Goal: Task Accomplishment & Management: Manage account settings

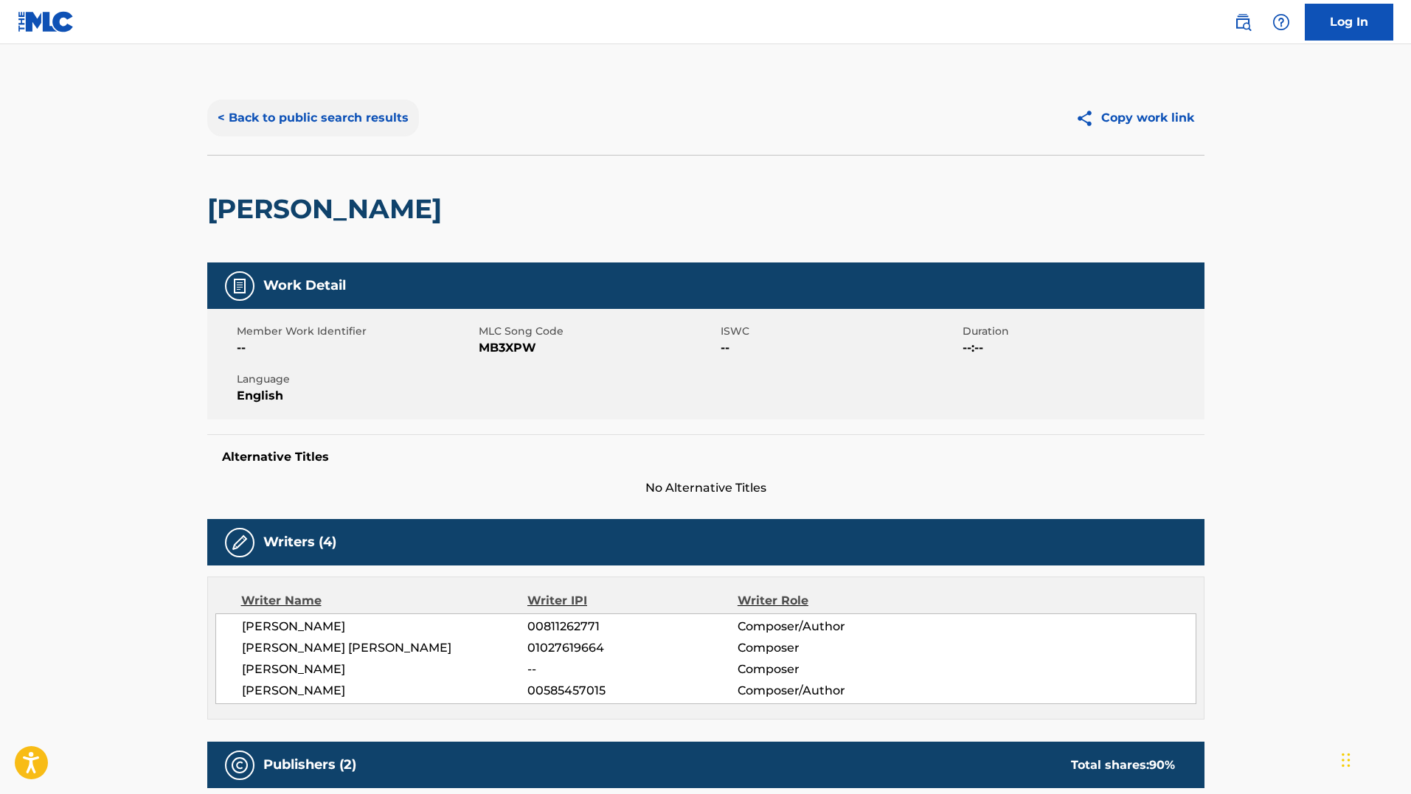
click at [300, 116] on button "< Back to public search results" at bounding box center [313, 118] width 212 height 37
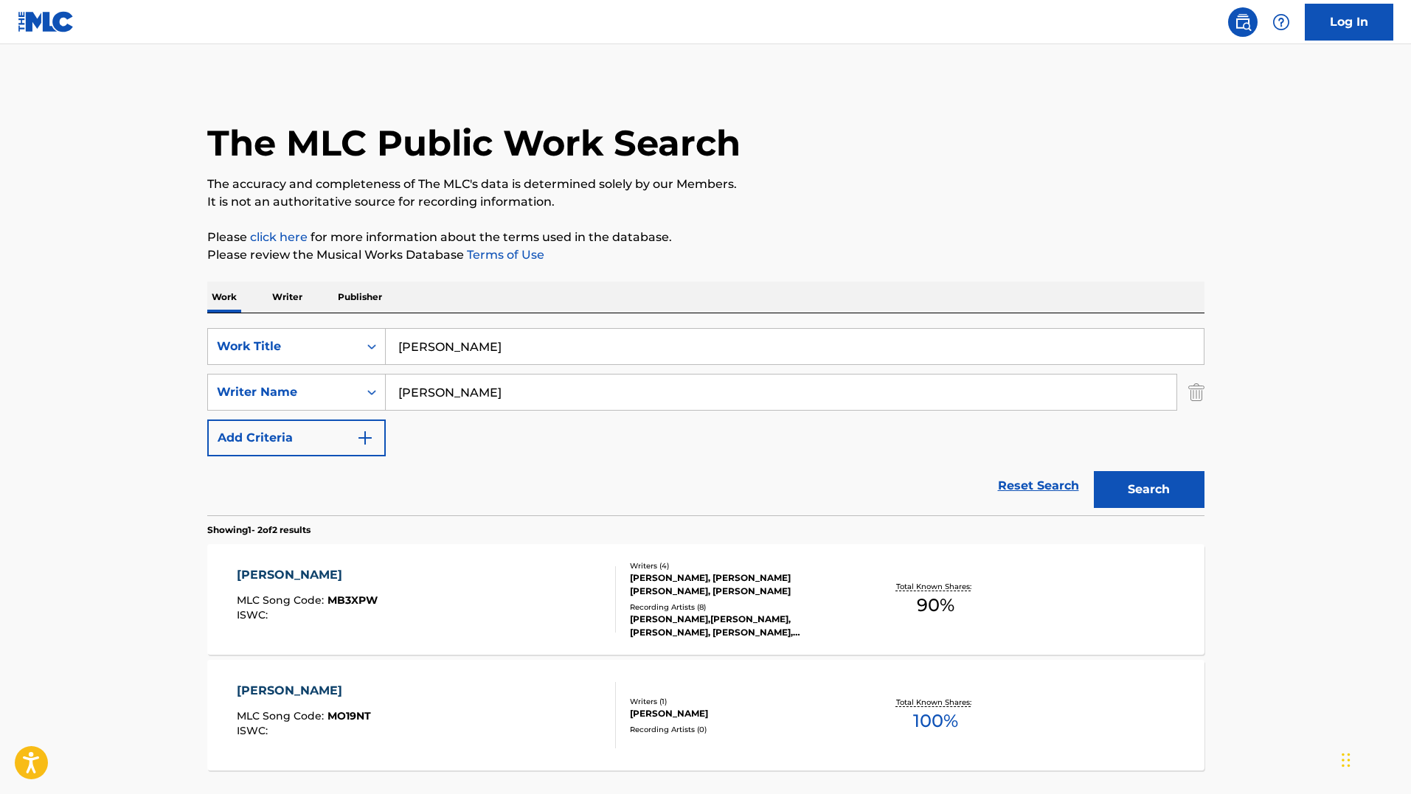
click at [701, 223] on div "The MLC Public Work Search The accuracy and completeness of The MLC's data is d…" at bounding box center [706, 460] width 1033 height 759
click at [701, 276] on div "The MLC Public Work Search The accuracy and completeness of The MLC's data is d…" at bounding box center [706, 460] width 1033 height 759
click at [701, 210] on p "It is not an authoritative source for recording information." at bounding box center [705, 202] width 997 height 18
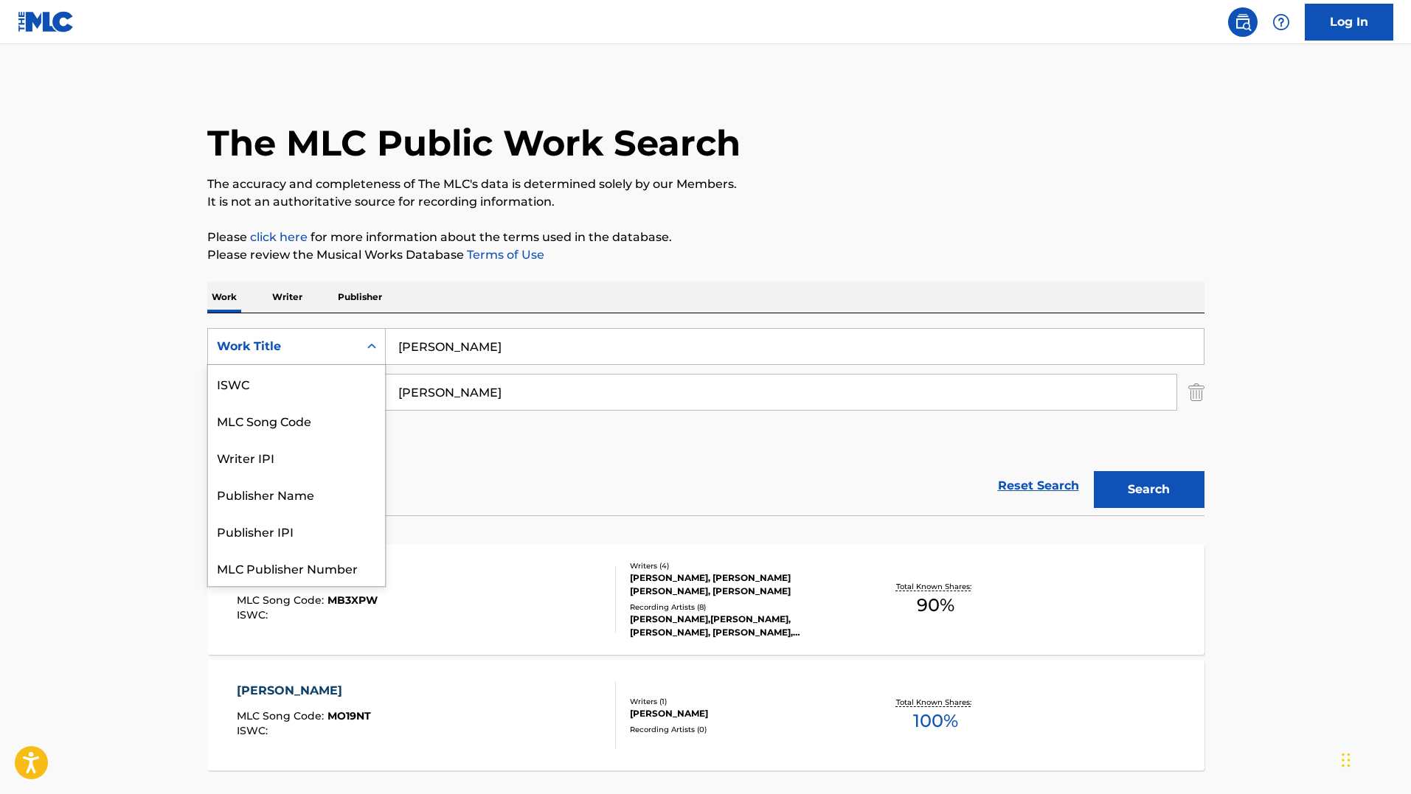
click at [336, 341] on div "Work Title" at bounding box center [283, 347] width 133 height 18
click at [309, 392] on div "MLC Song Code" at bounding box center [296, 383] width 177 height 37
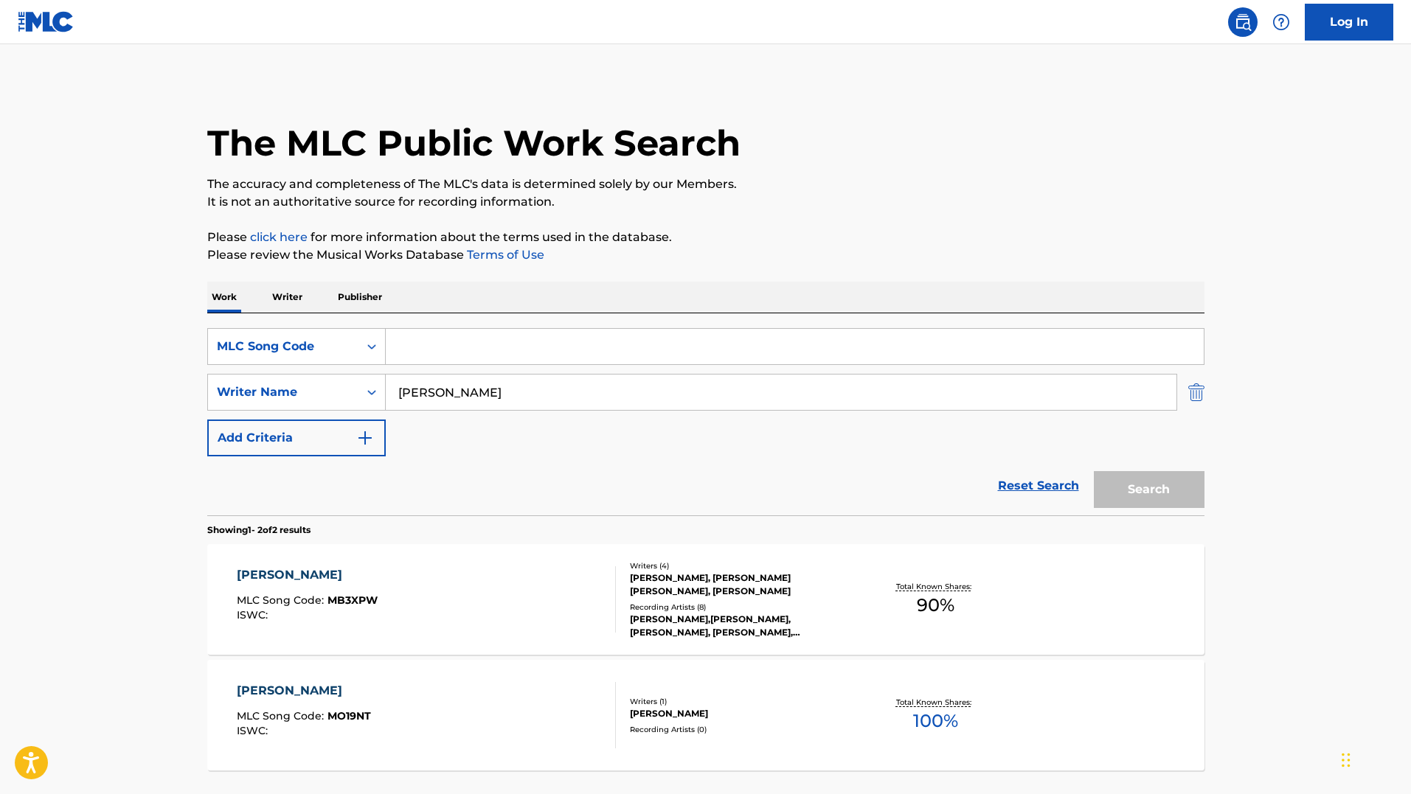
click at [701, 396] on img "Search Form" at bounding box center [1196, 392] width 16 height 37
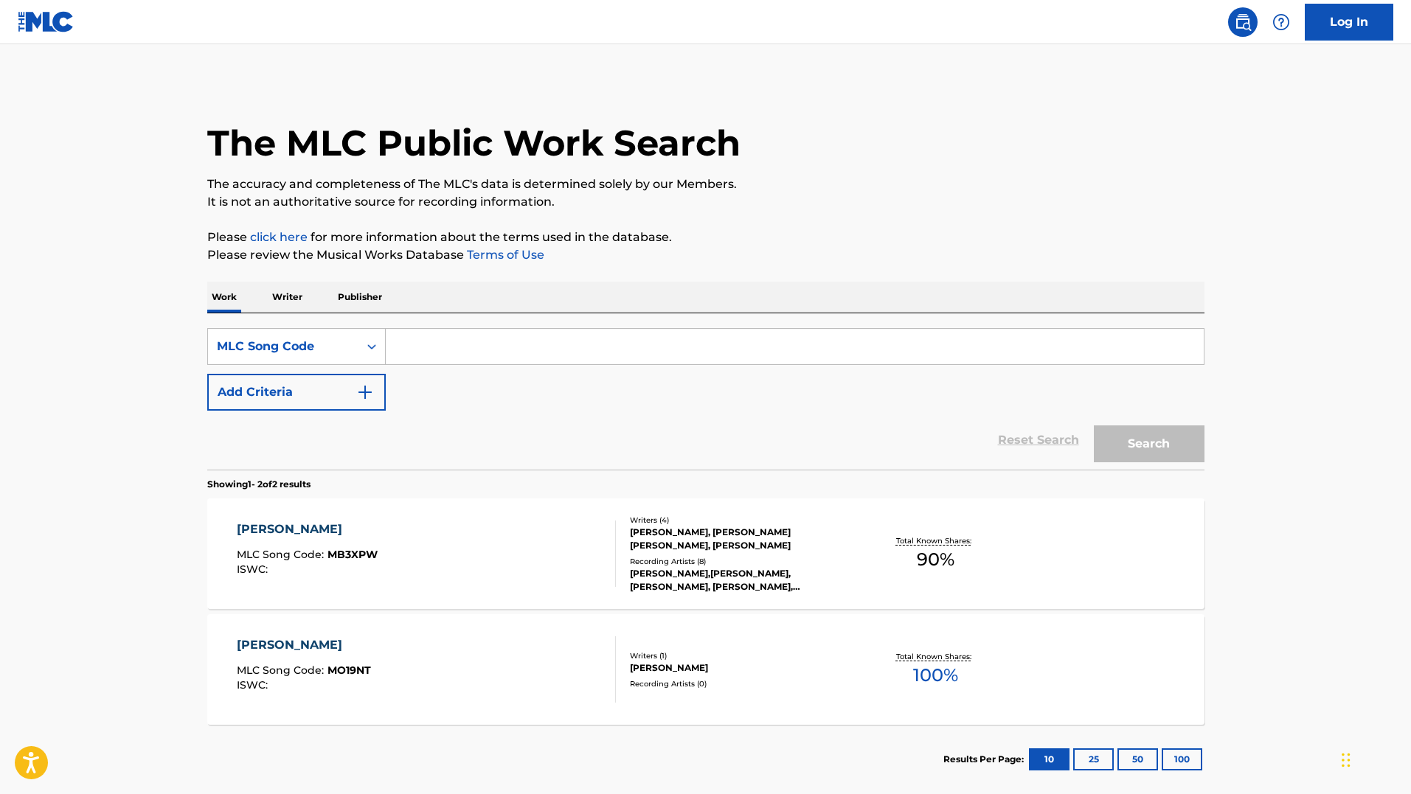
paste input "2L8EU2"
click at [701, 345] on input "2L8EU2" at bounding box center [795, 346] width 818 height 35
type input "2L8EU2"
click at [701, 426] on button "Search" at bounding box center [1149, 444] width 111 height 37
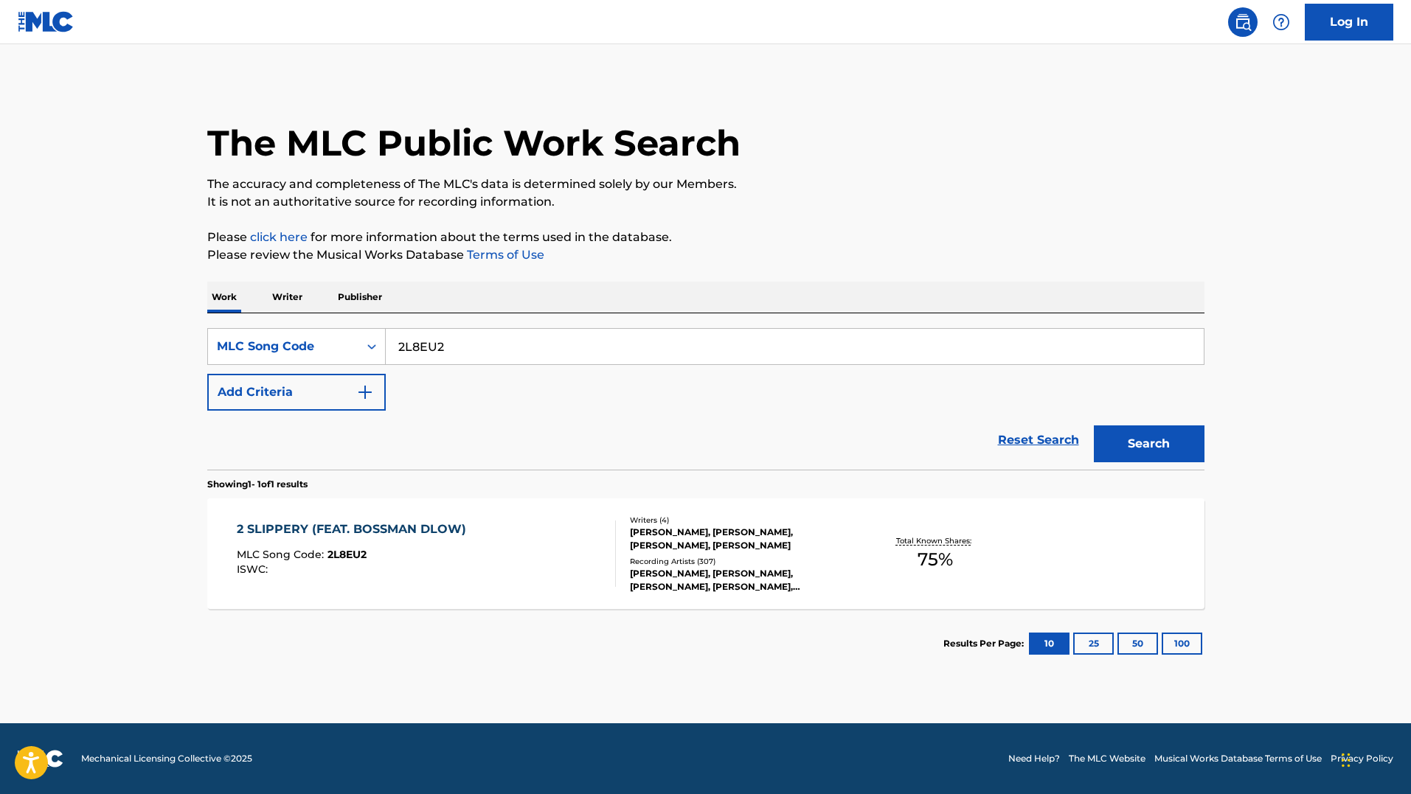
click at [249, 519] on div "2 SLIPPERY (FEAT. BOSSMAN DLOW) MLC Song Code : 2L8EU2 ISWC : Writers ( 4 ) [PE…" at bounding box center [705, 554] width 997 height 111
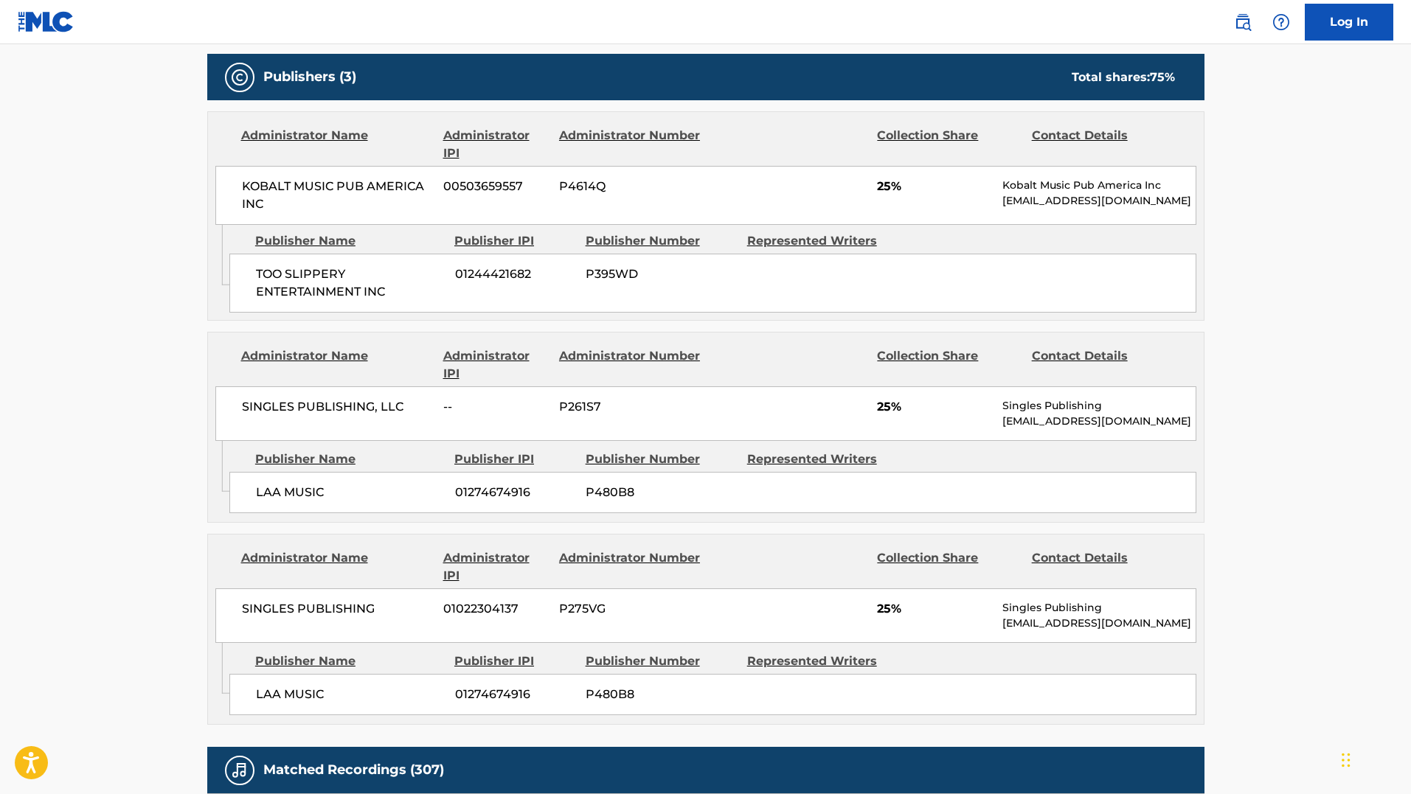
scroll to position [769, 0]
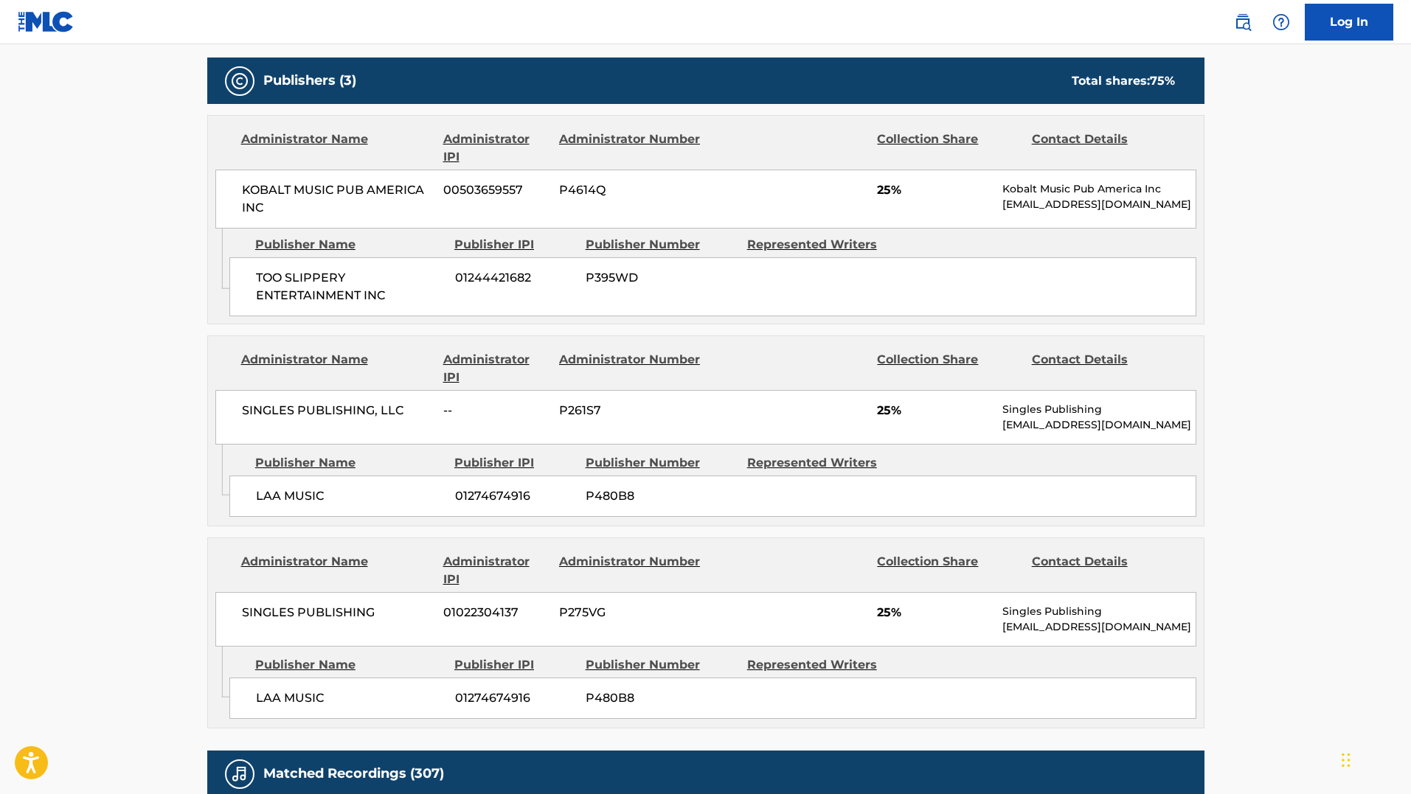
click at [701, 330] on main "< Back to public search results Copy work link 2 SLIPPERY (FEAT. BOSSMAN DLOW) …" at bounding box center [705, 288] width 1411 height 2025
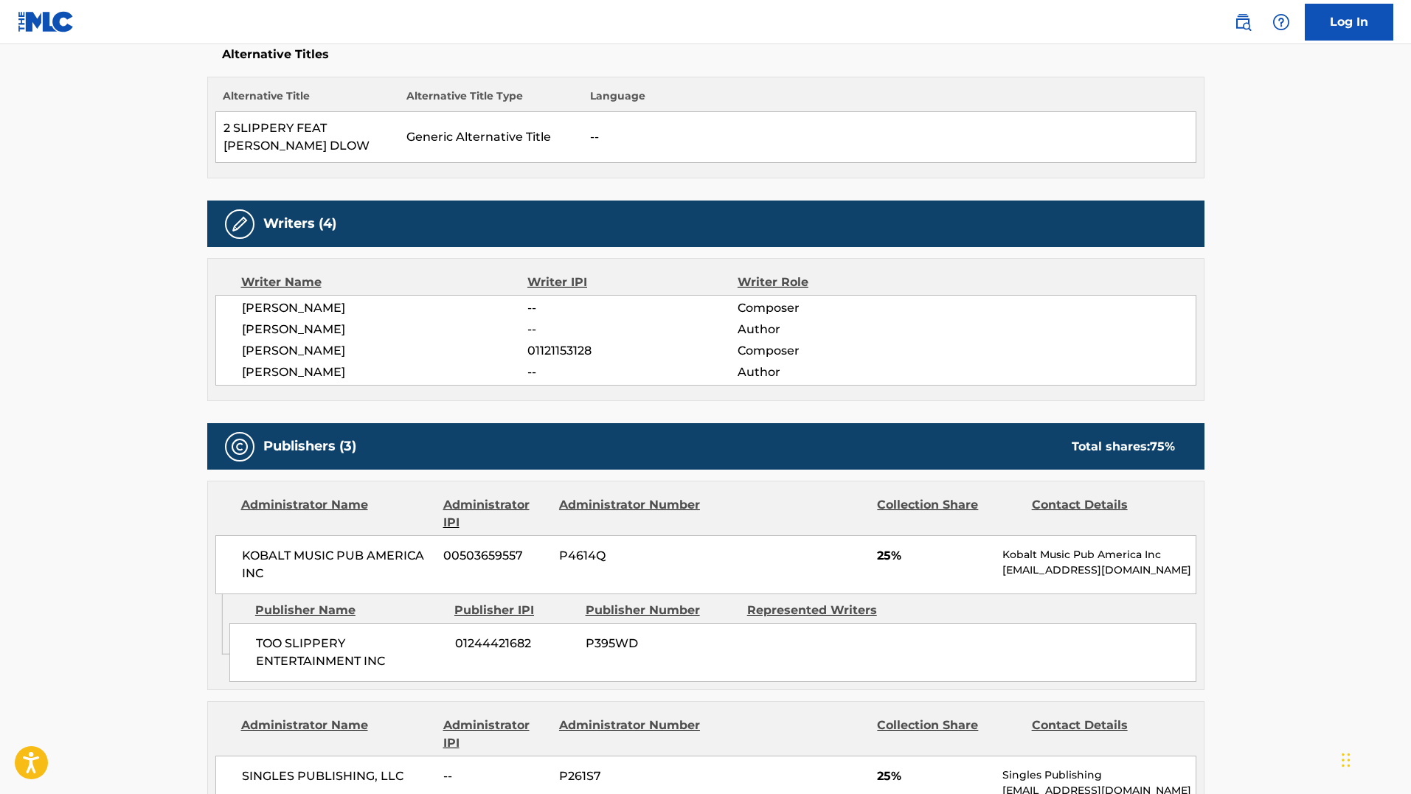
scroll to position [155, 0]
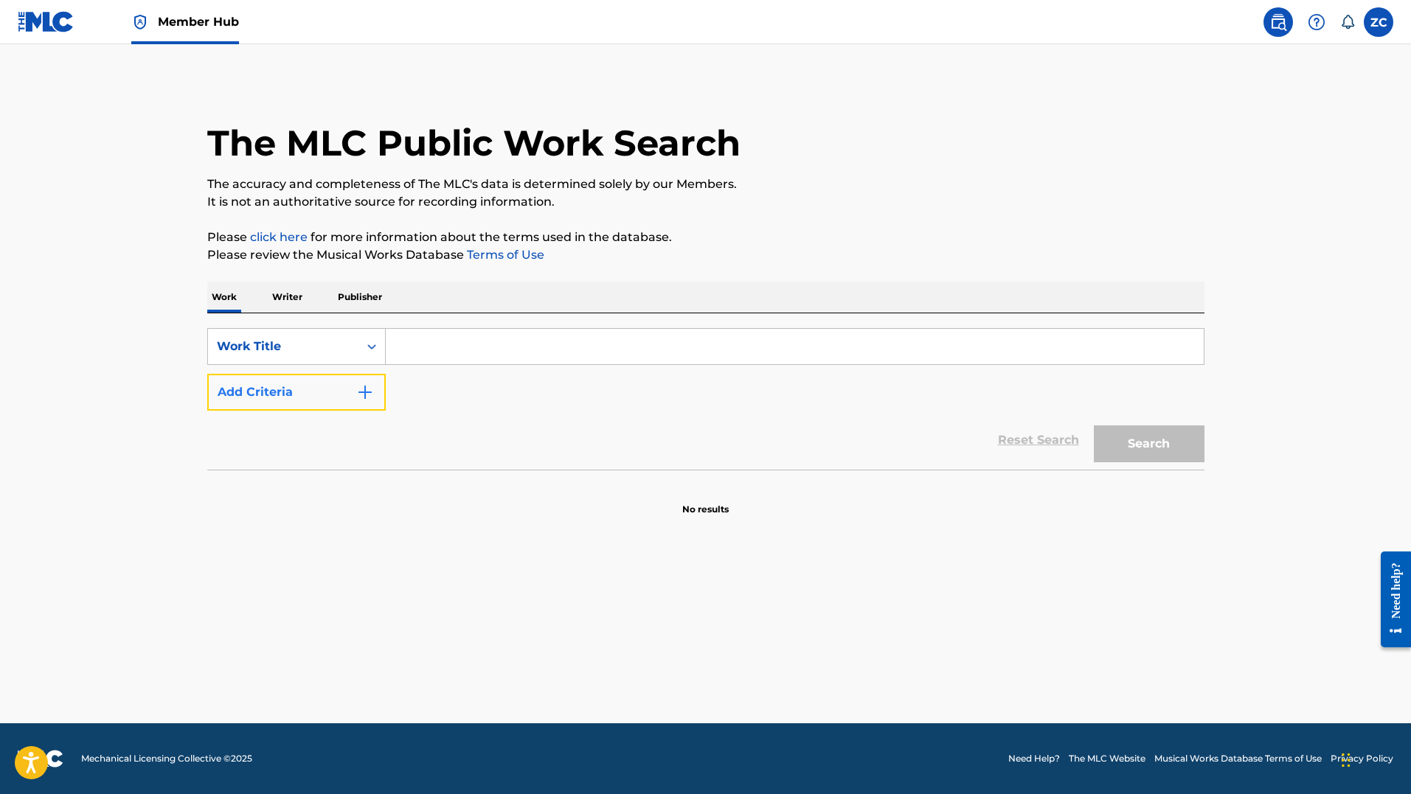
click at [327, 394] on button "Add Criteria" at bounding box center [296, 392] width 178 height 37
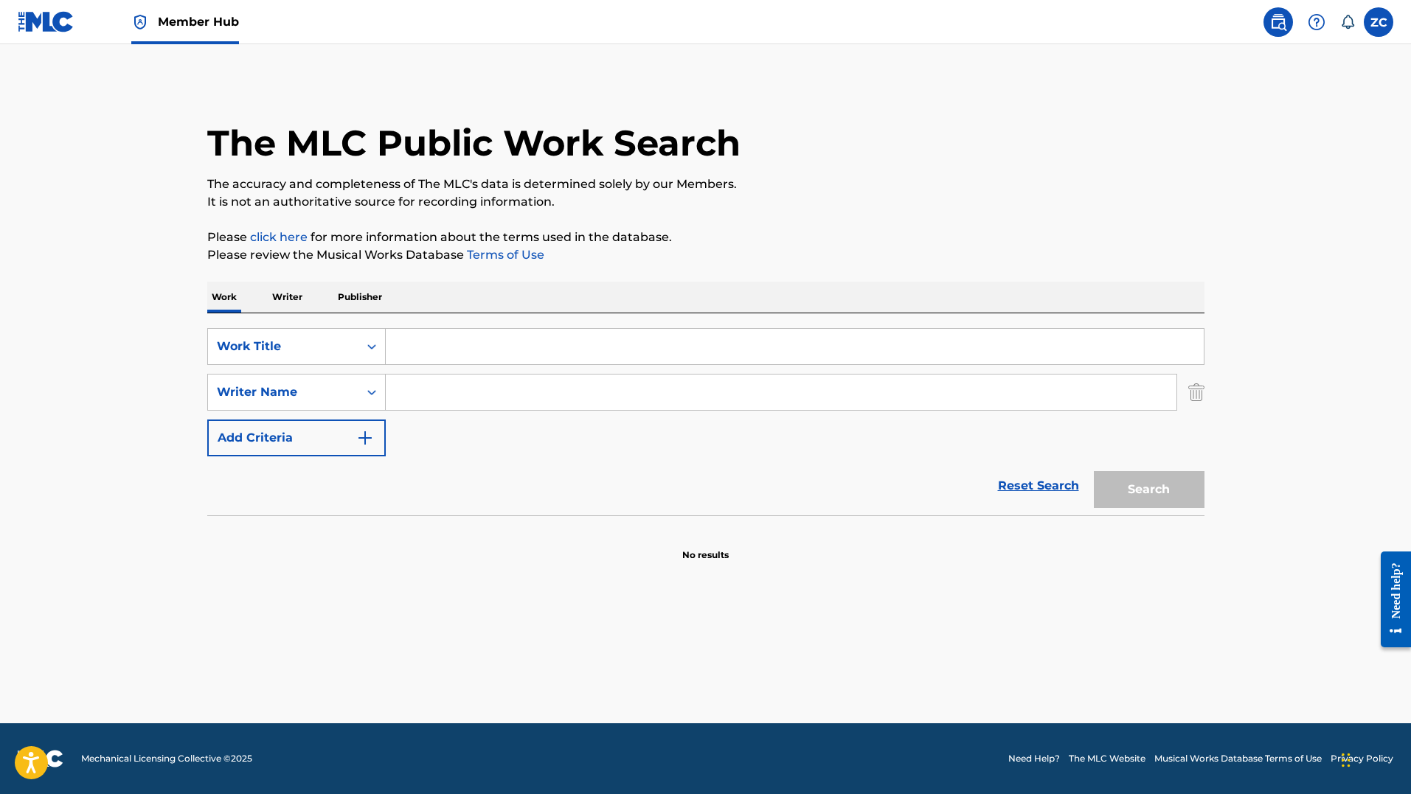
click at [449, 346] on input "Search Form" at bounding box center [795, 346] width 818 height 35
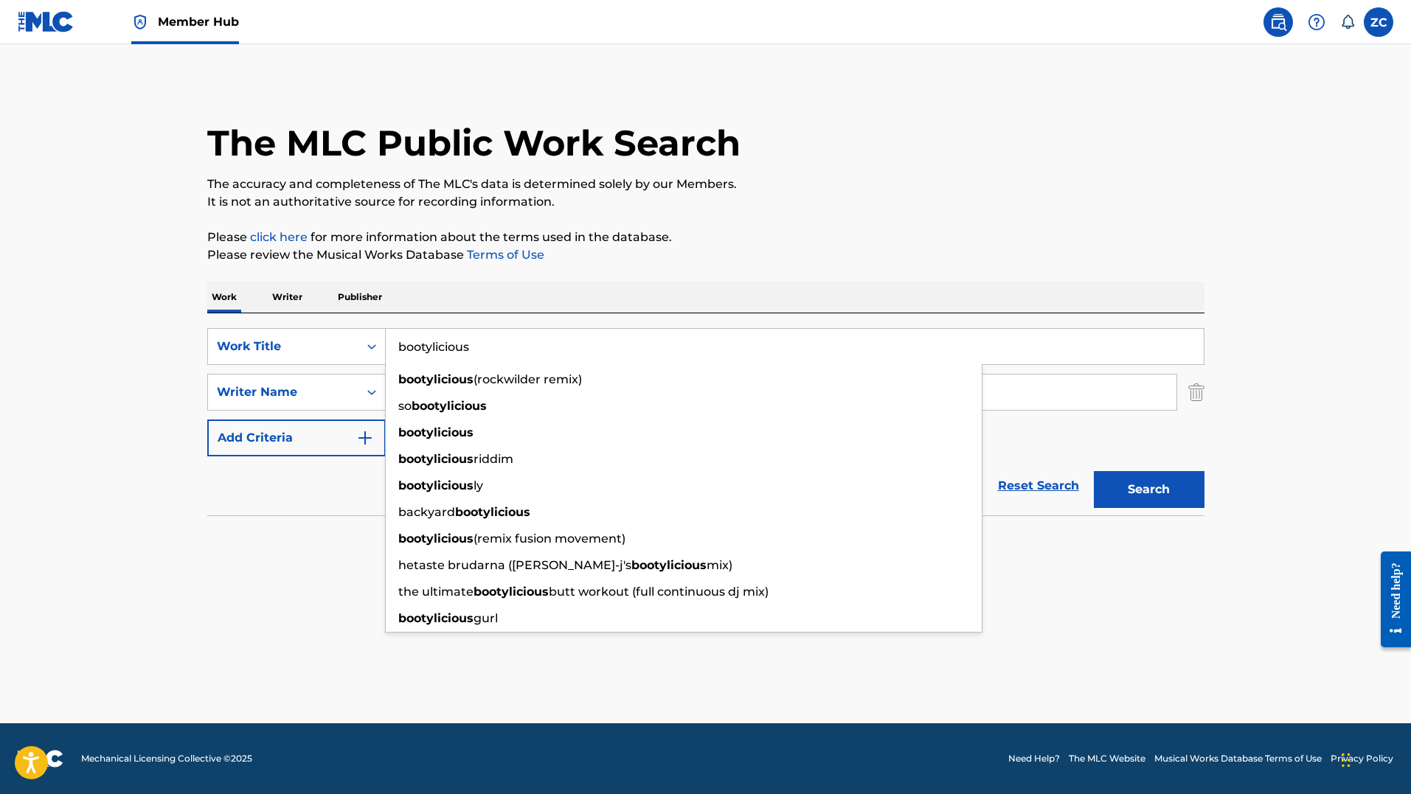
type input "bootylicious"
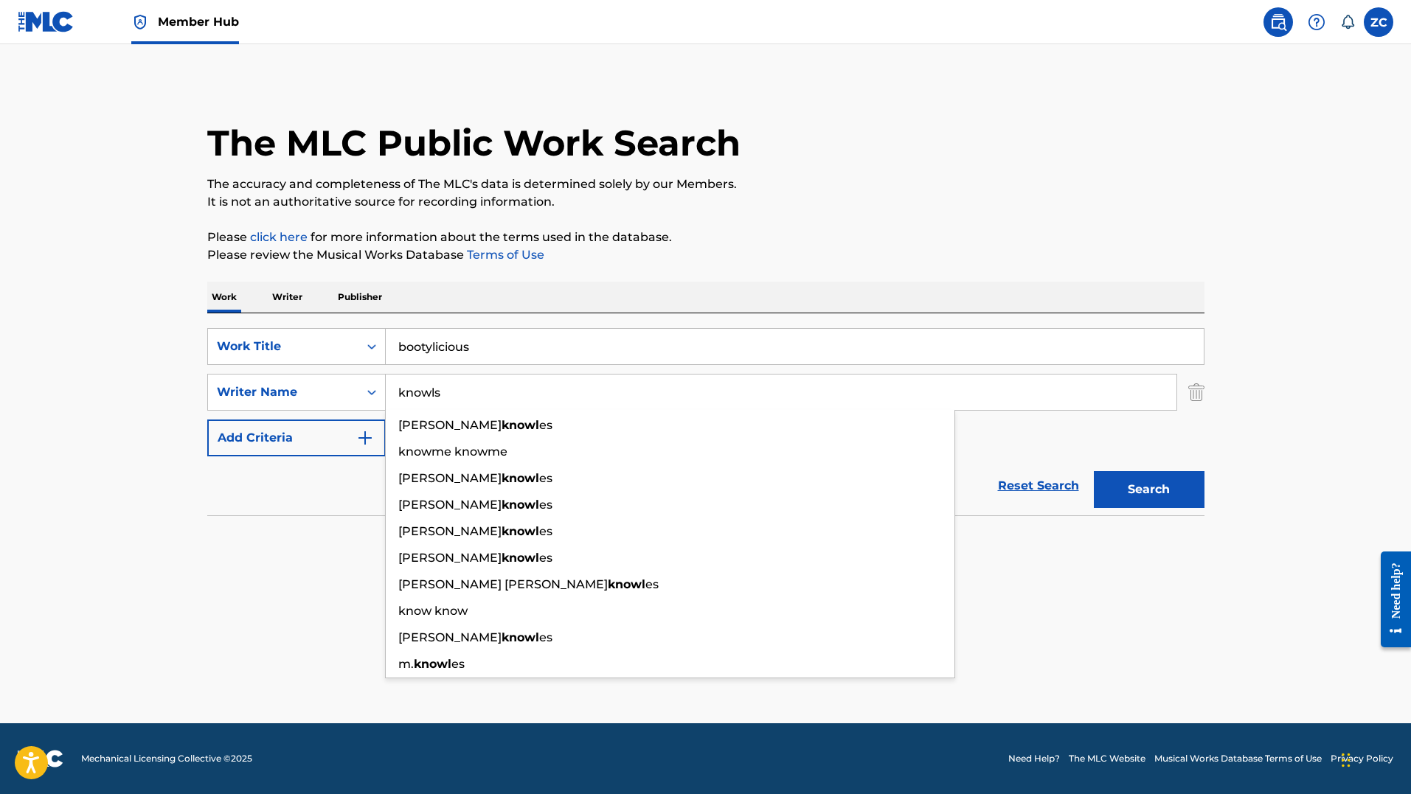
click at [1094, 471] on button "Search" at bounding box center [1149, 489] width 111 height 37
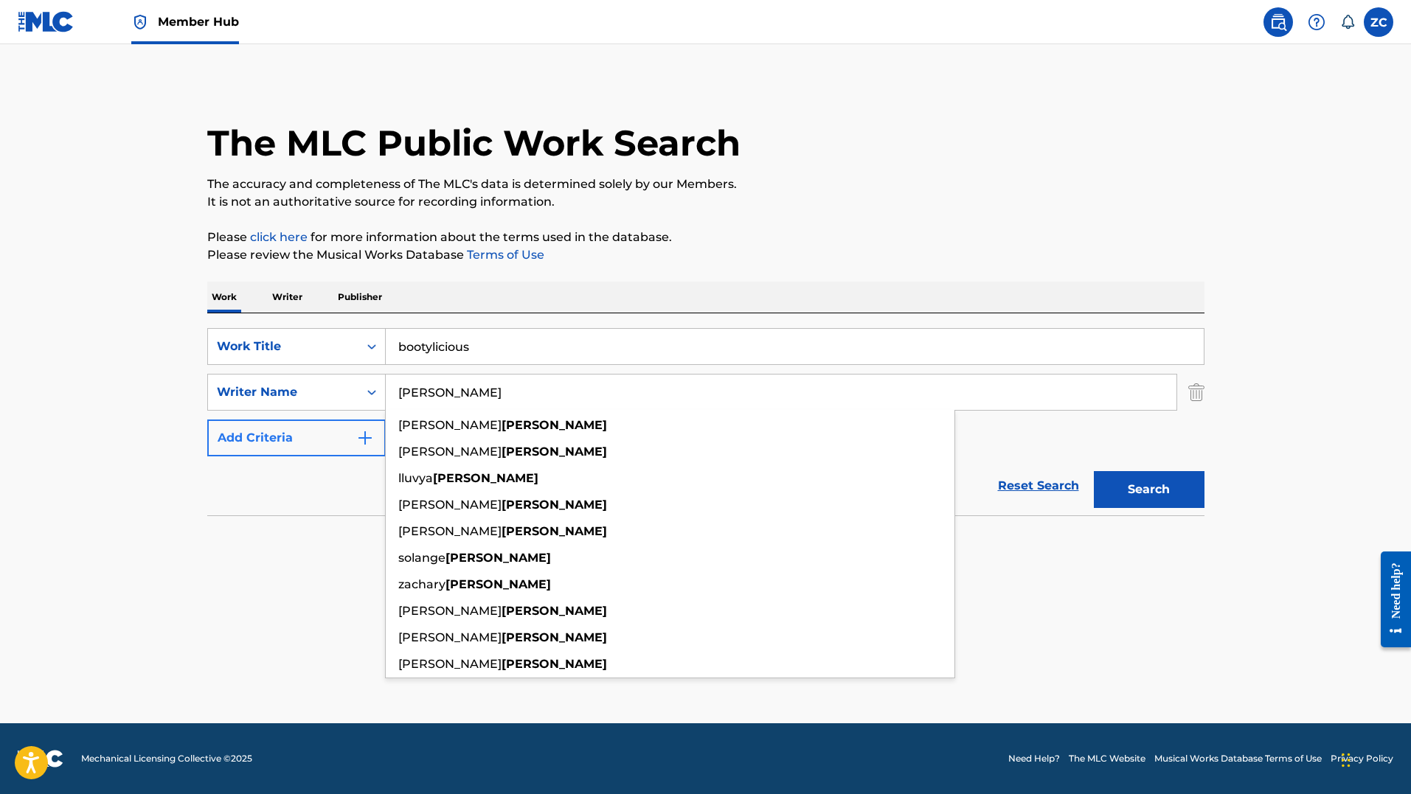
type input "knowles"
click at [1094, 471] on button "Search" at bounding box center [1149, 489] width 111 height 37
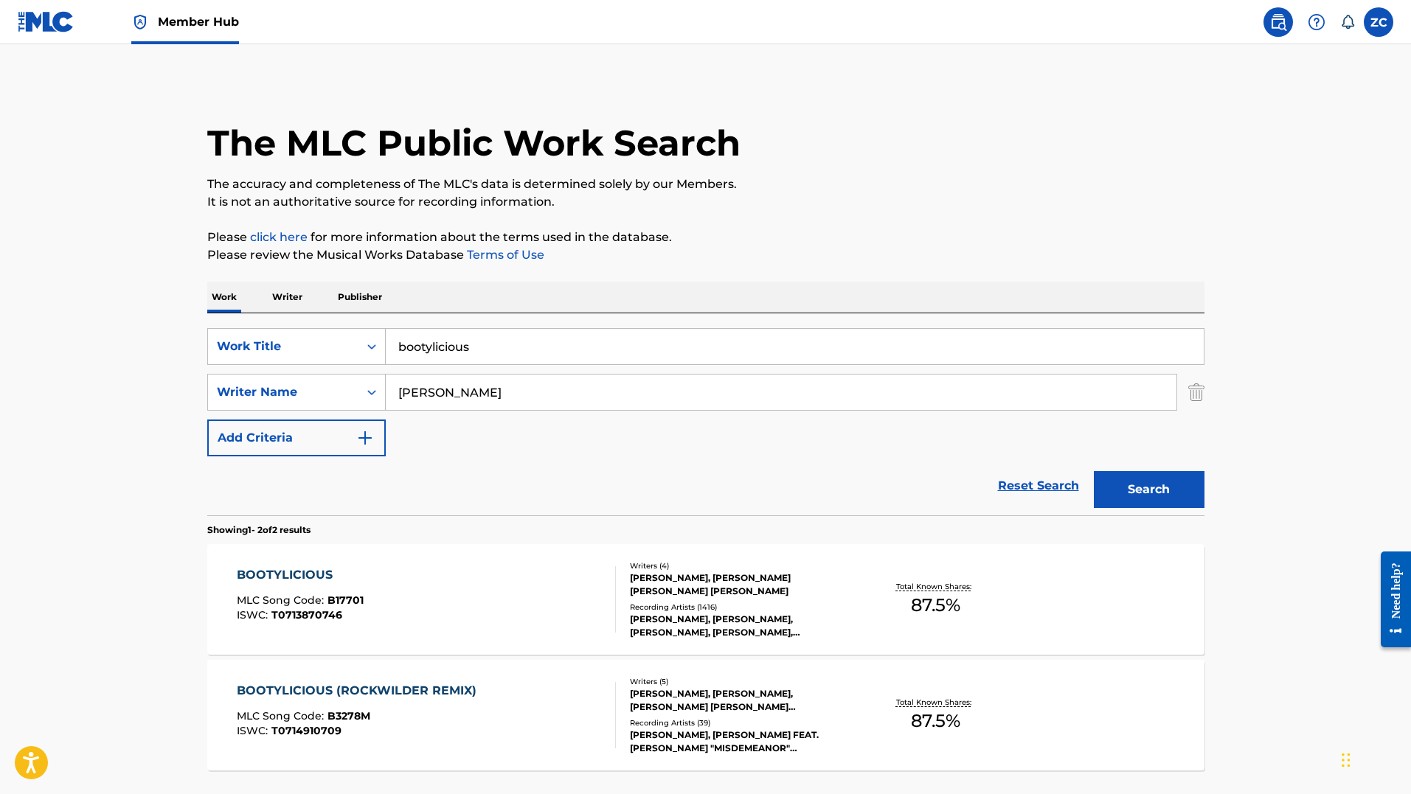
click at [109, 366] on main "The MLC Public Work Search The accuracy and completeness of The MLC's data is d…" at bounding box center [705, 445] width 1411 height 803
click at [422, 588] on div "BOOTYLICIOUS MLC Song Code : B17701 ISWC : T0713870746" at bounding box center [426, 599] width 379 height 66
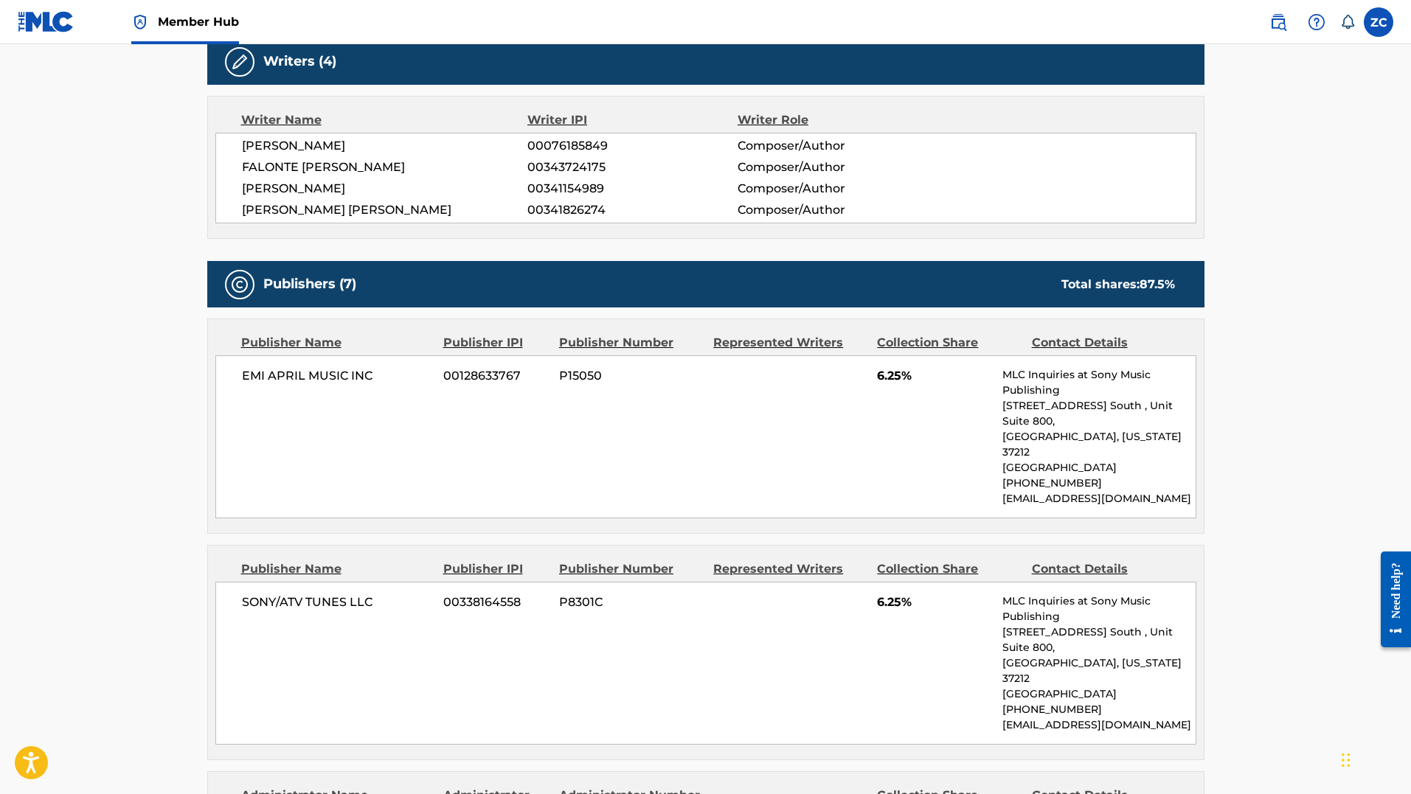
scroll to position [769, 0]
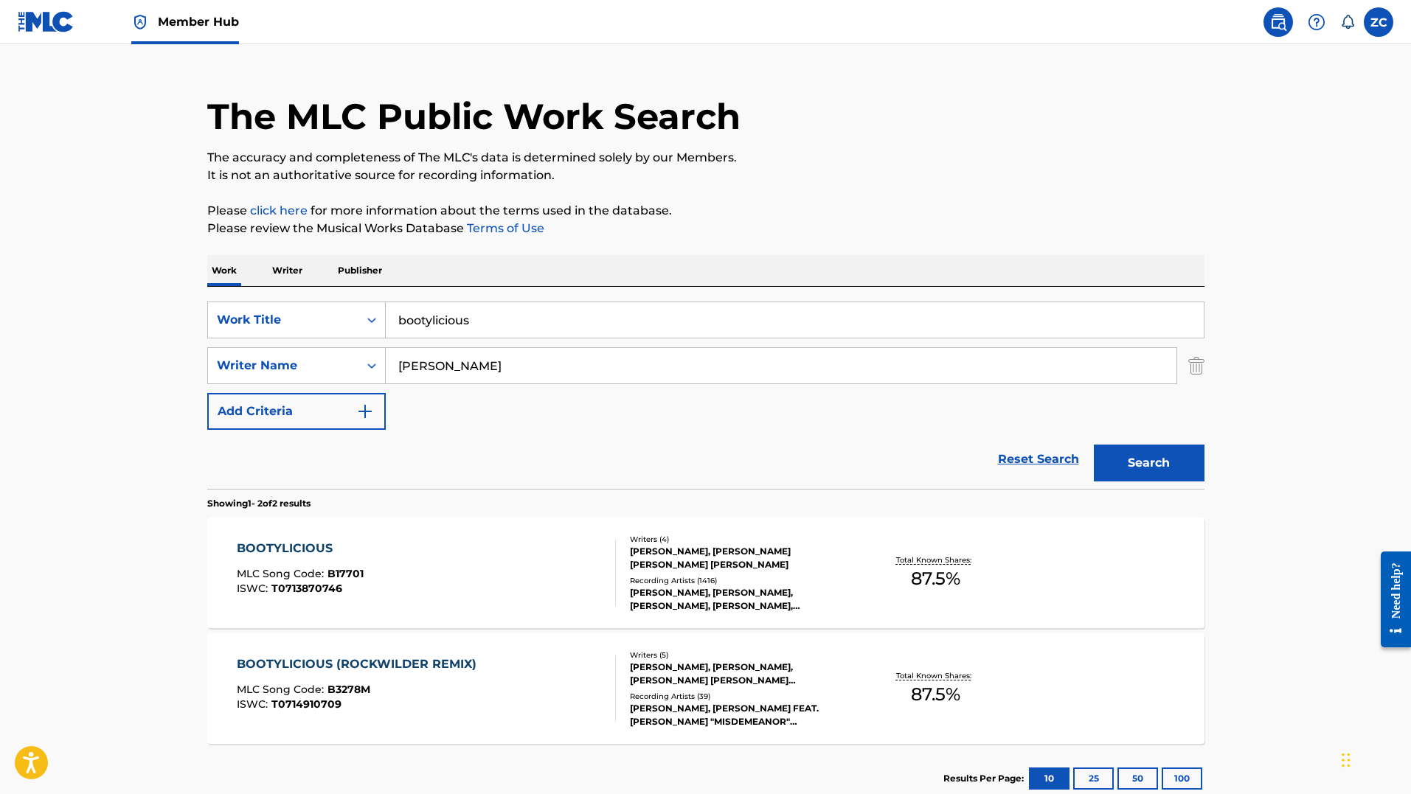
scroll to position [35, 0]
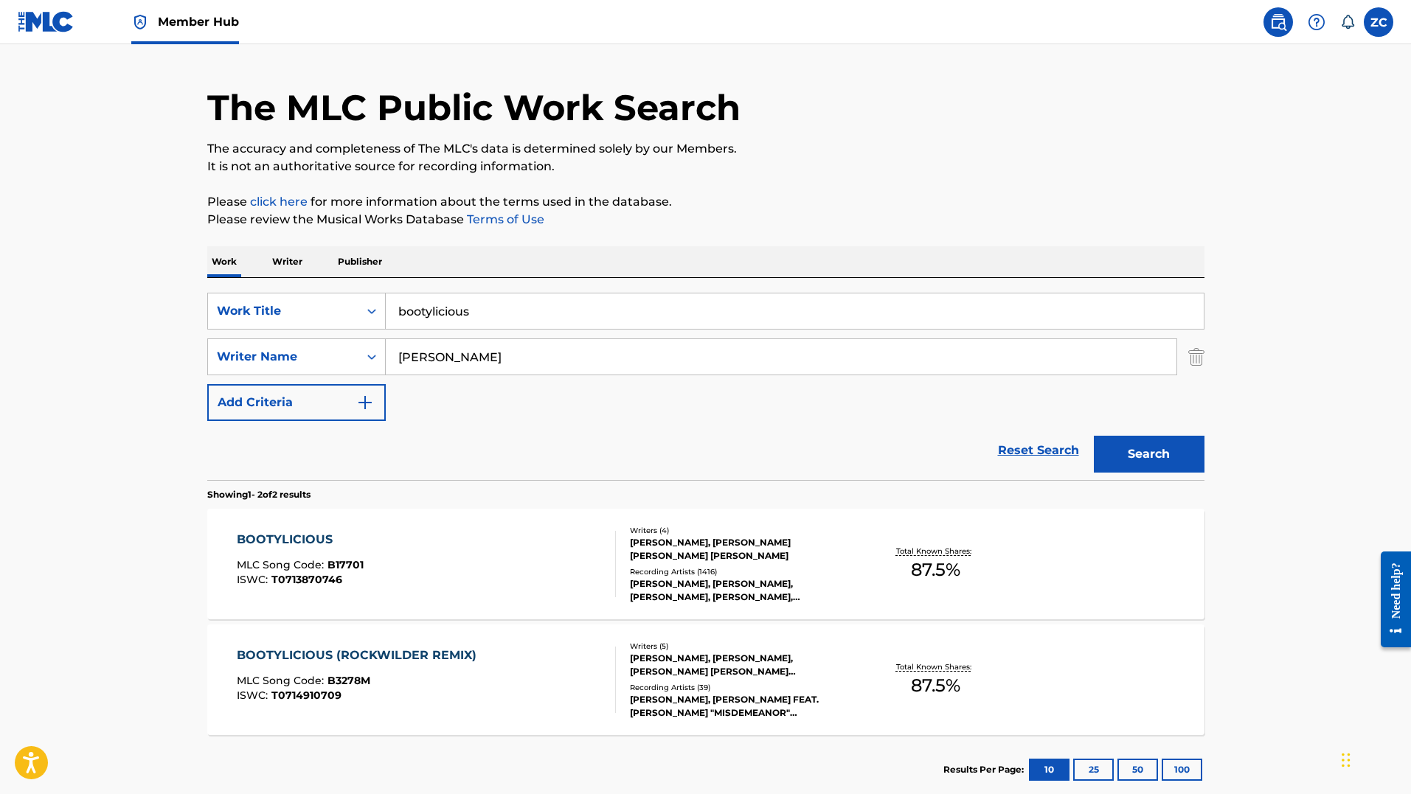
click at [415, 562] on div "BOOTYLICIOUS MLC Song Code : B17701 ISWC : T0713870746" at bounding box center [426, 564] width 379 height 66
click at [864, 581] on div "Total Known Shares: 87.5 %" at bounding box center [936, 564] width 166 height 45
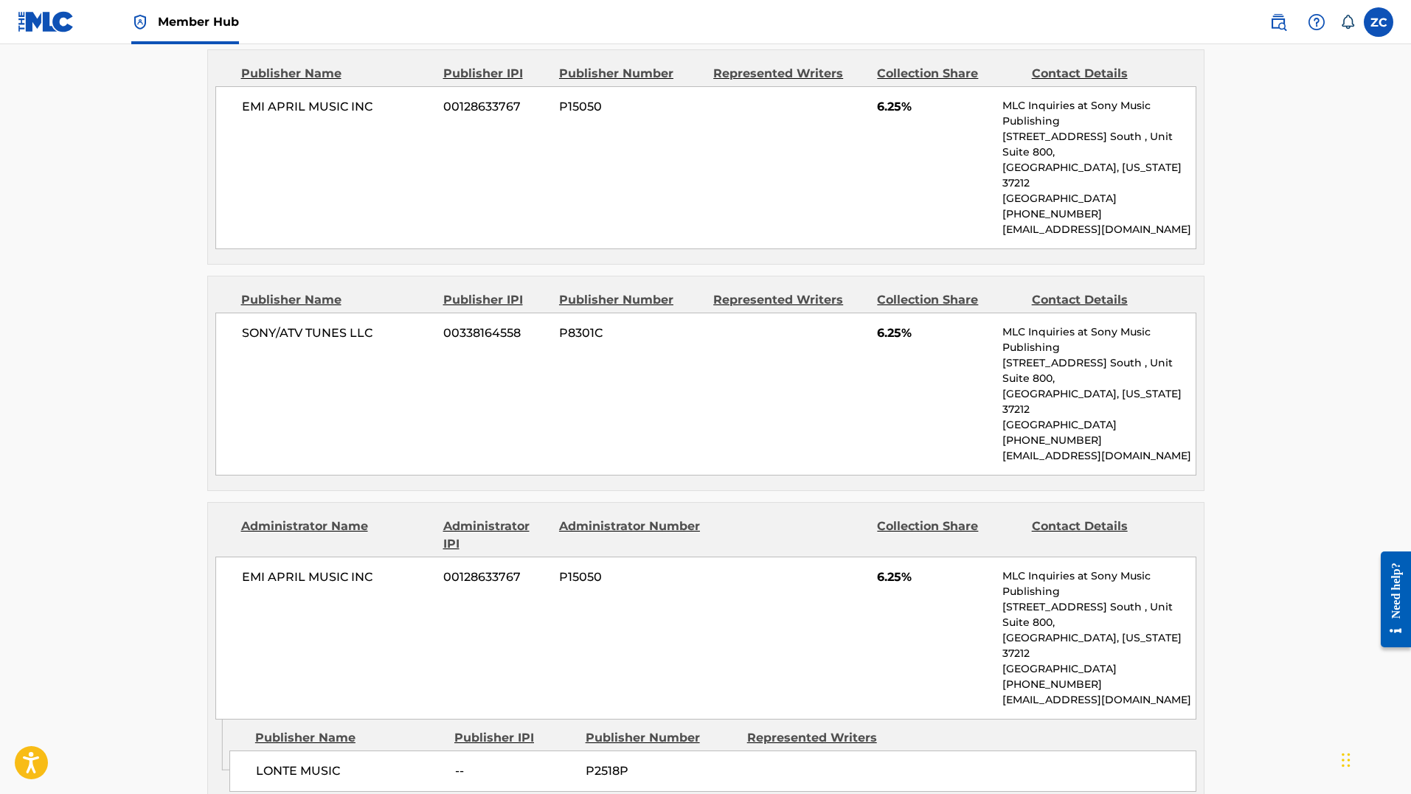
scroll to position [1047, 0]
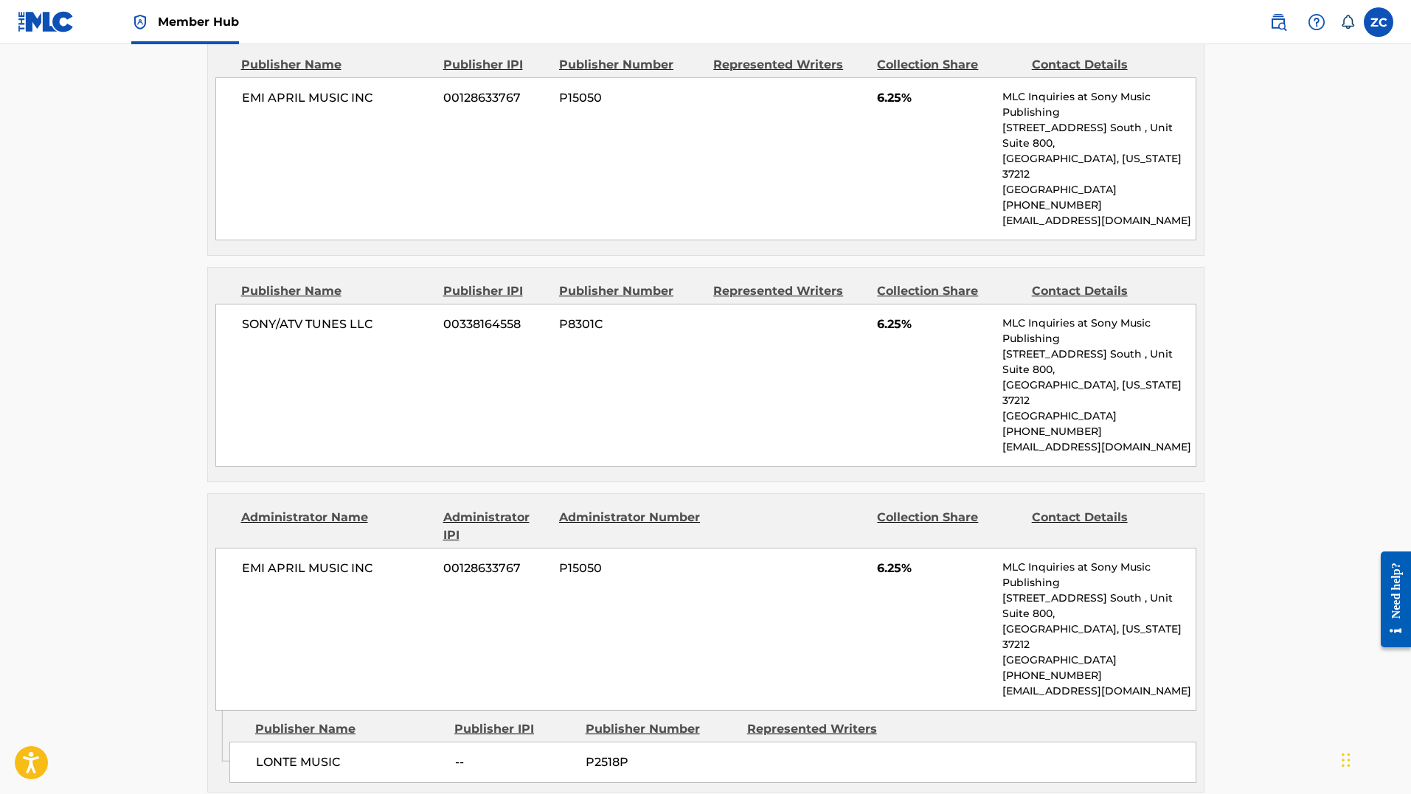
click at [1263, 557] on main "< Back to public search results Copy work link BOOTYLICIOUS Work Detail Member …" at bounding box center [705, 768] width 1411 height 3540
click at [1285, 557] on main "< Back to public search results Copy work link BOOTYLICIOUS Work Detail Member …" at bounding box center [705, 768] width 1411 height 3540
click at [1088, 622] on p "Nashville, Tennessee 37212" at bounding box center [1098, 637] width 193 height 31
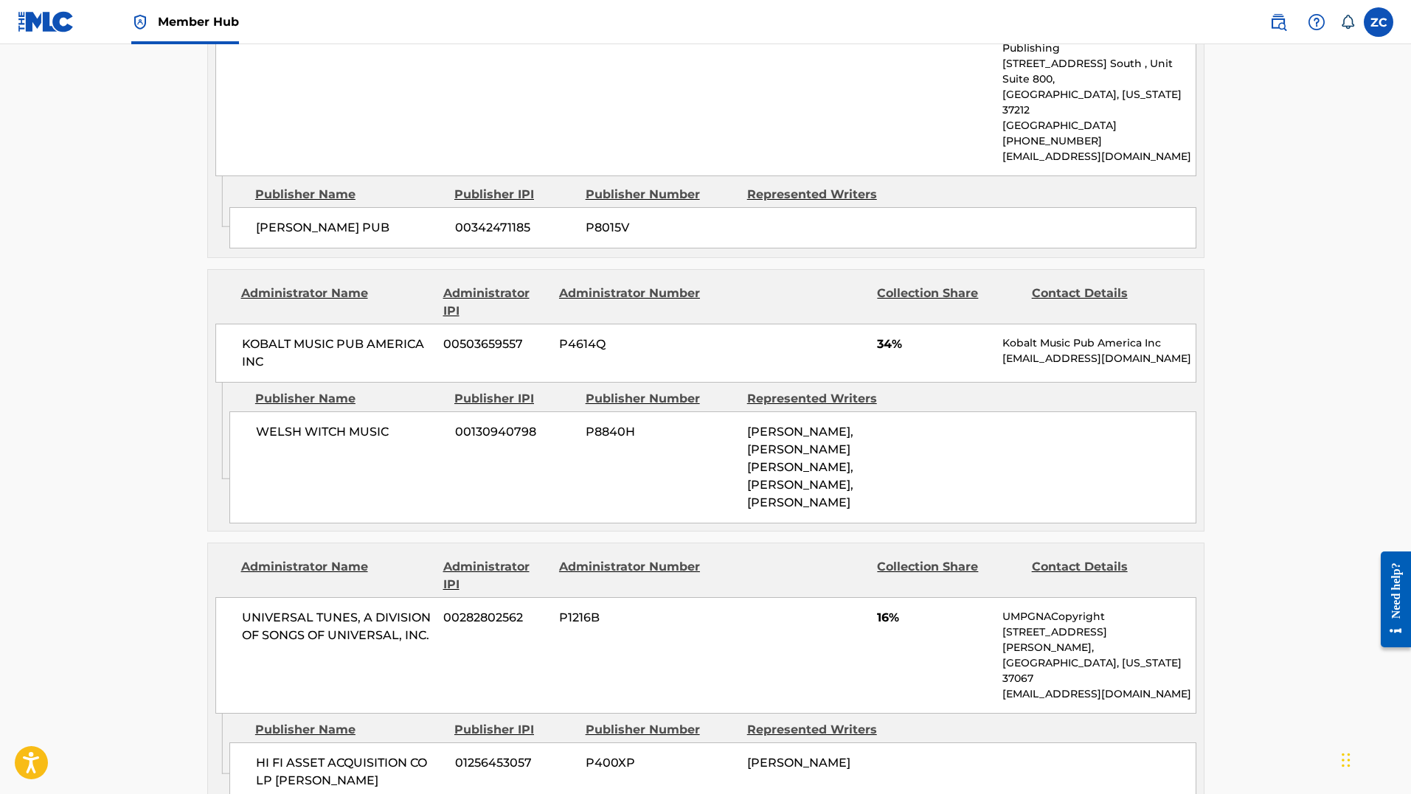
scroll to position [2202, 0]
click at [1381, 23] on label at bounding box center [1379, 22] width 30 height 30
click at [1379, 22] on input "ZC Zachary Culp zachary.culp@sonyatv.com Notification Preferences Profile Log o…" at bounding box center [1379, 22] width 0 height 0
click at [205, 28] on span "Member Hub" at bounding box center [198, 21] width 81 height 17
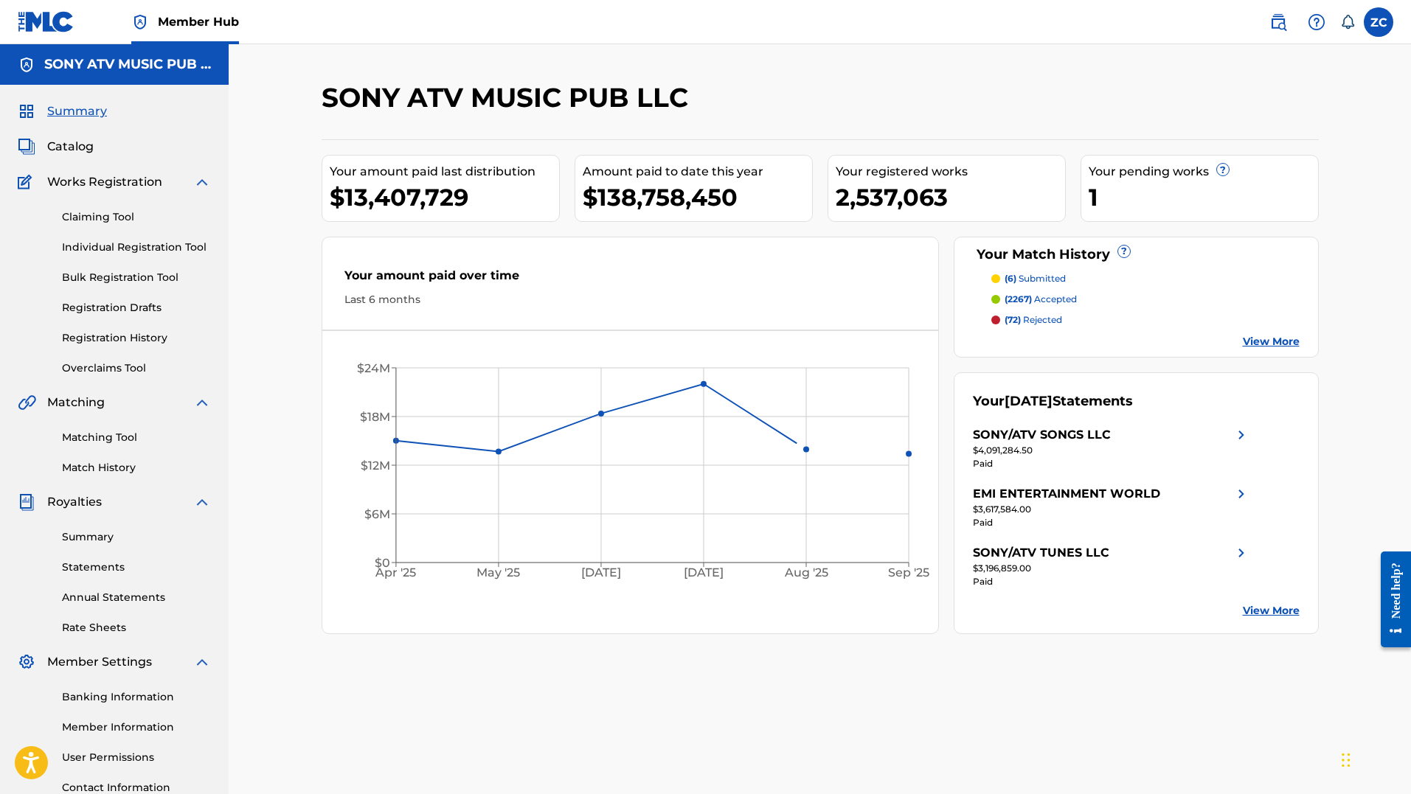
scroll to position [120, 0]
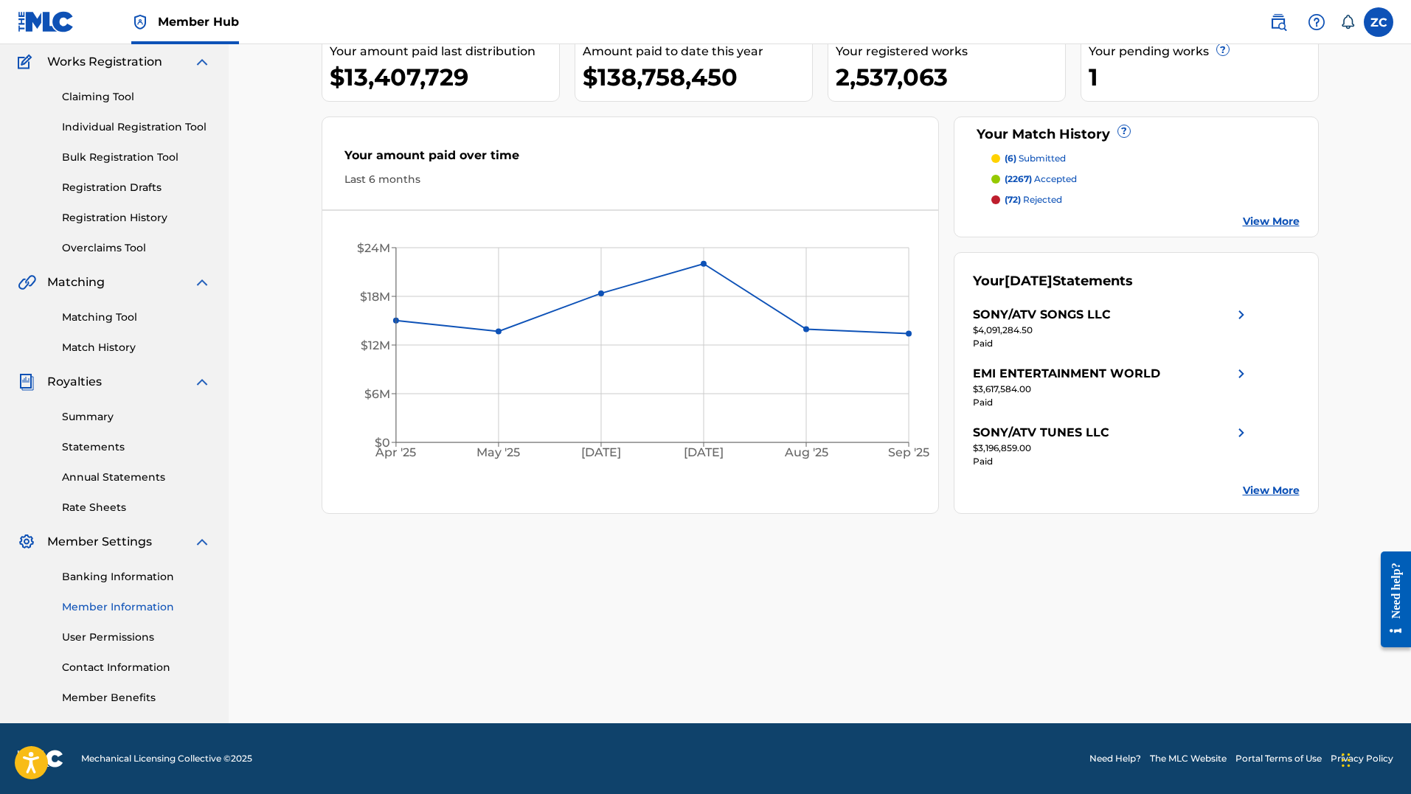
click at [122, 606] on link "Member Information" at bounding box center [136, 607] width 149 height 15
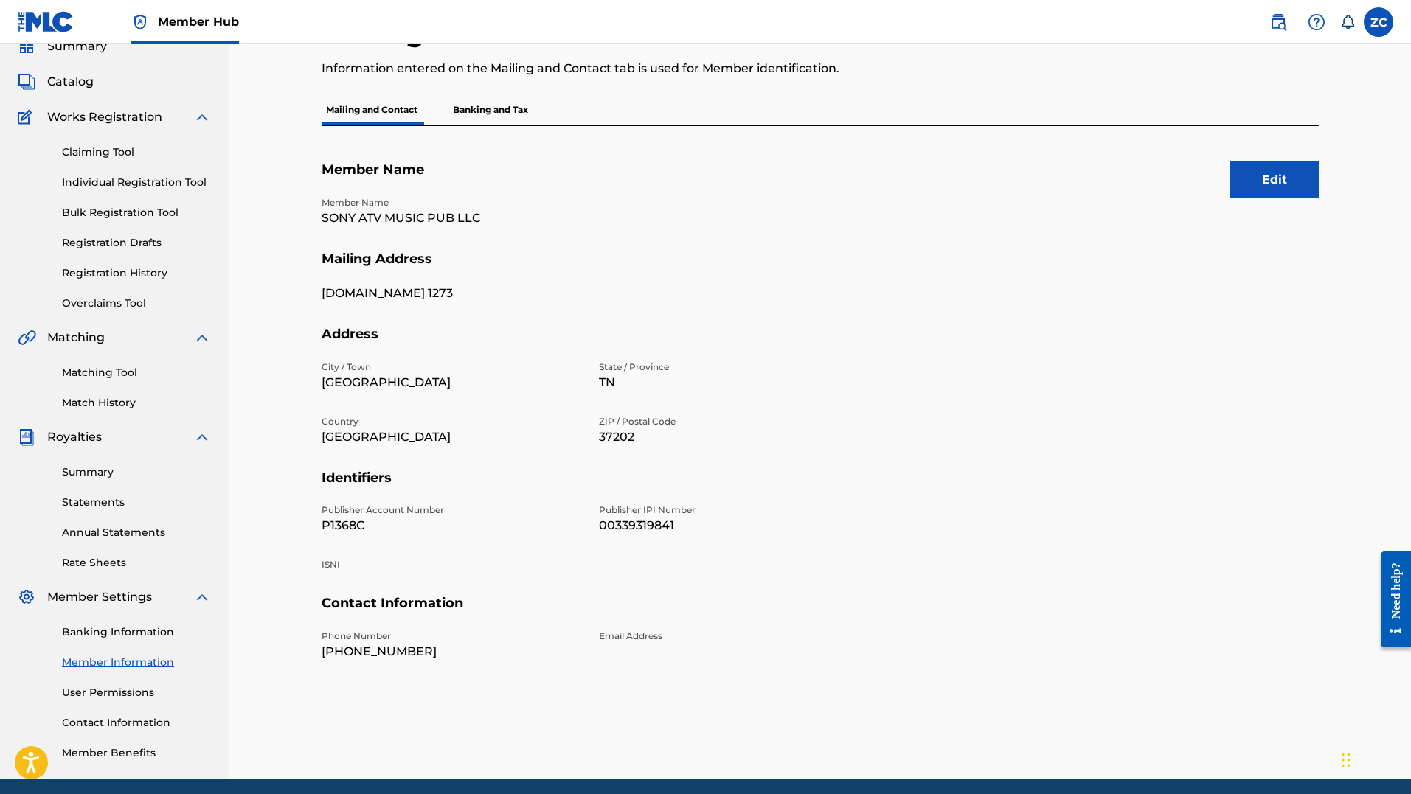
scroll to position [64, 0]
click at [109, 693] on link "User Permissions" at bounding box center [136, 693] width 149 height 15
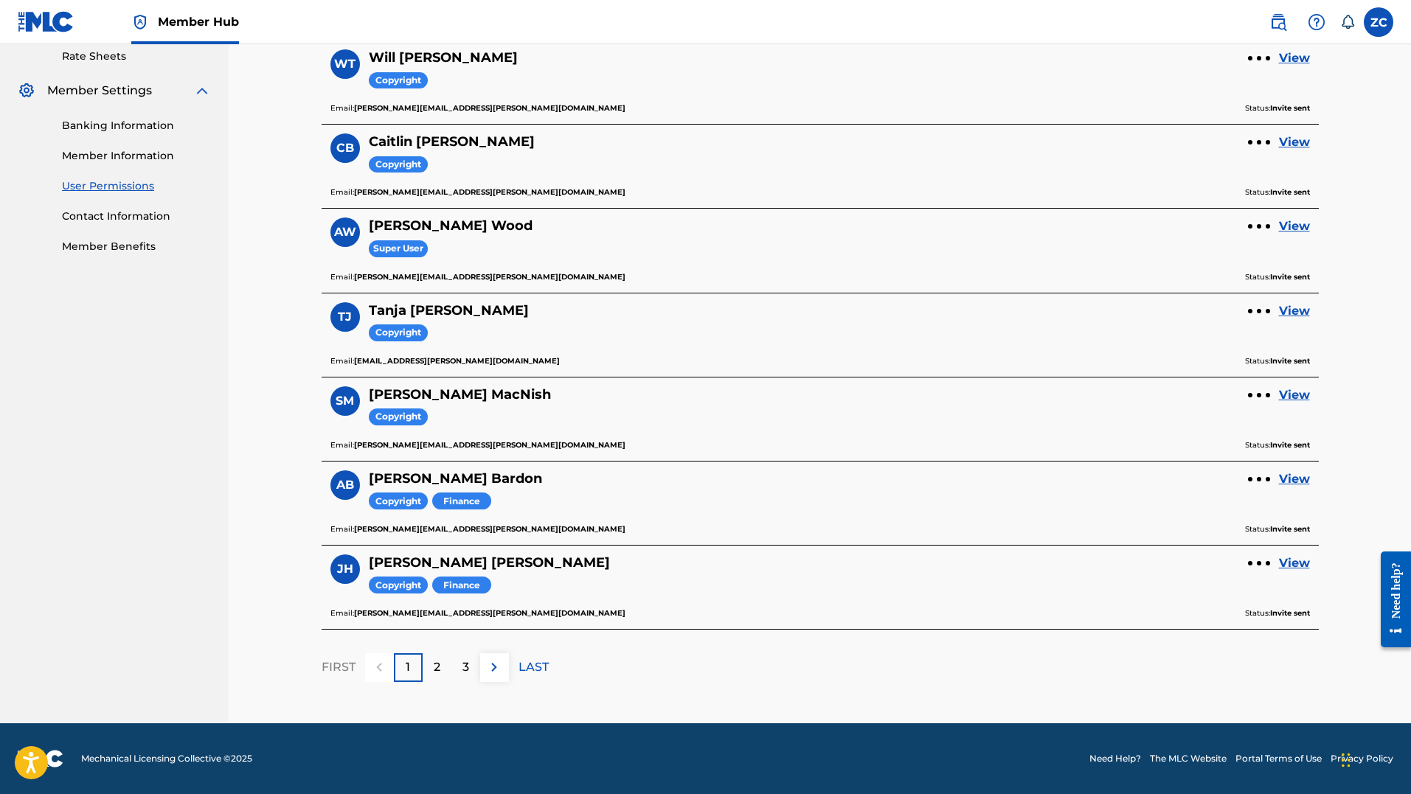
scroll to position [571, 0]
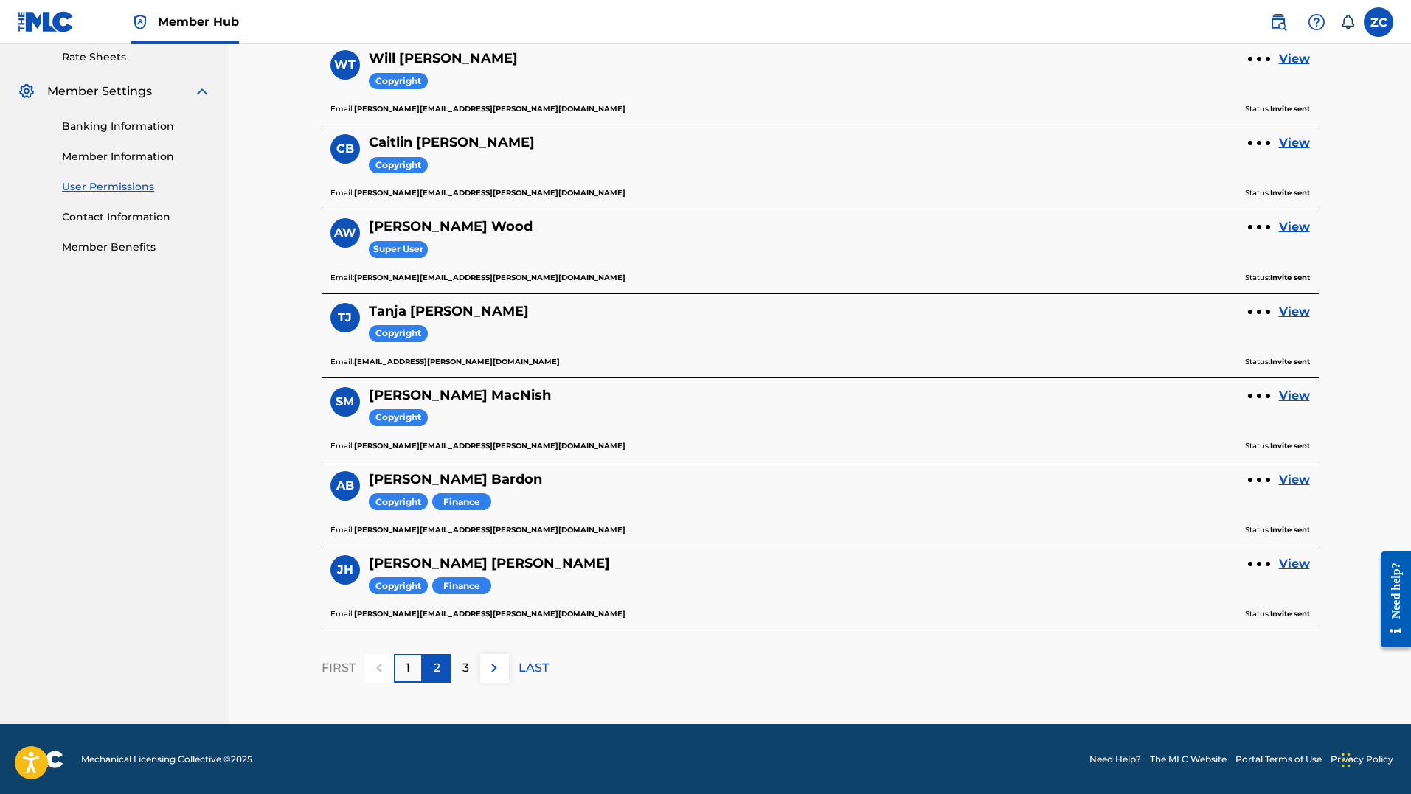
click at [444, 673] on div "2" at bounding box center [437, 668] width 29 height 29
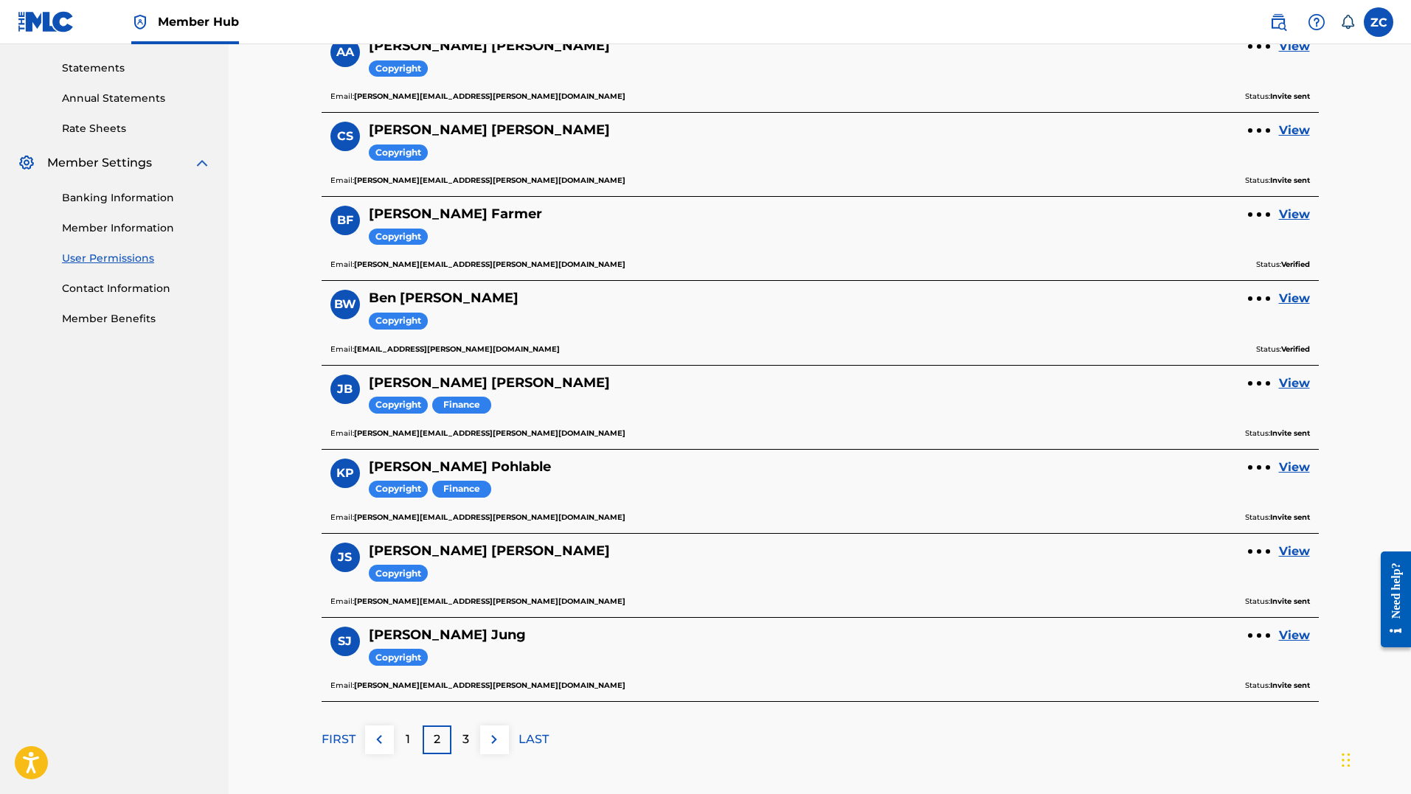
scroll to position [572, 0]
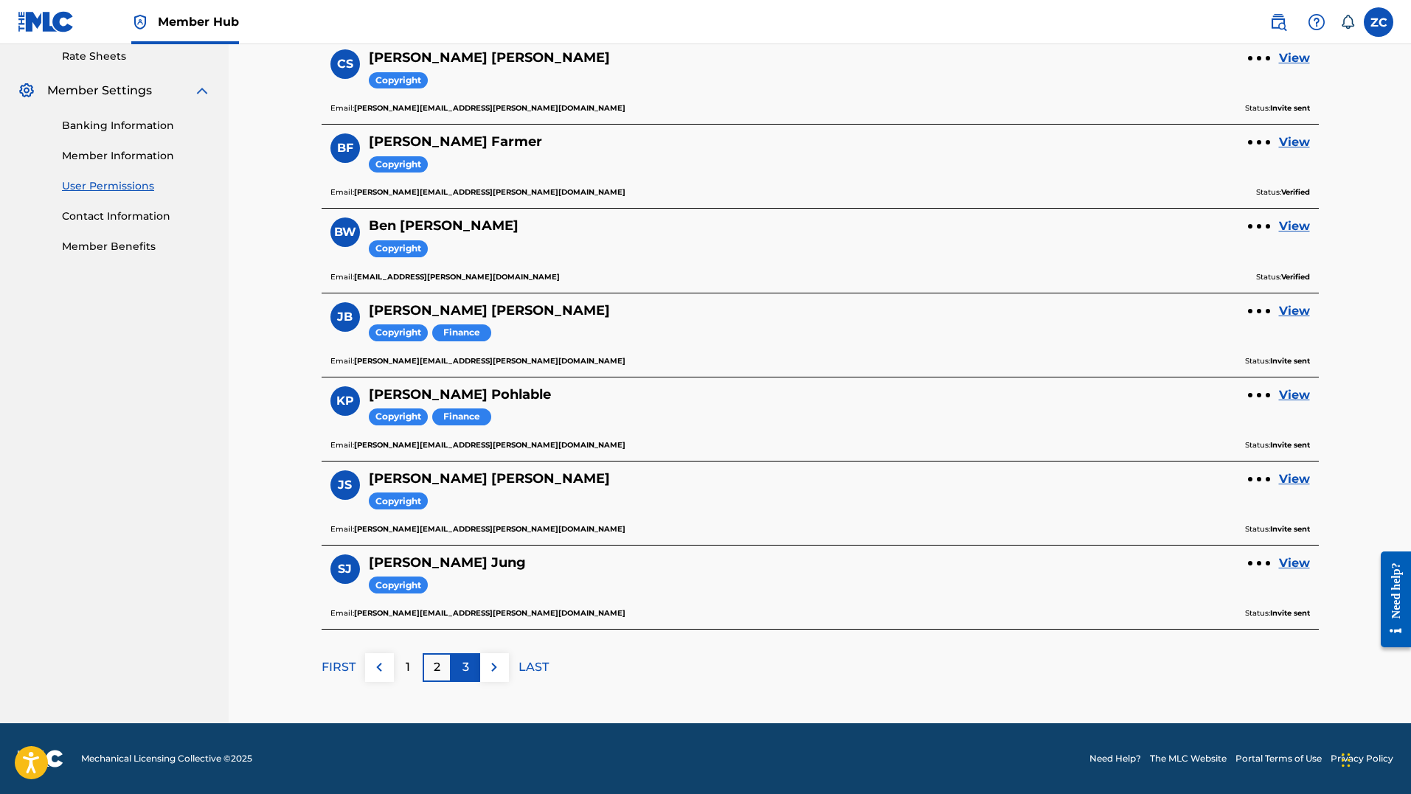
click at [462, 669] on p "3" at bounding box center [465, 668] width 7 height 18
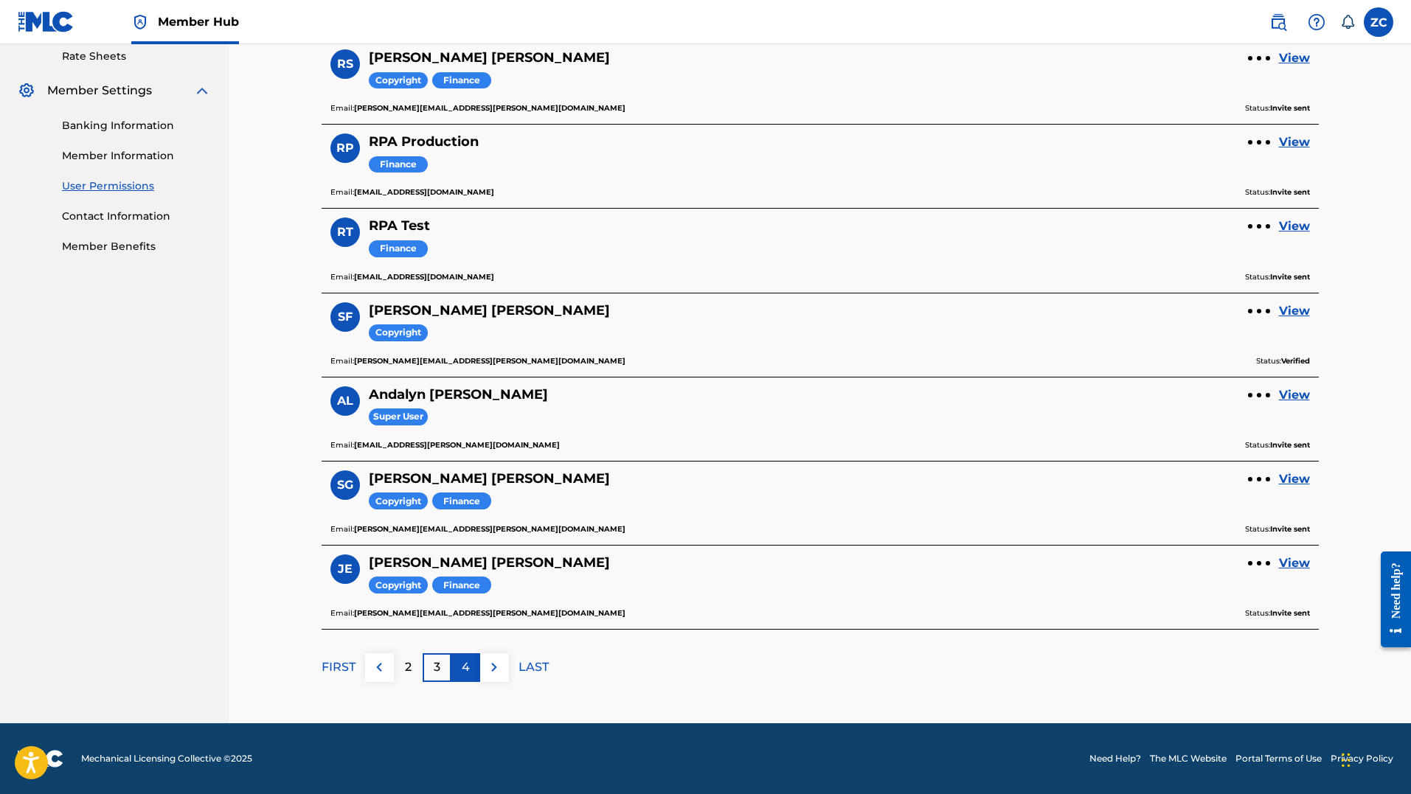
click at [468, 673] on p "4" at bounding box center [466, 668] width 8 height 18
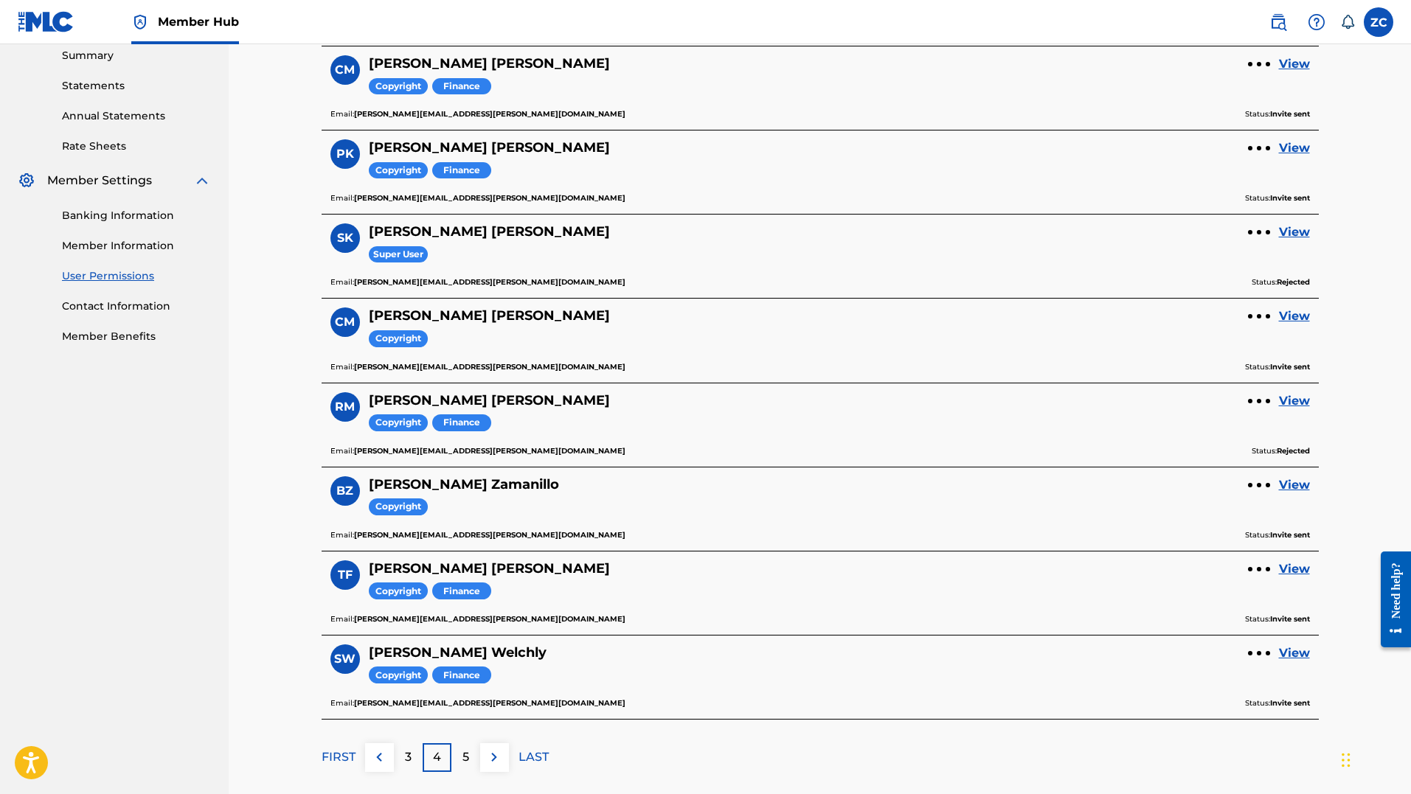
scroll to position [482, 0]
click at [455, 759] on div "5" at bounding box center [465, 757] width 29 height 29
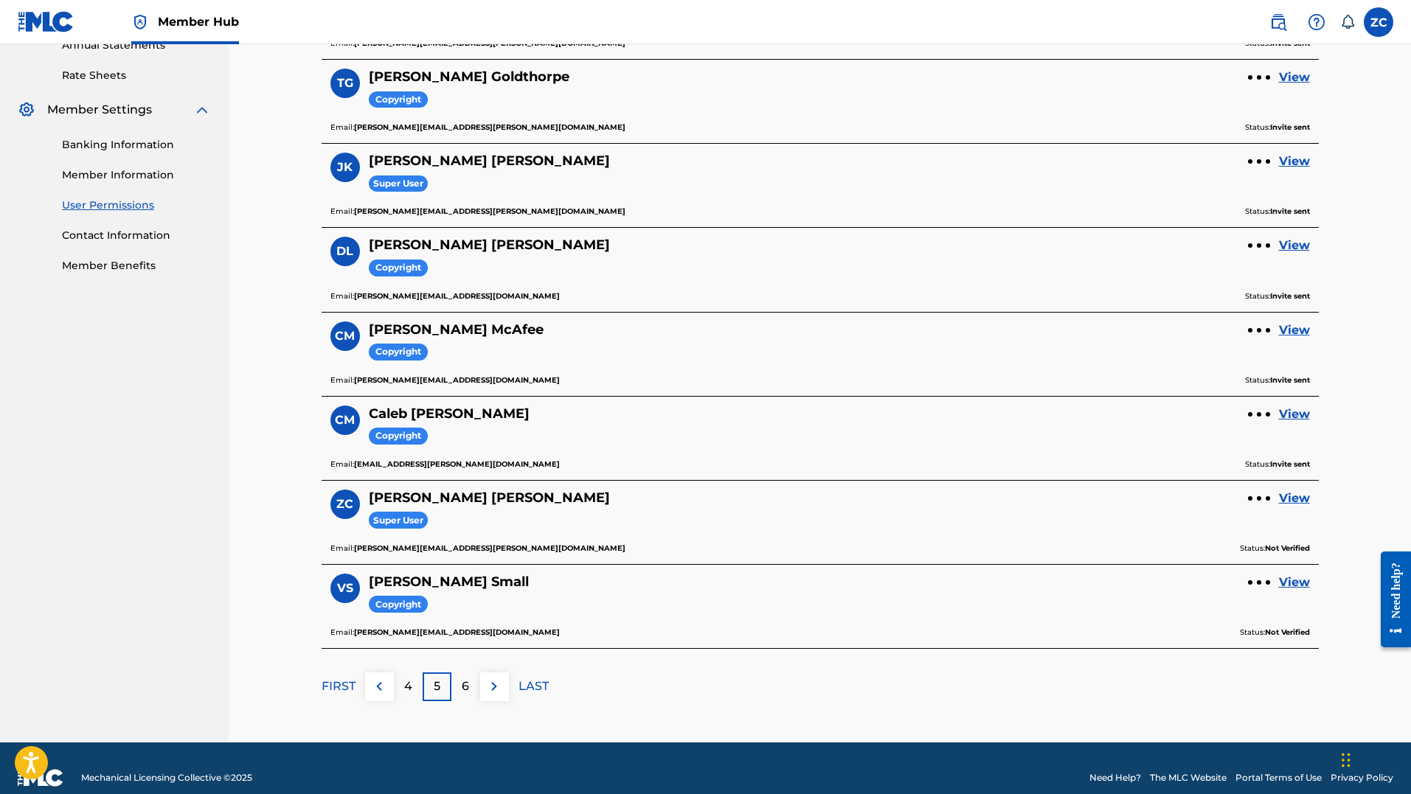
scroll to position [572, 0]
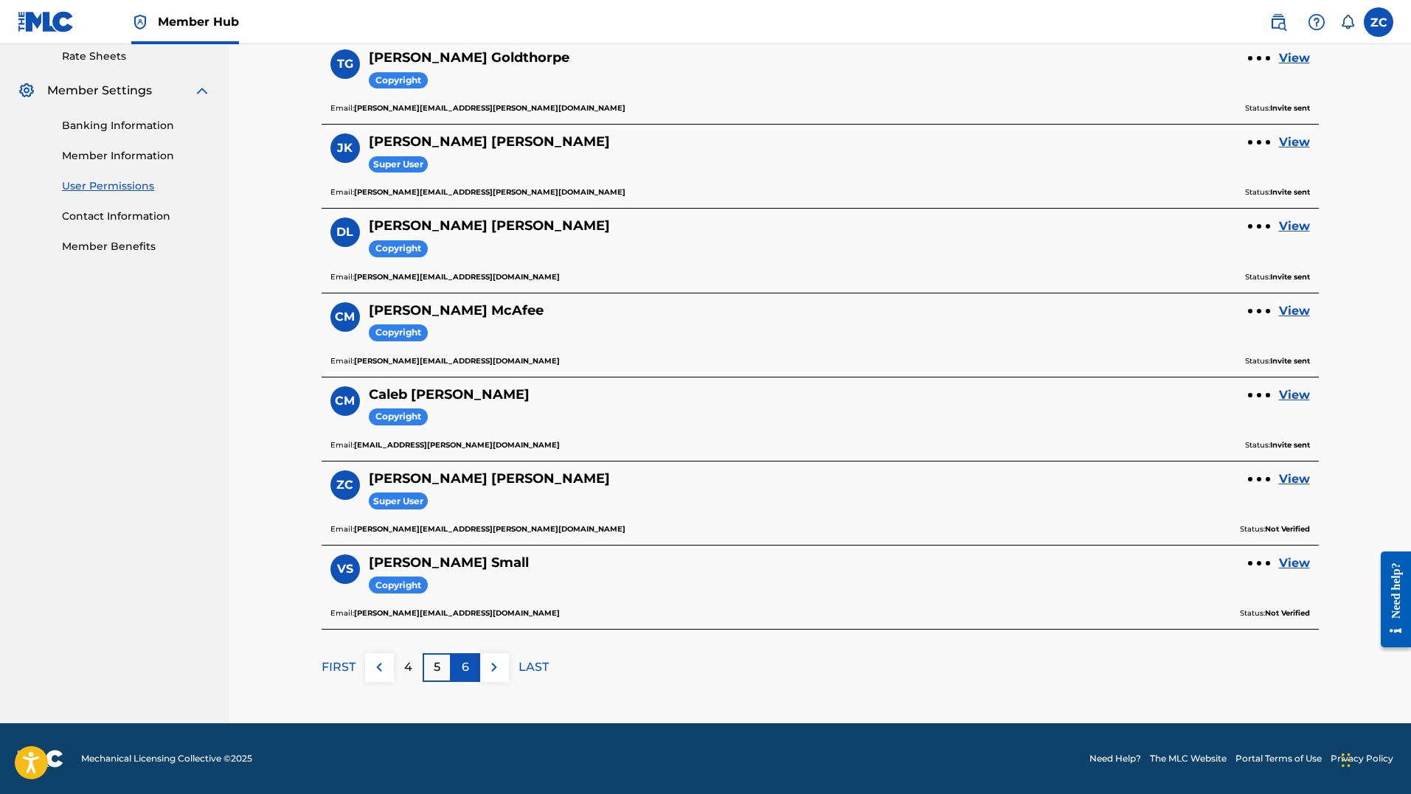
click at [459, 669] on div "6" at bounding box center [465, 668] width 29 height 29
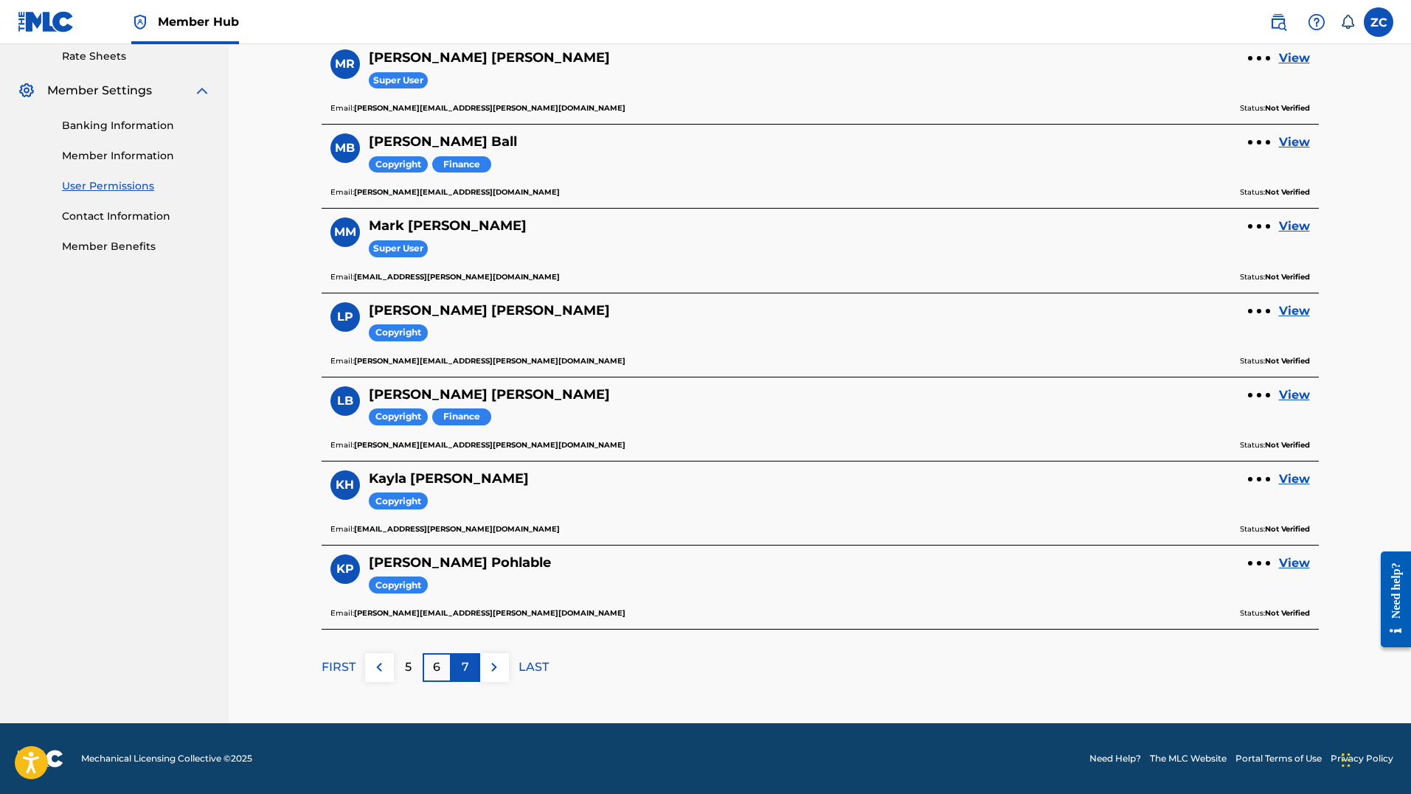
click at [457, 668] on div "7" at bounding box center [465, 668] width 29 height 29
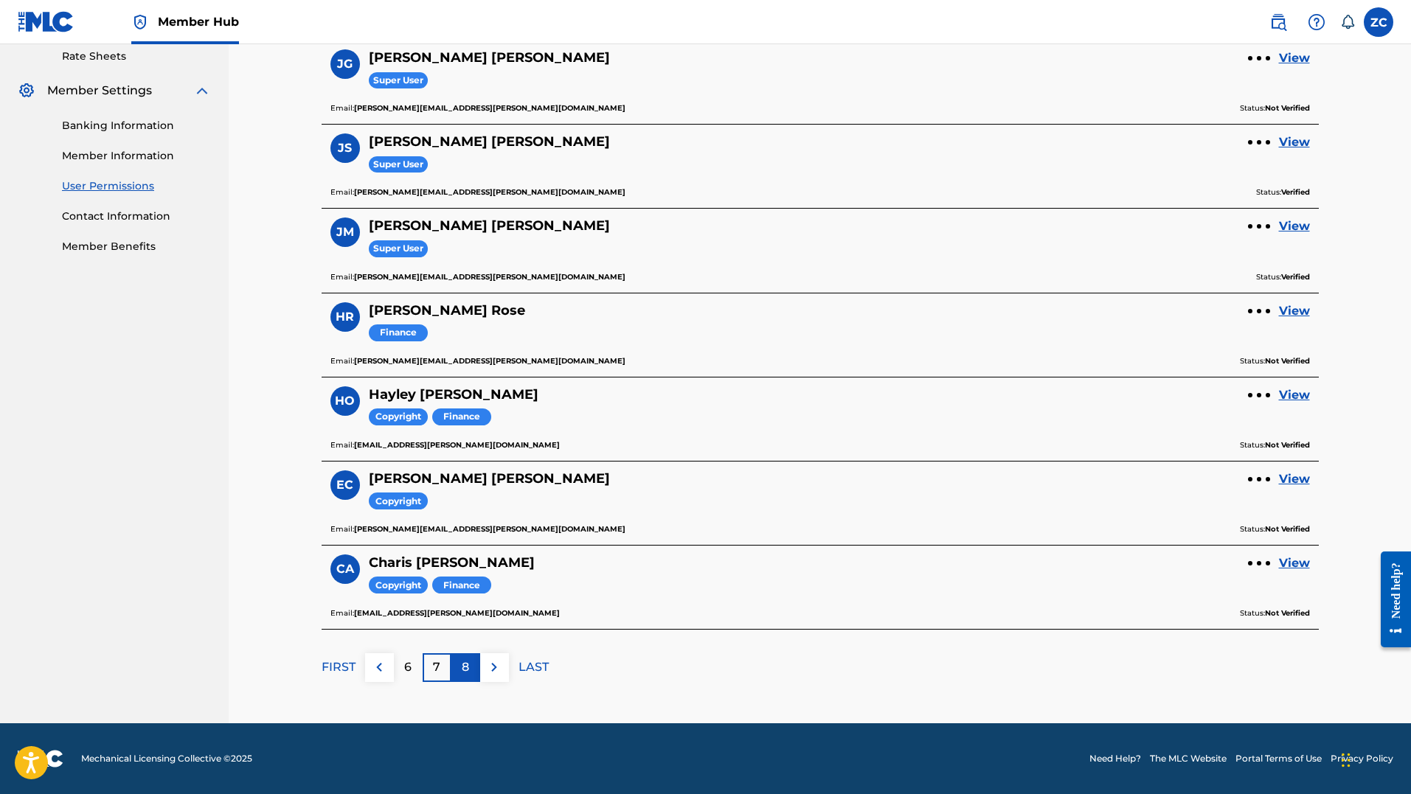
click at [467, 668] on p "8" at bounding box center [465, 668] width 7 height 18
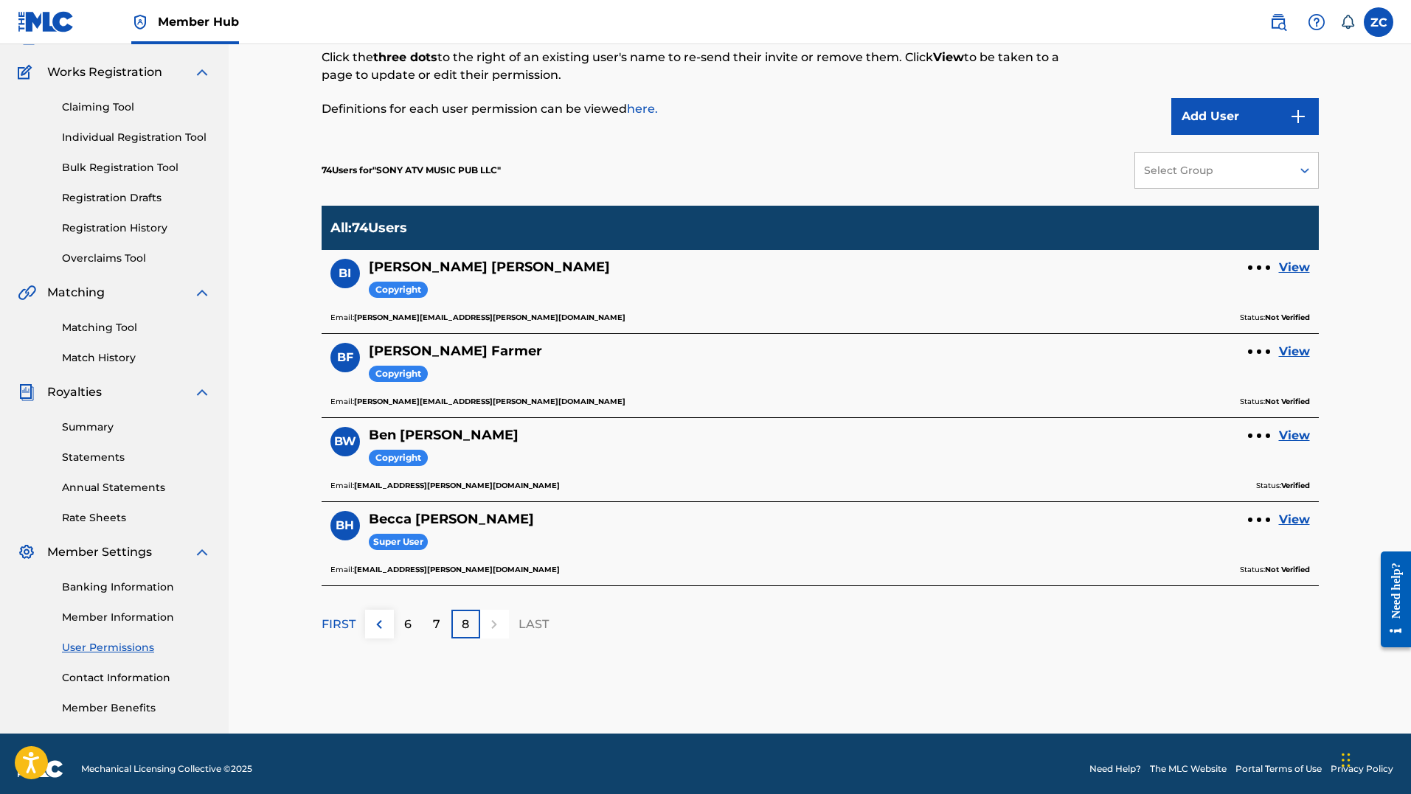
scroll to position [120, 0]
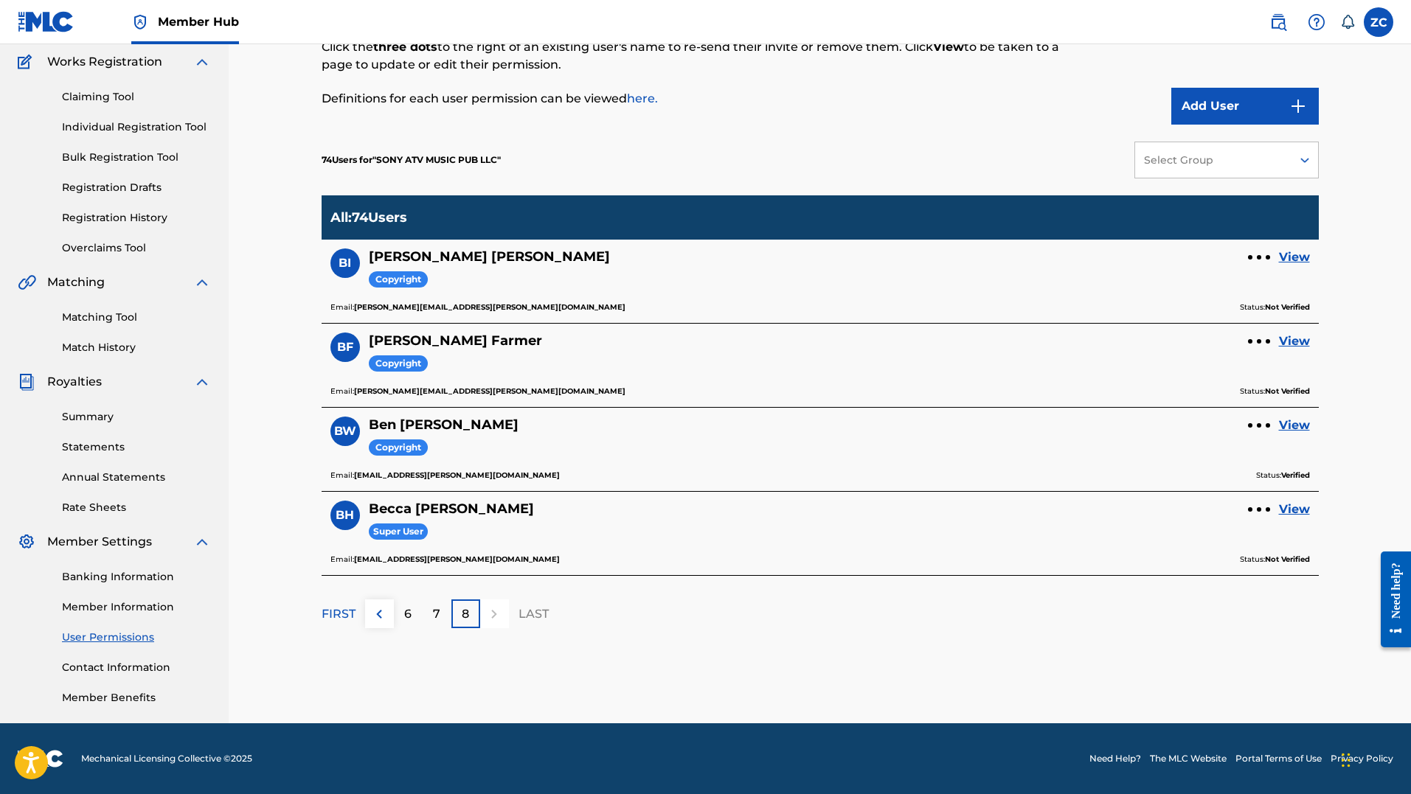
click at [743, 712] on div "User Permissions This page allows Super Users to add new users or edit existing…" at bounding box center [820, 342] width 997 height 763
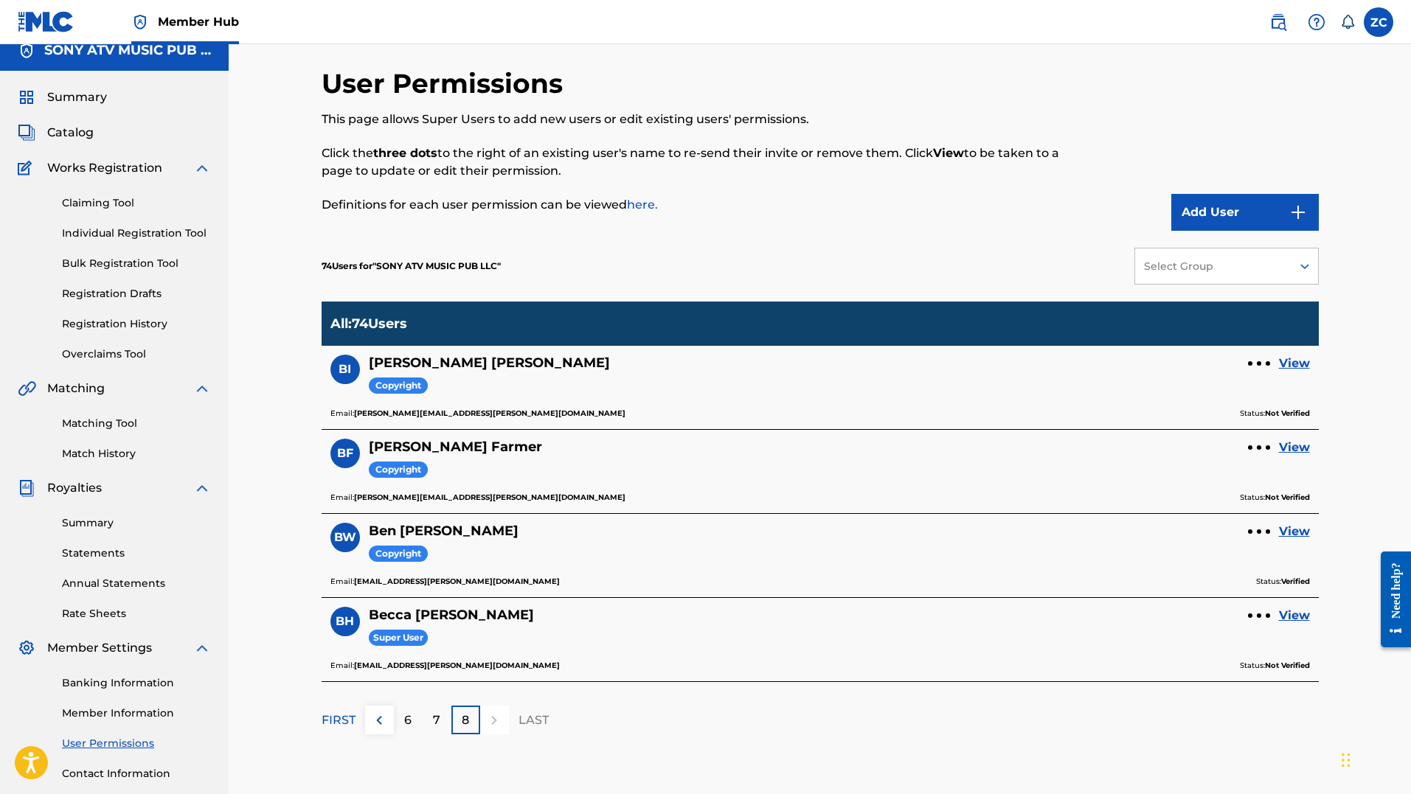
scroll to position [13, 0]
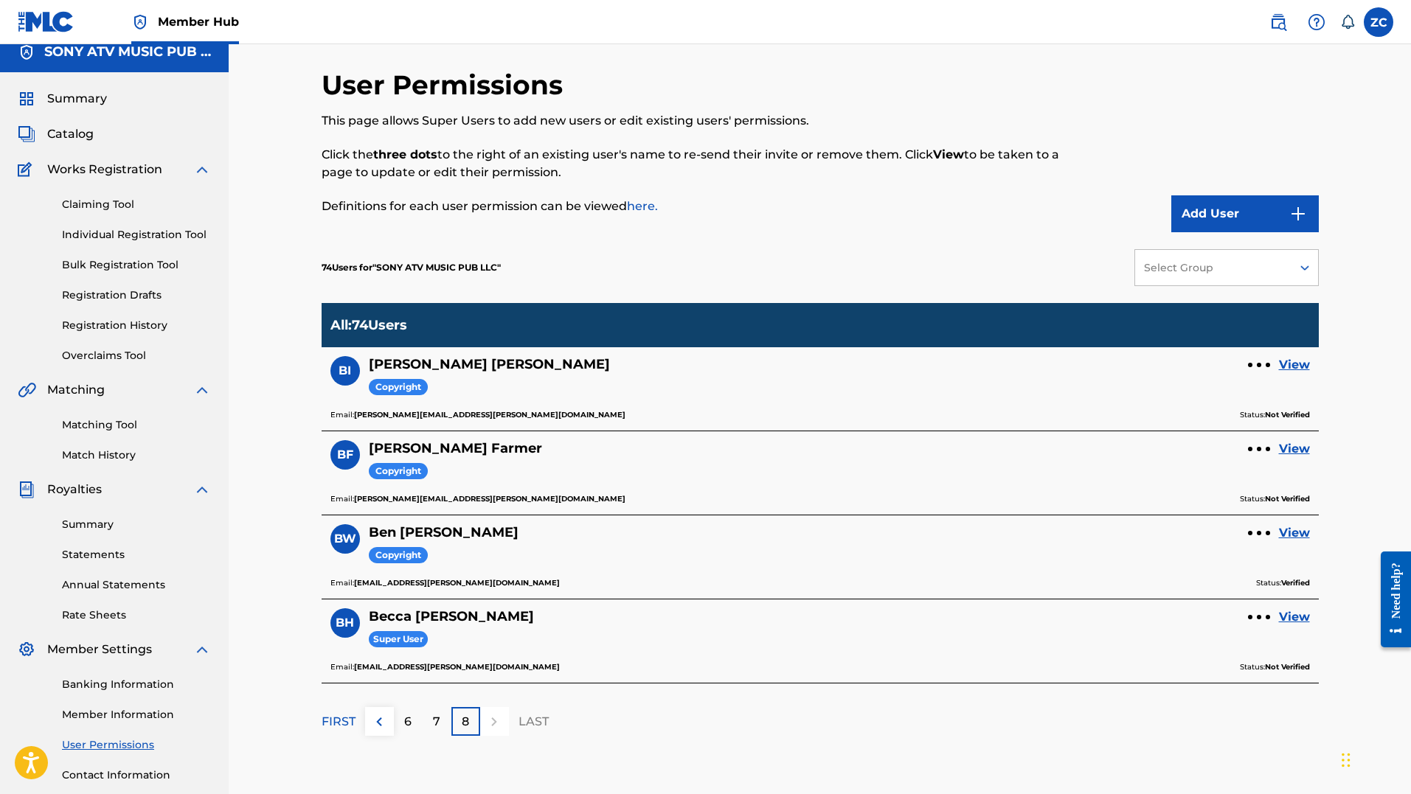
click at [1328, 79] on div "User Permissions This page allows Super Users to add new users or edit existing…" at bounding box center [820, 450] width 1033 height 763
click at [175, 14] on span "Member Hub" at bounding box center [198, 21] width 81 height 17
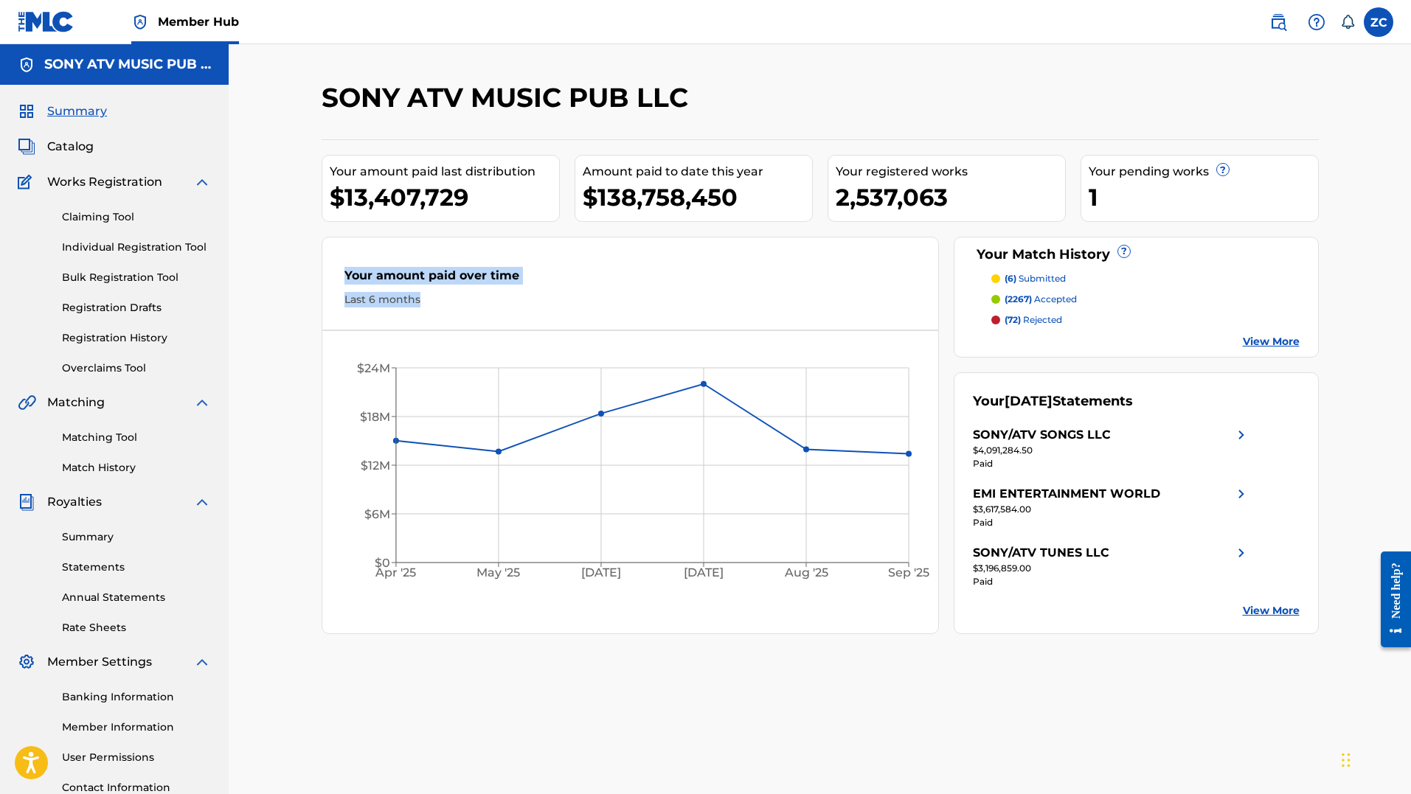
drag, startPoint x: 339, startPoint y: 251, endPoint x: 794, endPoint y: 325, distance: 461.0
click at [794, 325] on div "Your amount paid over time Last 6 months" at bounding box center [630, 287] width 617 height 85
click at [784, 78] on div "SONY ATV MUSIC PUB LLC Your amount paid last distribution $13,407,729 Amount pa…" at bounding box center [820, 444] width 1182 height 800
click at [1283, 611] on link "View More" at bounding box center [1271, 610] width 57 height 15
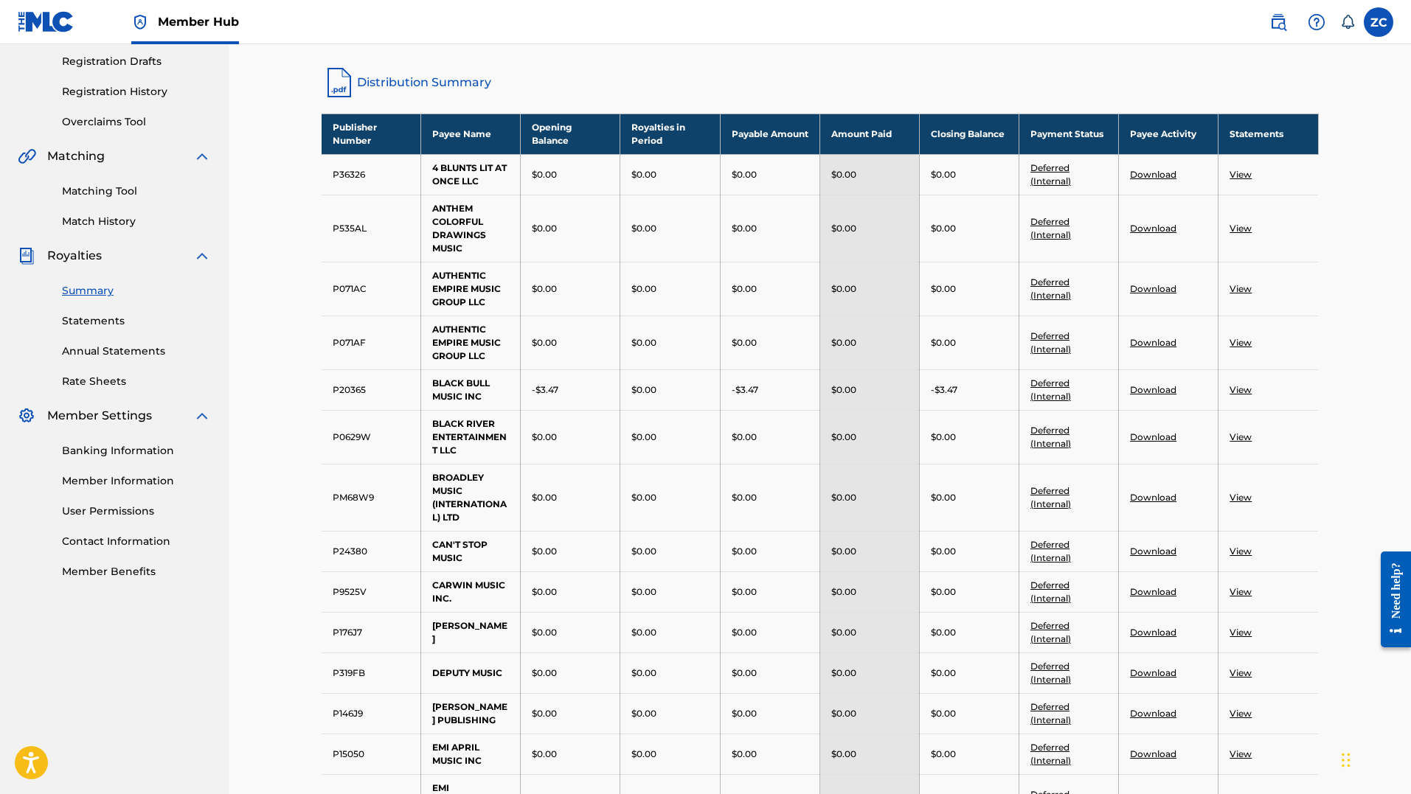
scroll to position [247, 0]
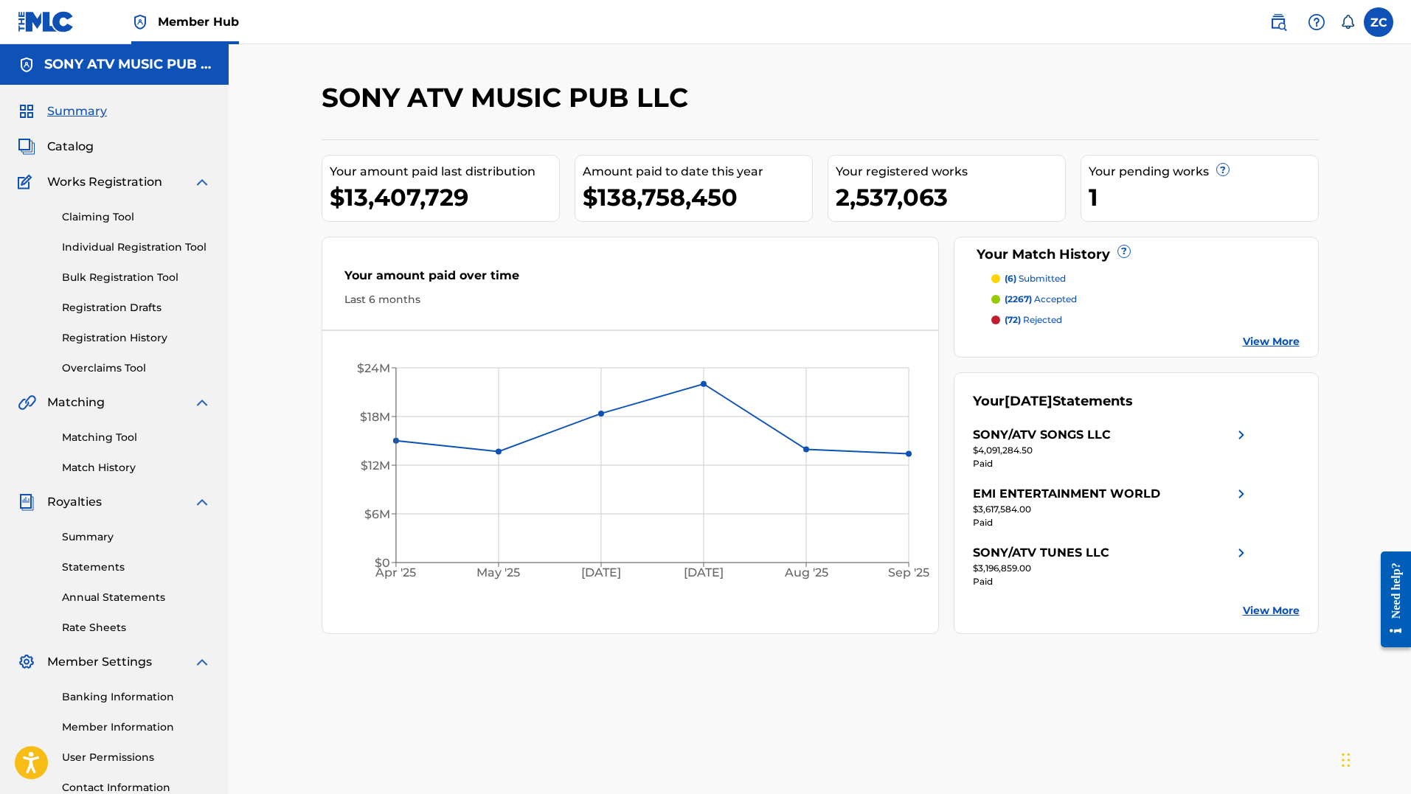
click at [1011, 715] on div "SONY ATV MUSIC PUB LLC Your amount paid last distribution $13,407,729 Amount pa…" at bounding box center [820, 462] width 1033 height 763
click at [834, 732] on div "SONY ATV MUSIC PUB LLC Your amount paid last distribution $13,407,729 Amount pa…" at bounding box center [820, 462] width 1033 height 763
drag, startPoint x: 834, startPoint y: 732, endPoint x: 760, endPoint y: 322, distance: 416.7
click at [760, 322] on div "SONY ATV MUSIC PUB LLC Your amount paid last distribution $13,407,729 Amount pa…" at bounding box center [820, 462] width 1033 height 763
click at [795, 73] on div "SONY ATV MUSIC PUB LLC Your amount paid last distribution $13,407,729 Amount pa…" at bounding box center [820, 444] width 1182 height 800
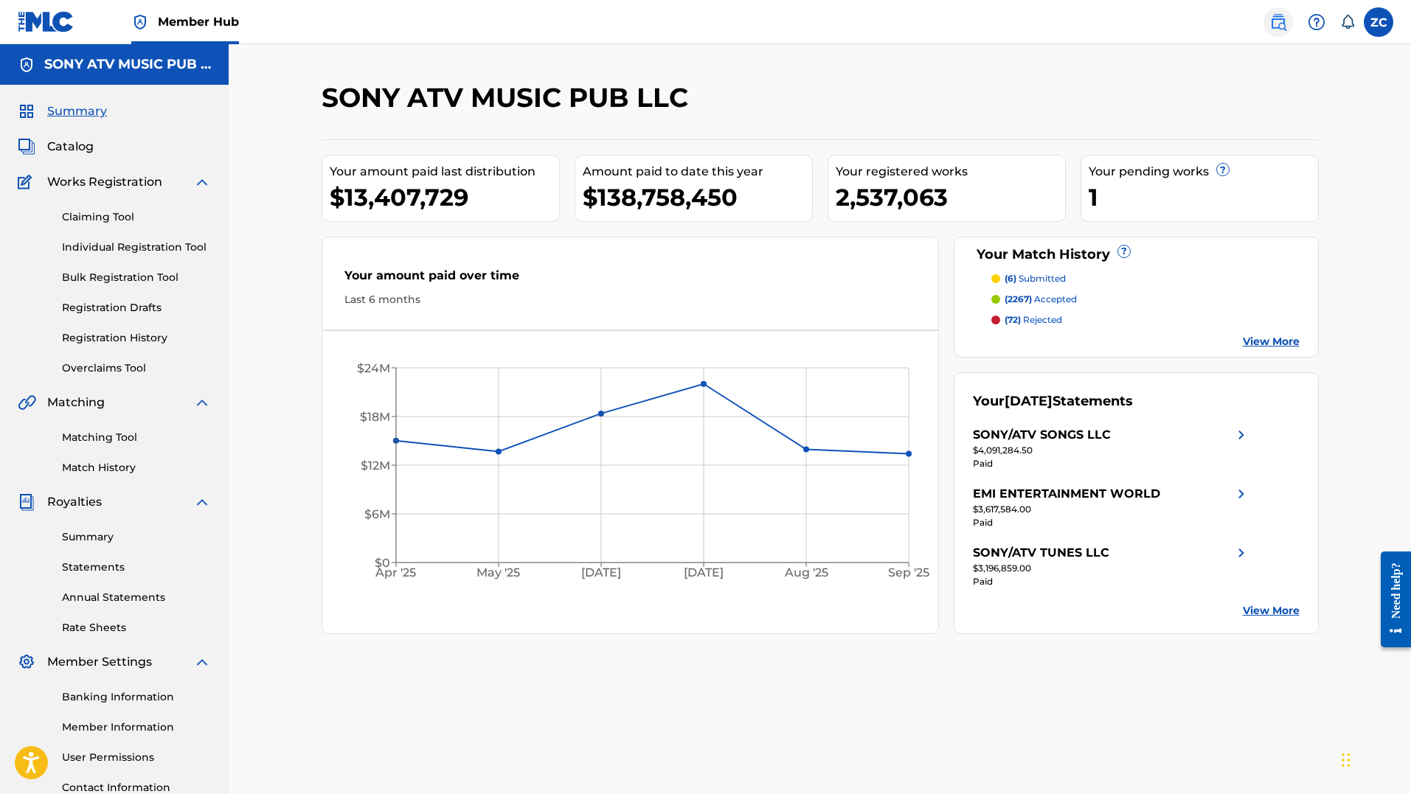
click at [1267, 15] on link at bounding box center [1278, 22] width 30 height 30
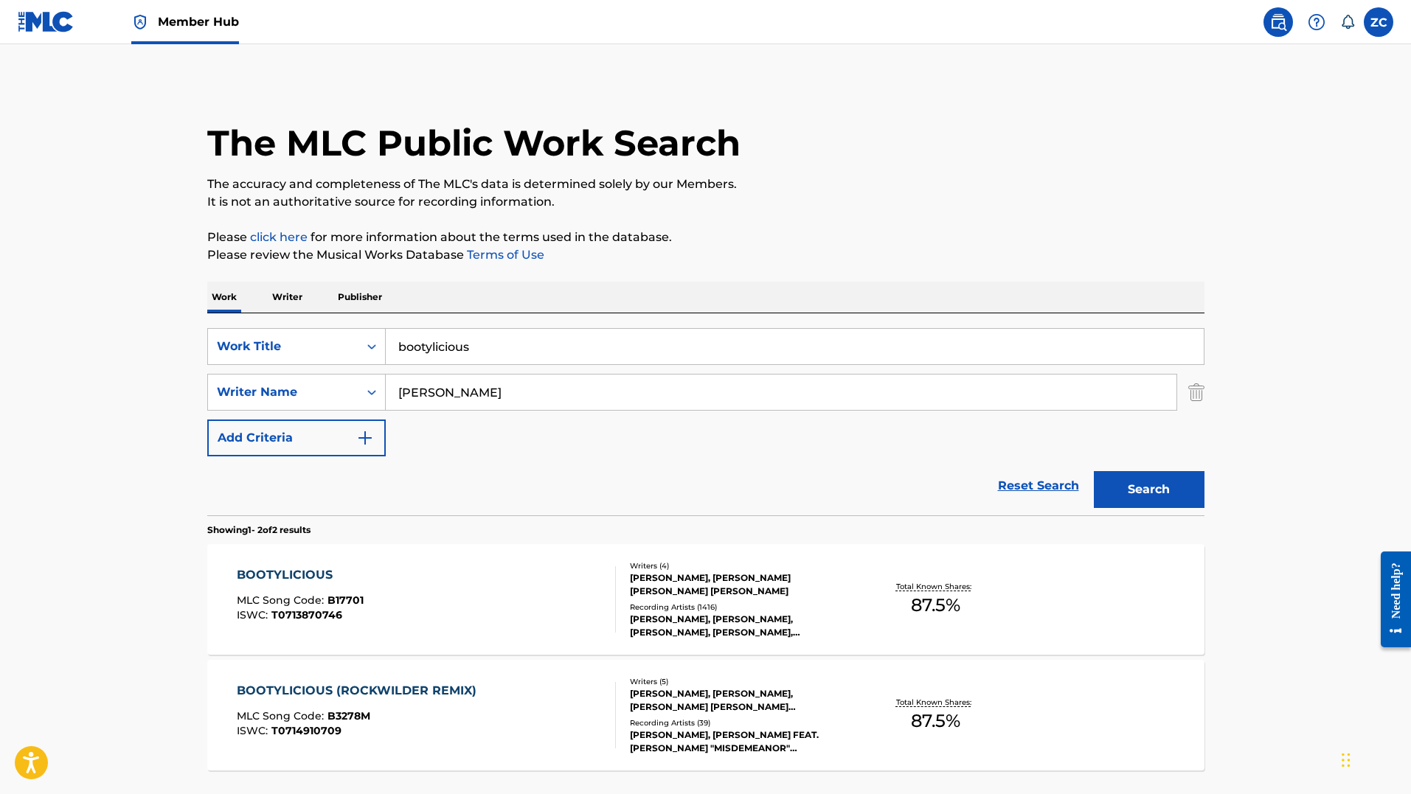
click at [406, 593] on div "BOOTYLICIOUS MLC Song Code : B17701 ISWC : T0713870746" at bounding box center [426, 599] width 379 height 66
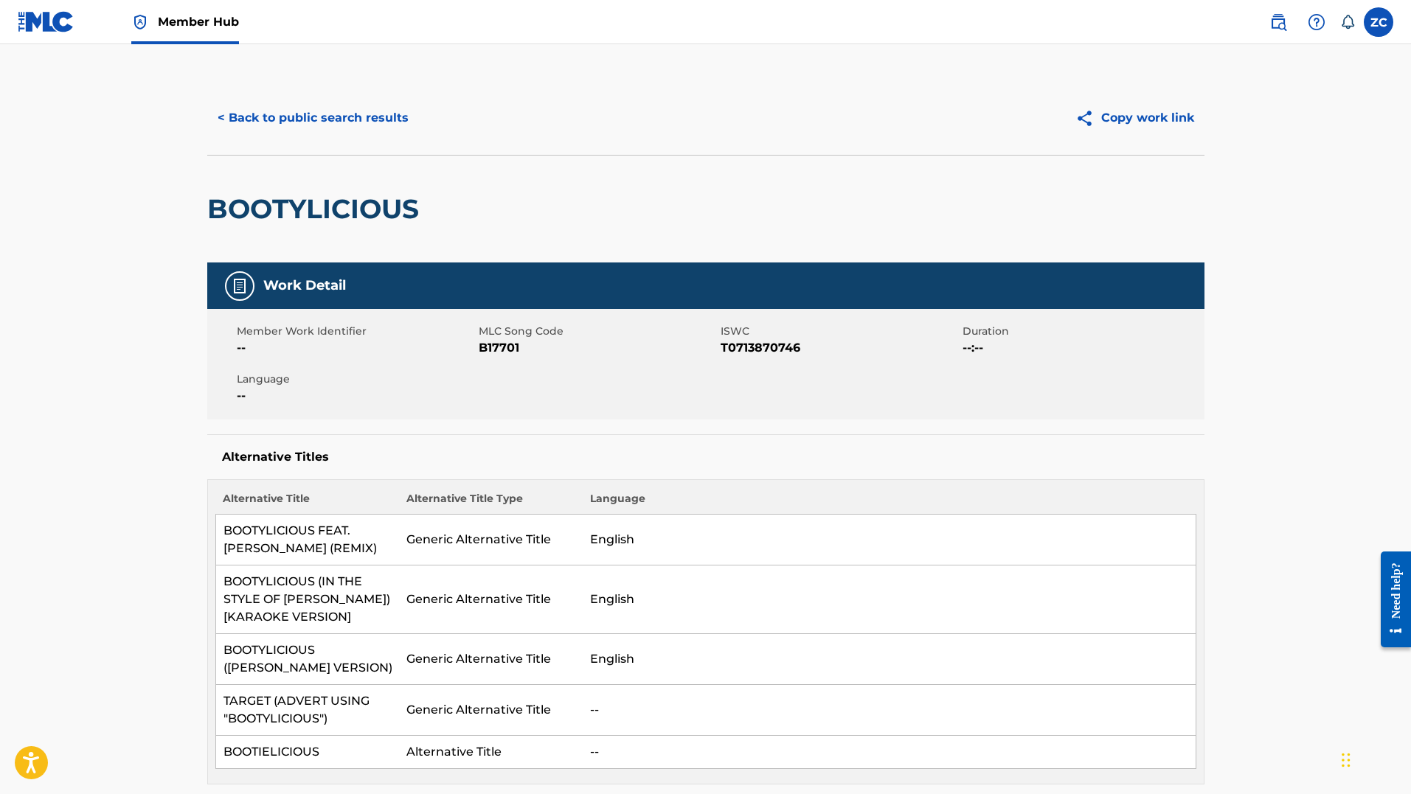
click at [499, 350] on span "B17701" at bounding box center [598, 348] width 238 height 18
copy span "B17701"
click at [678, 239] on div "BOOTYLICIOUS" at bounding box center [705, 209] width 997 height 108
click at [212, 18] on span "Member Hub" at bounding box center [198, 21] width 81 height 17
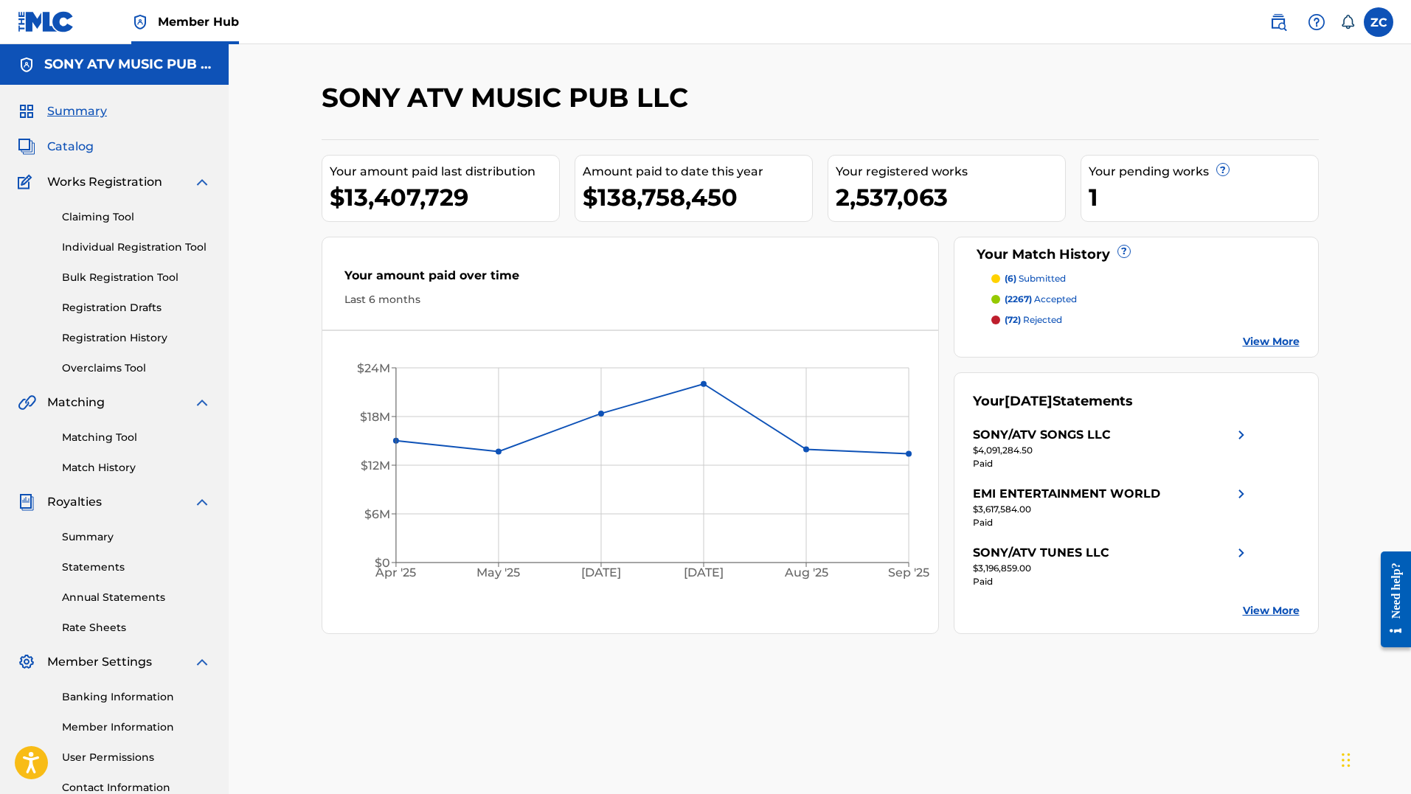
click at [72, 144] on span "Catalog" at bounding box center [70, 147] width 46 height 18
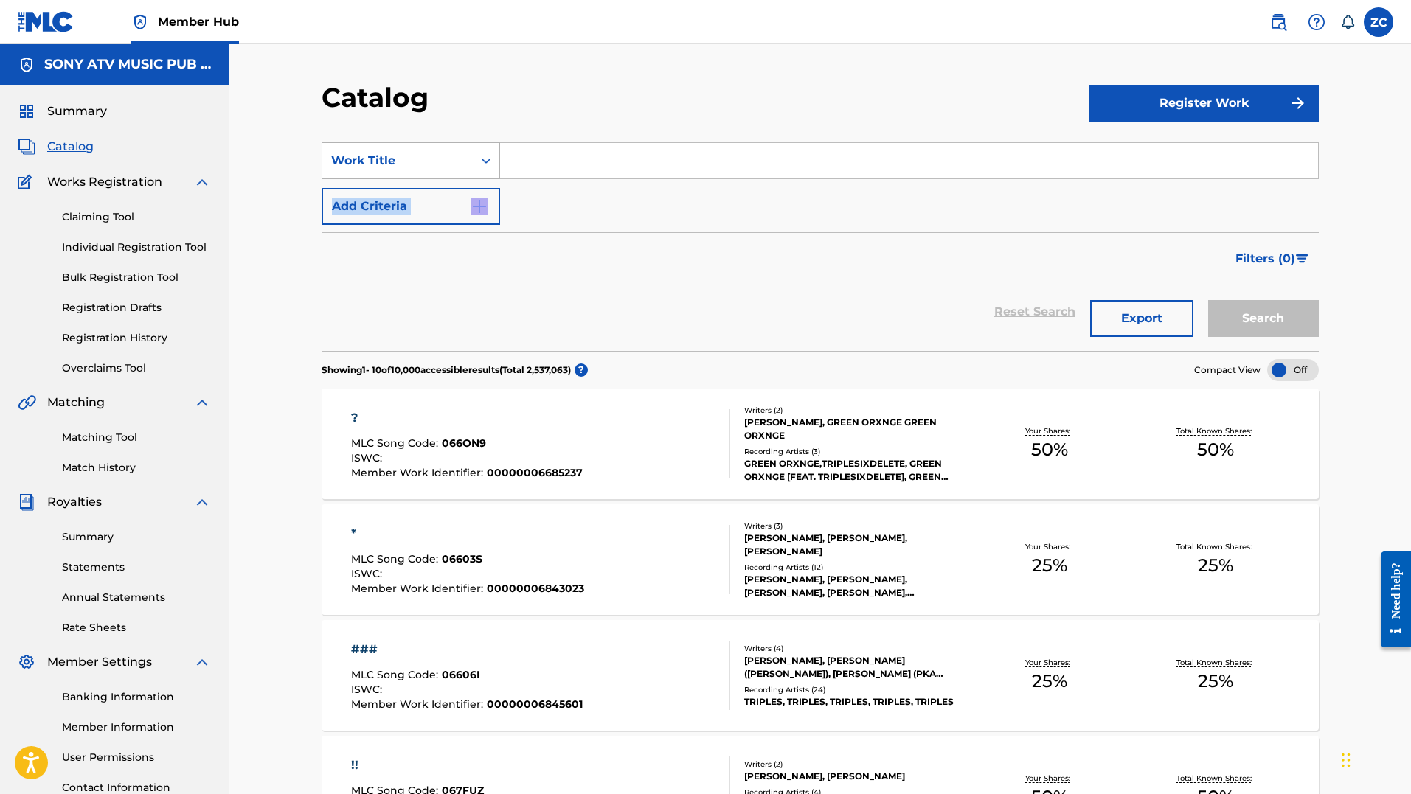
drag, startPoint x: 519, startPoint y: 245, endPoint x: 434, endPoint y: 152, distance: 125.8
click at [434, 152] on form "SearchWithCriteriae080958a-033c-4b7b-846f-61bf0822b09f Work Title Add Criteria …" at bounding box center [820, 246] width 997 height 209
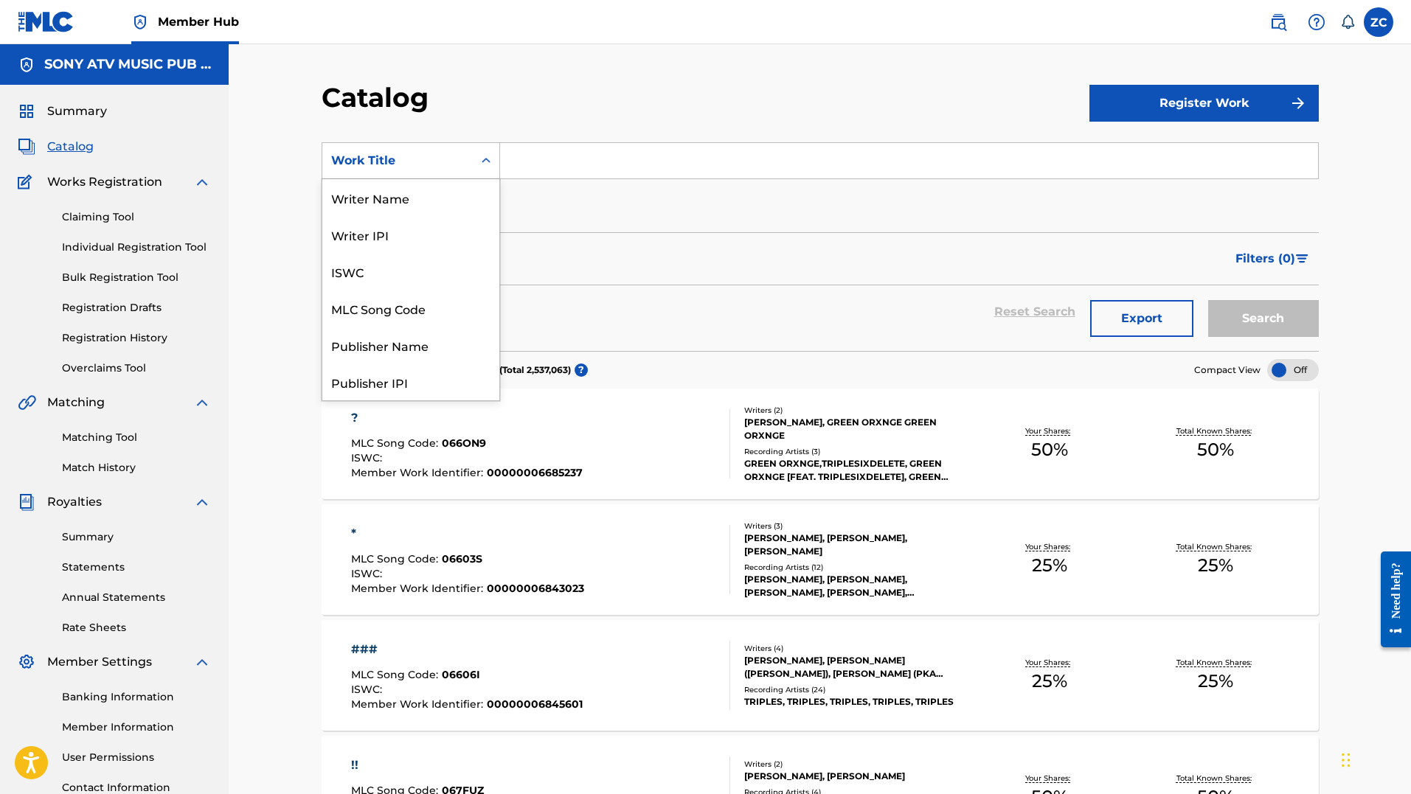
click at [434, 152] on div "Work Title" at bounding box center [397, 161] width 133 height 18
click at [417, 322] on div "MLC Song Code" at bounding box center [410, 308] width 177 height 37
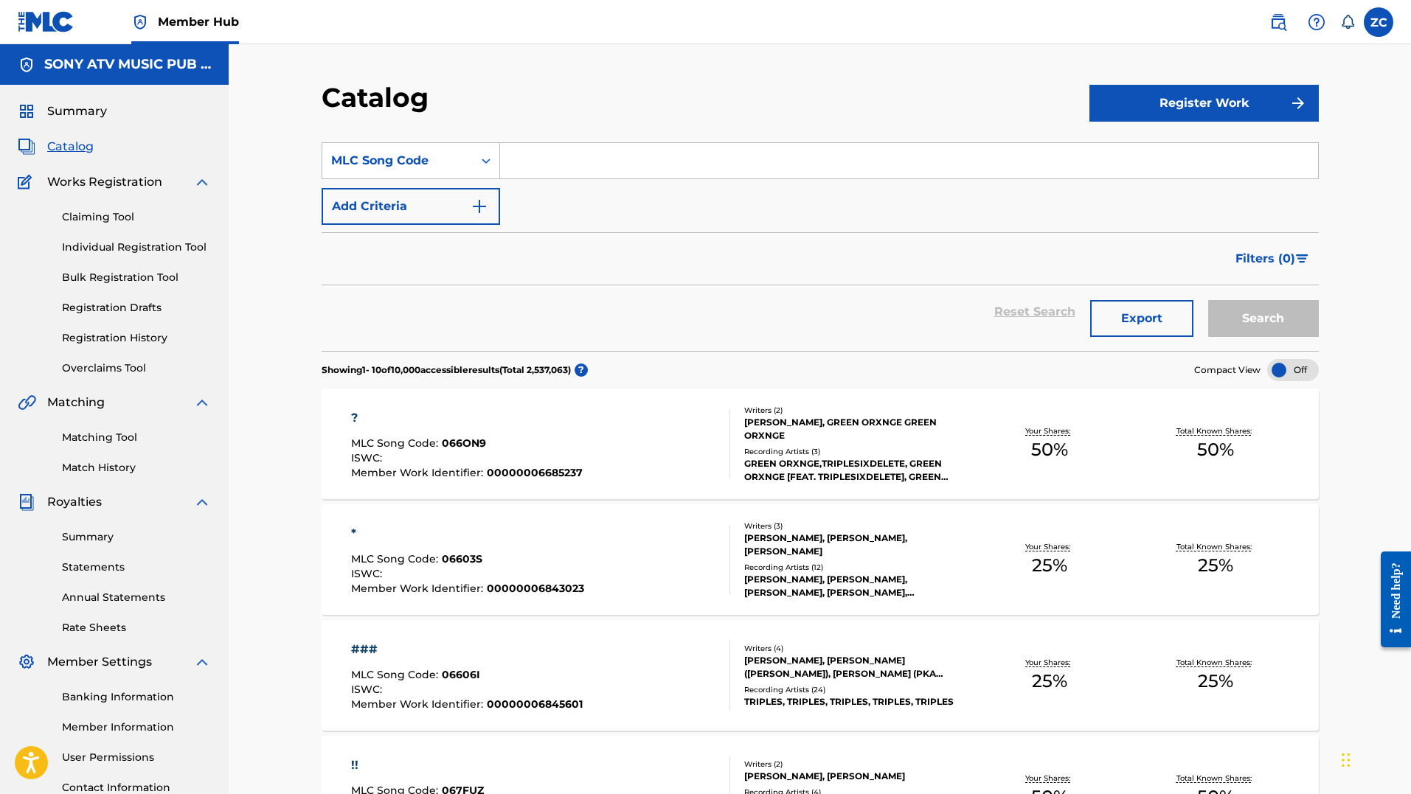
click at [596, 150] on input "Search Form" at bounding box center [909, 160] width 818 height 35
paste input "B17701"
type input "B17701"
click at [1208, 300] on button "Search" at bounding box center [1263, 318] width 111 height 37
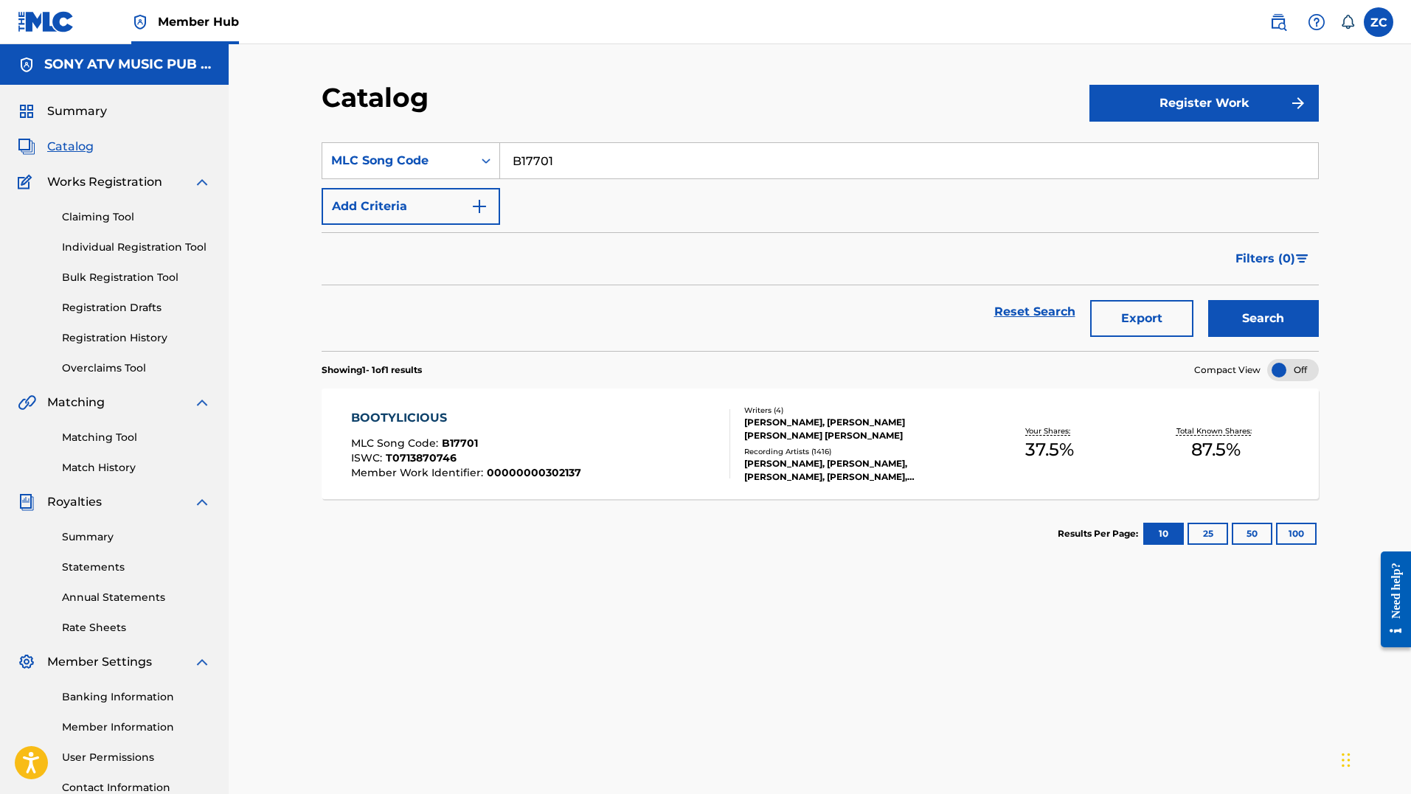
click at [386, 417] on div "BOOTYLICIOUS" at bounding box center [466, 418] width 230 height 18
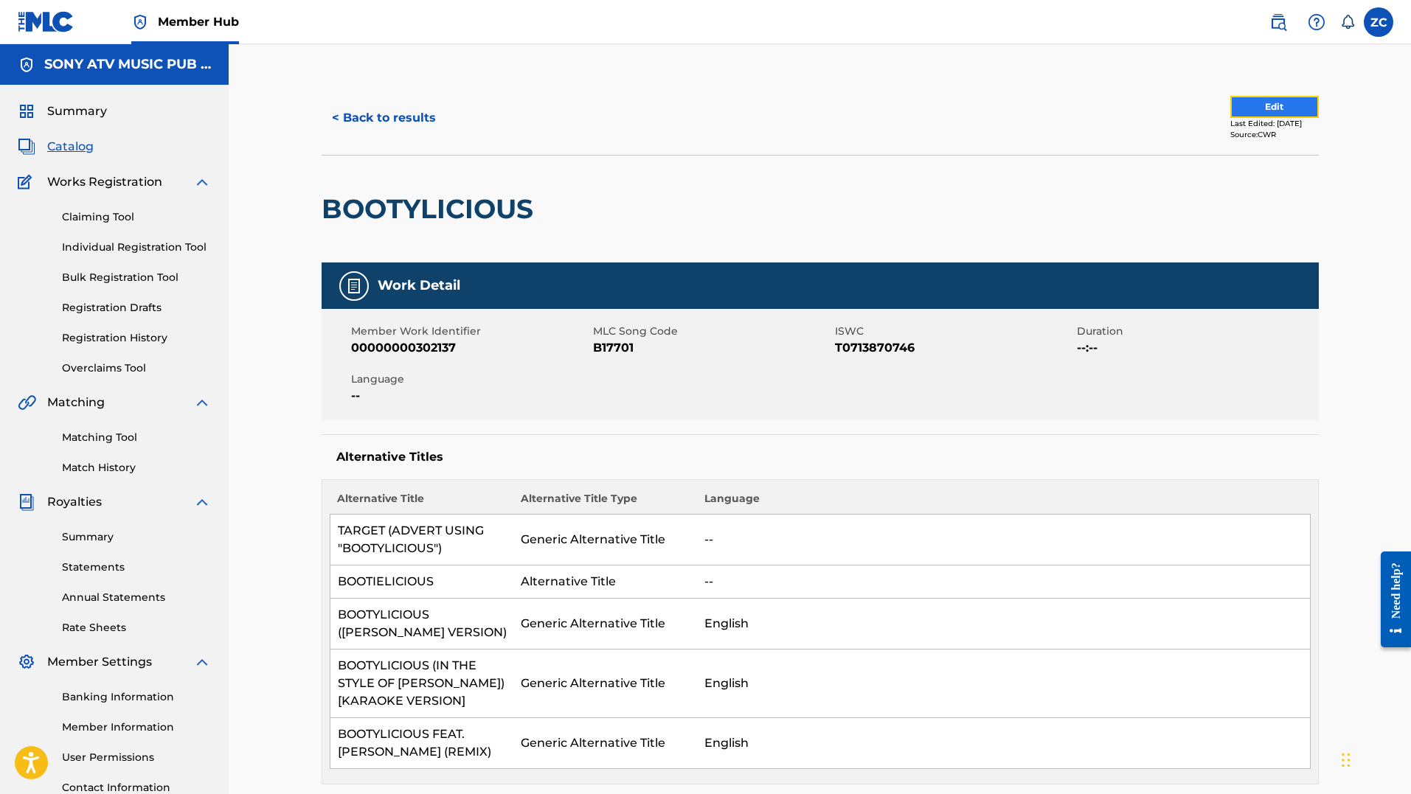
click at [1268, 111] on button "Edit" at bounding box center [1274, 107] width 89 height 22
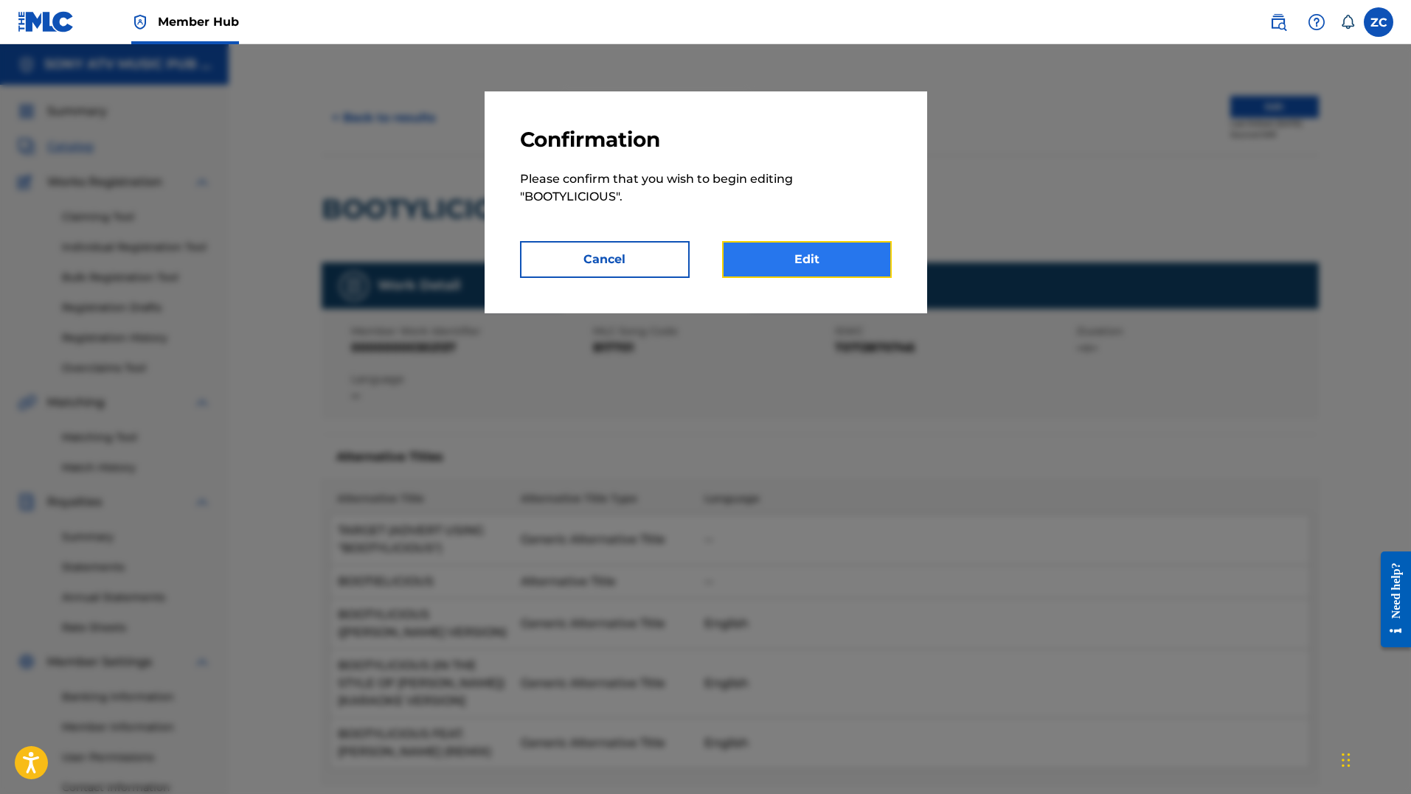
click at [778, 266] on link "Edit" at bounding box center [807, 259] width 170 height 37
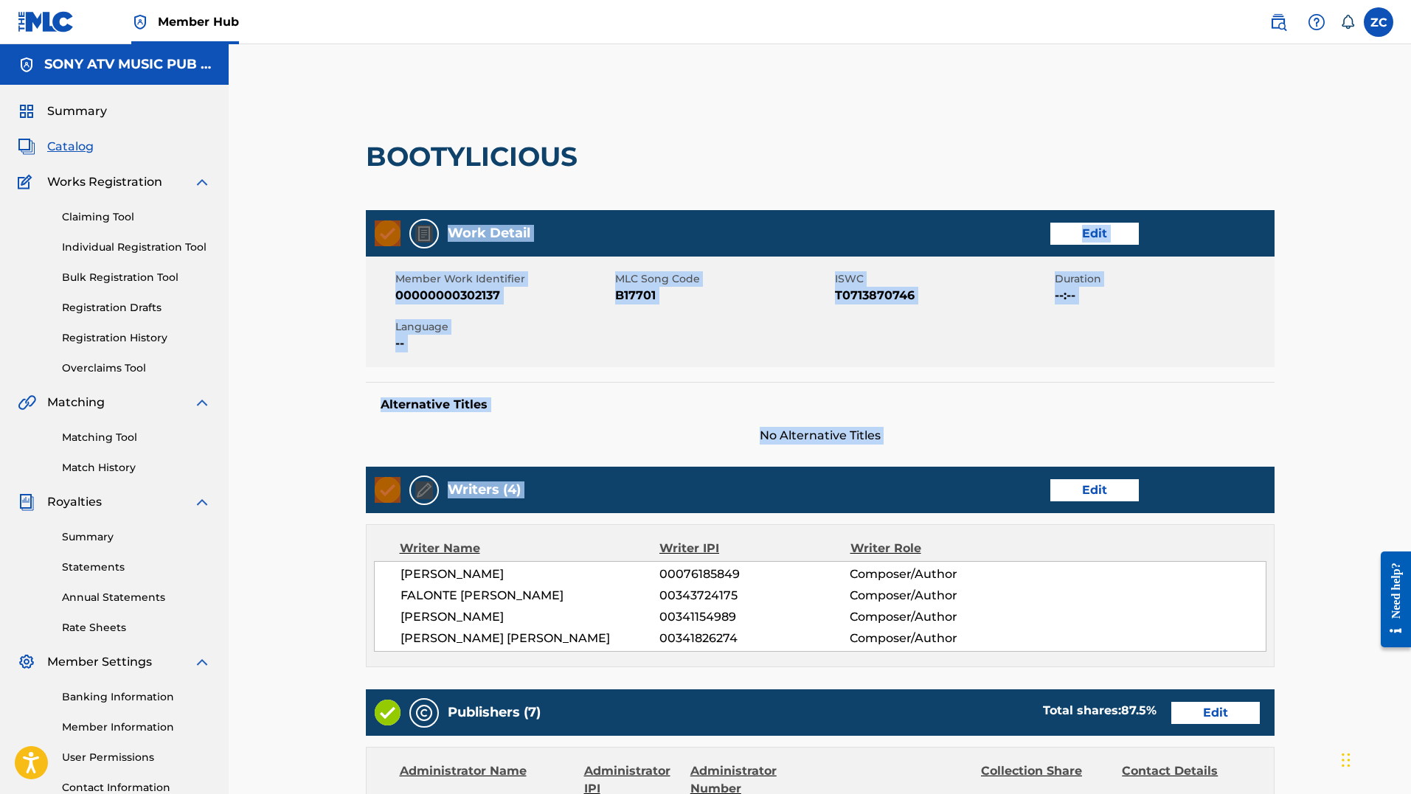
drag, startPoint x: 943, startPoint y: 52, endPoint x: 1064, endPoint y: 468, distance: 433.0
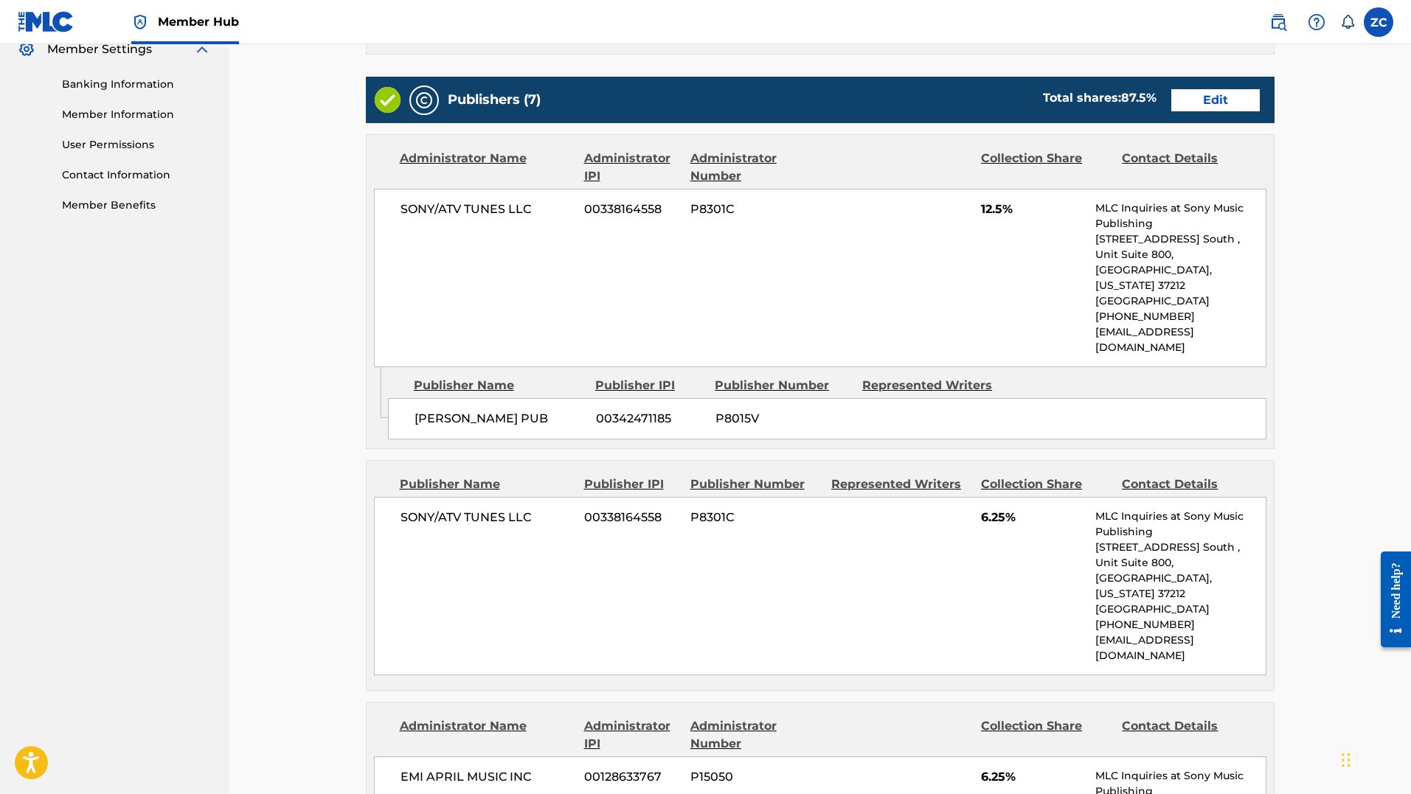
scroll to position [612, 0]
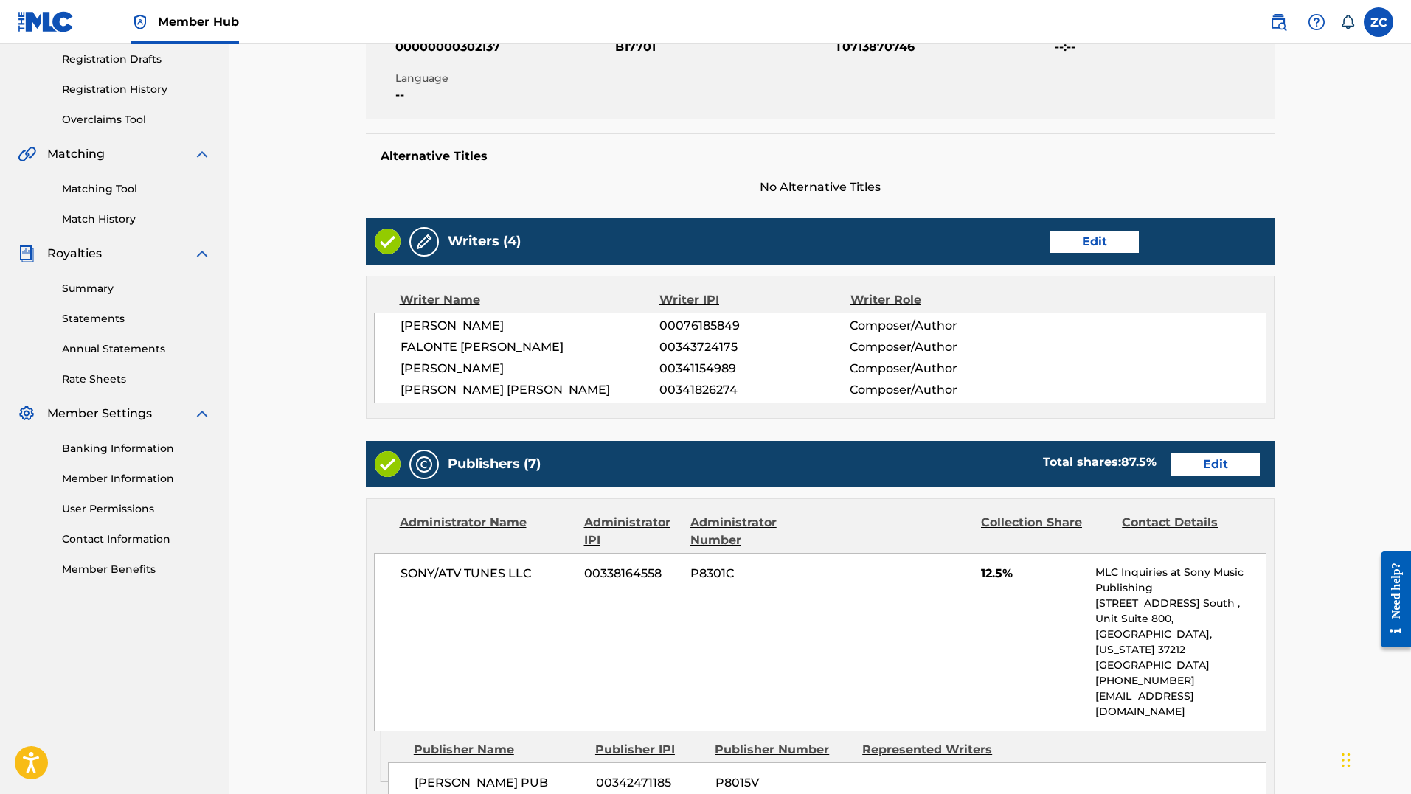
scroll to position [249, 0]
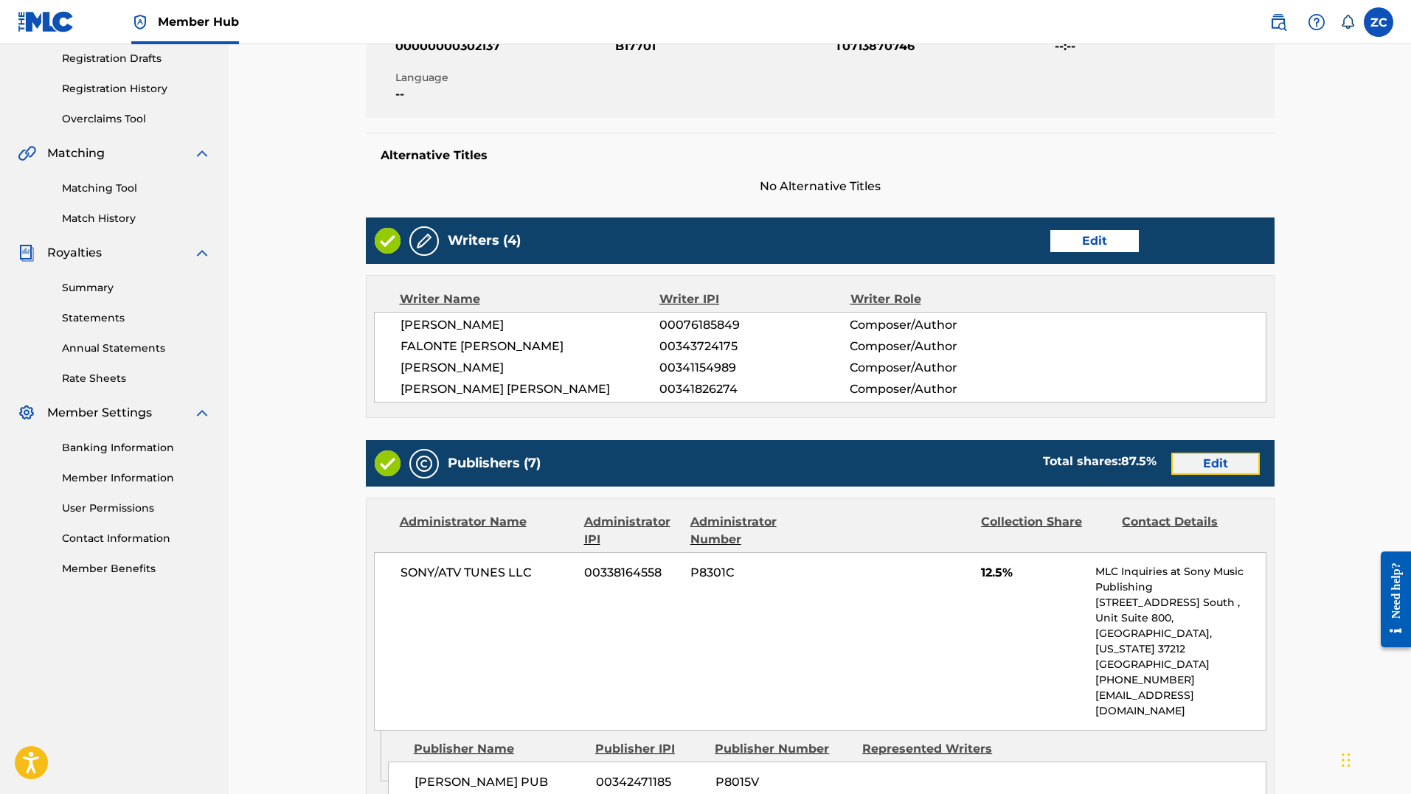
click at [1227, 460] on link "Edit" at bounding box center [1215, 464] width 89 height 22
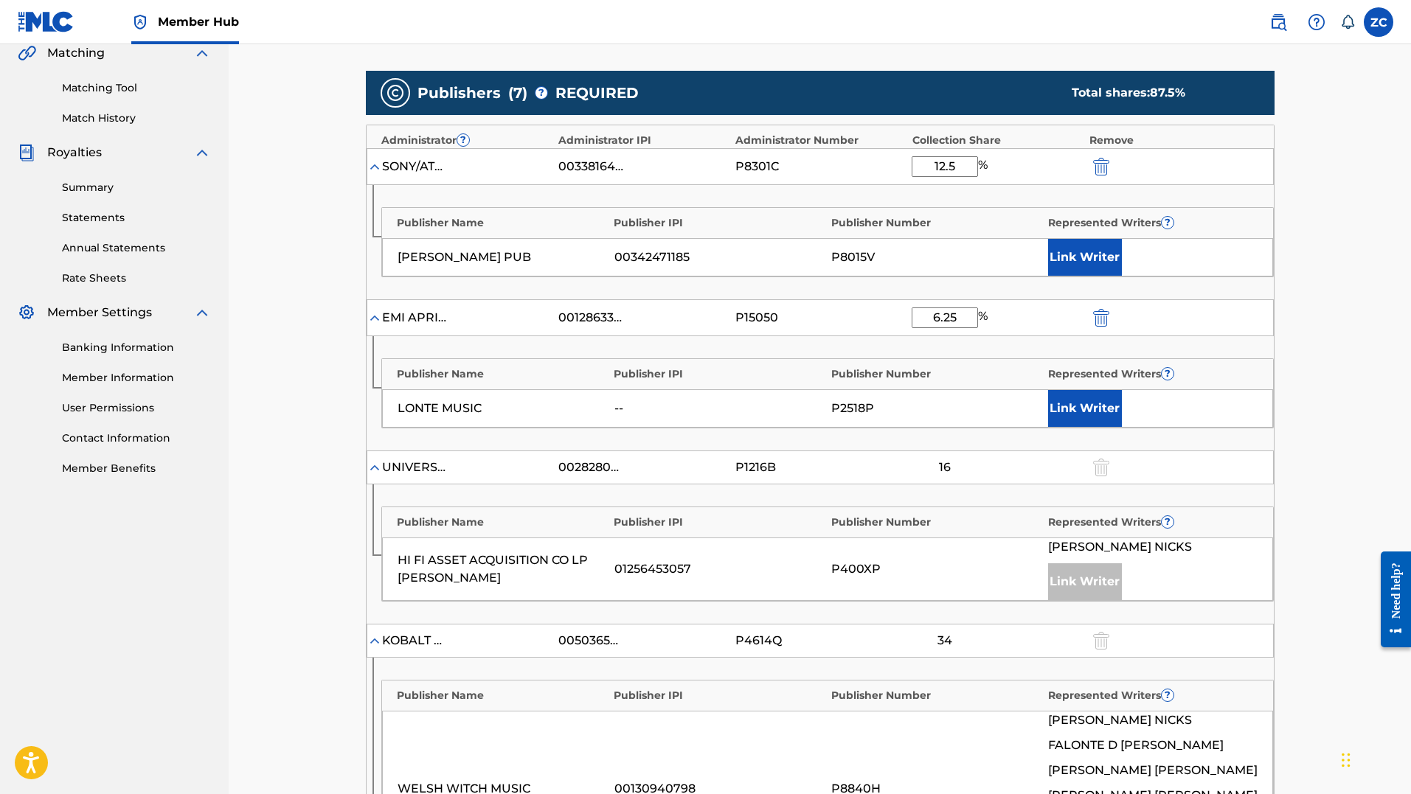
scroll to position [287, 0]
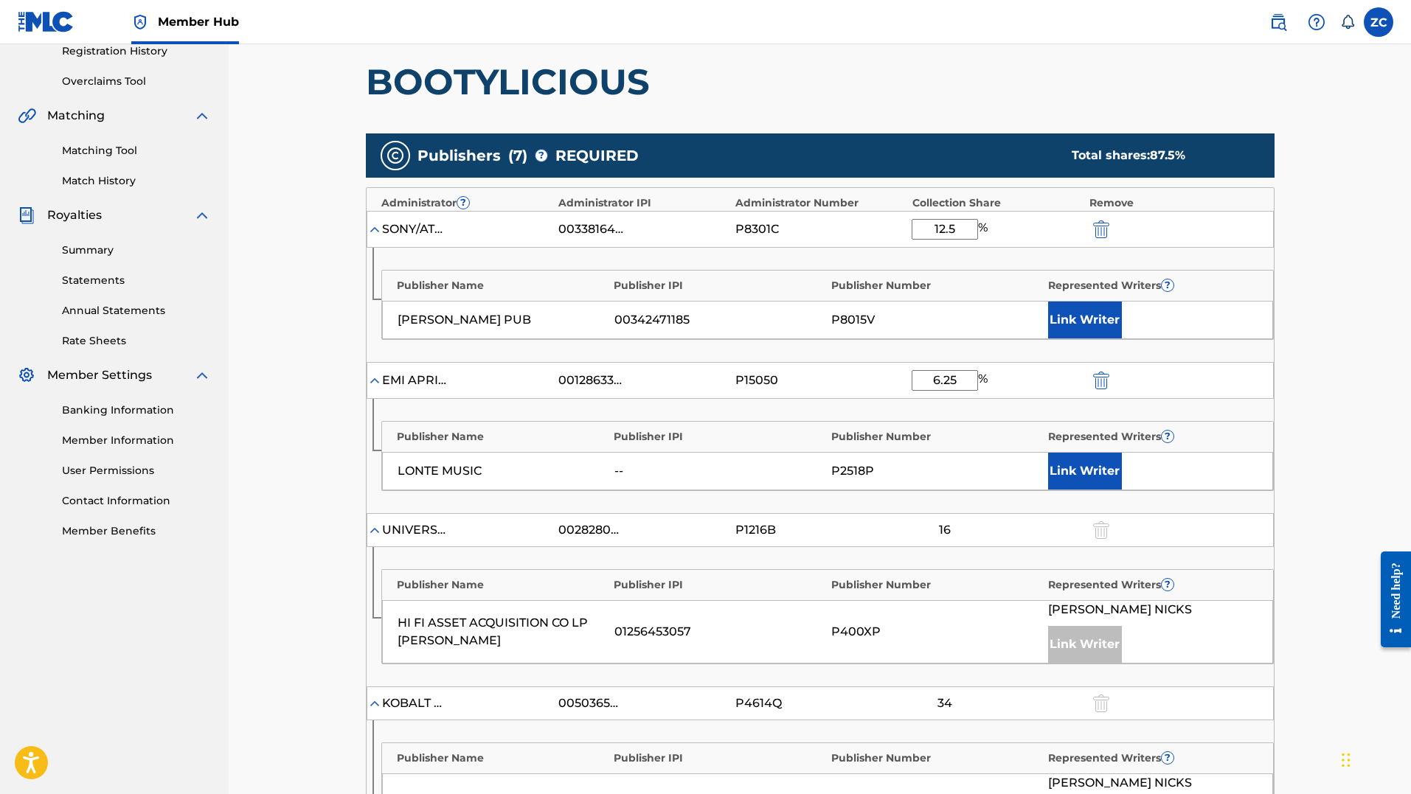
click at [262, 459] on div "Catalog Enter Work Details Add Writers Add Publishers & Shares Add Recording Re…" at bounding box center [820, 662] width 1182 height 1810
click at [941, 226] on input "12.5" at bounding box center [945, 229] width 66 height 21
type input "25"
click at [1306, 350] on main "Catalog Enter Work Details Add Writers Add Publishers & Shares Add Recording Re…" at bounding box center [820, 680] width 997 height 1773
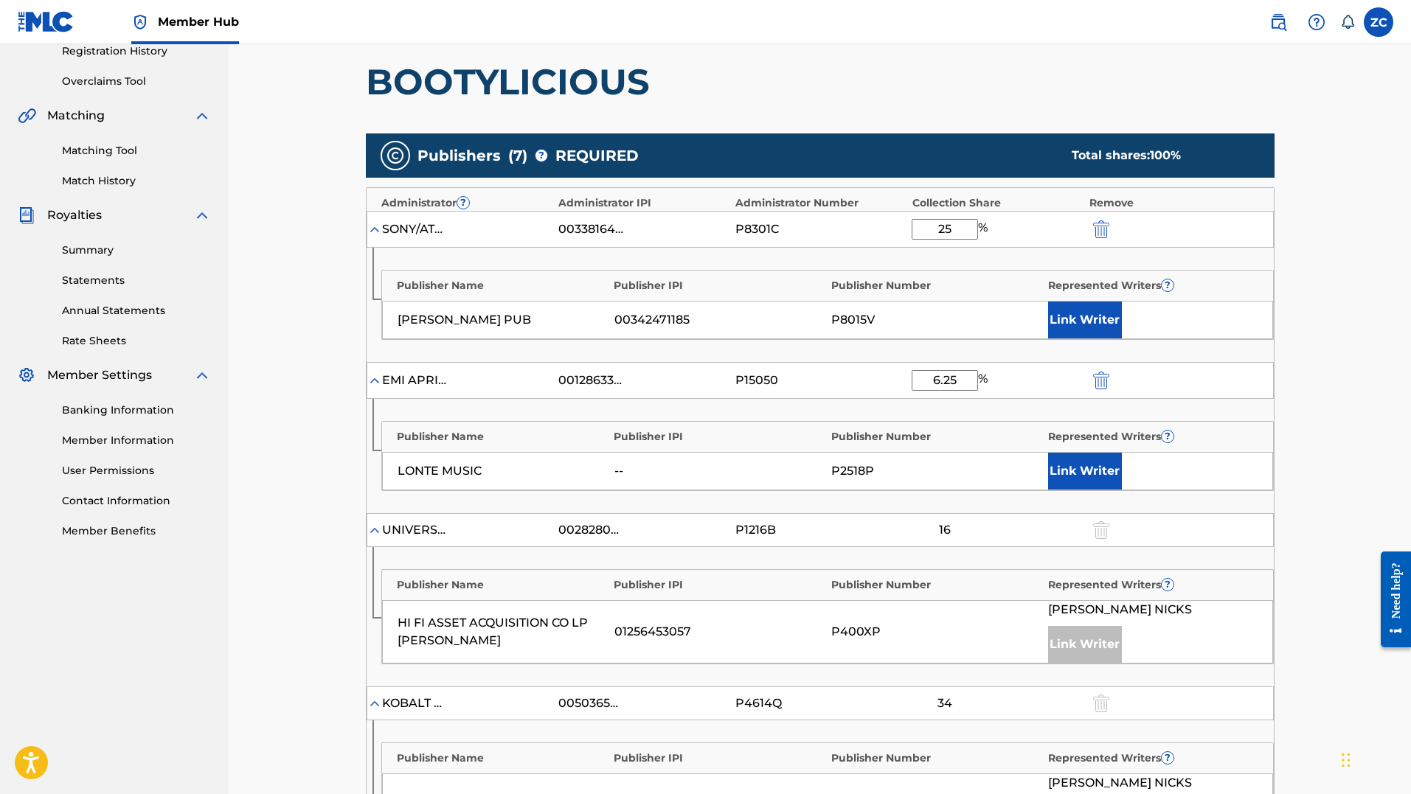
click at [1306, 360] on main "Catalog Enter Work Details Add Writers Add Publishers & Shares Add Recording Re…" at bounding box center [820, 680] width 997 height 1773
click at [1100, 330] on button "Link Writer" at bounding box center [1085, 320] width 74 height 37
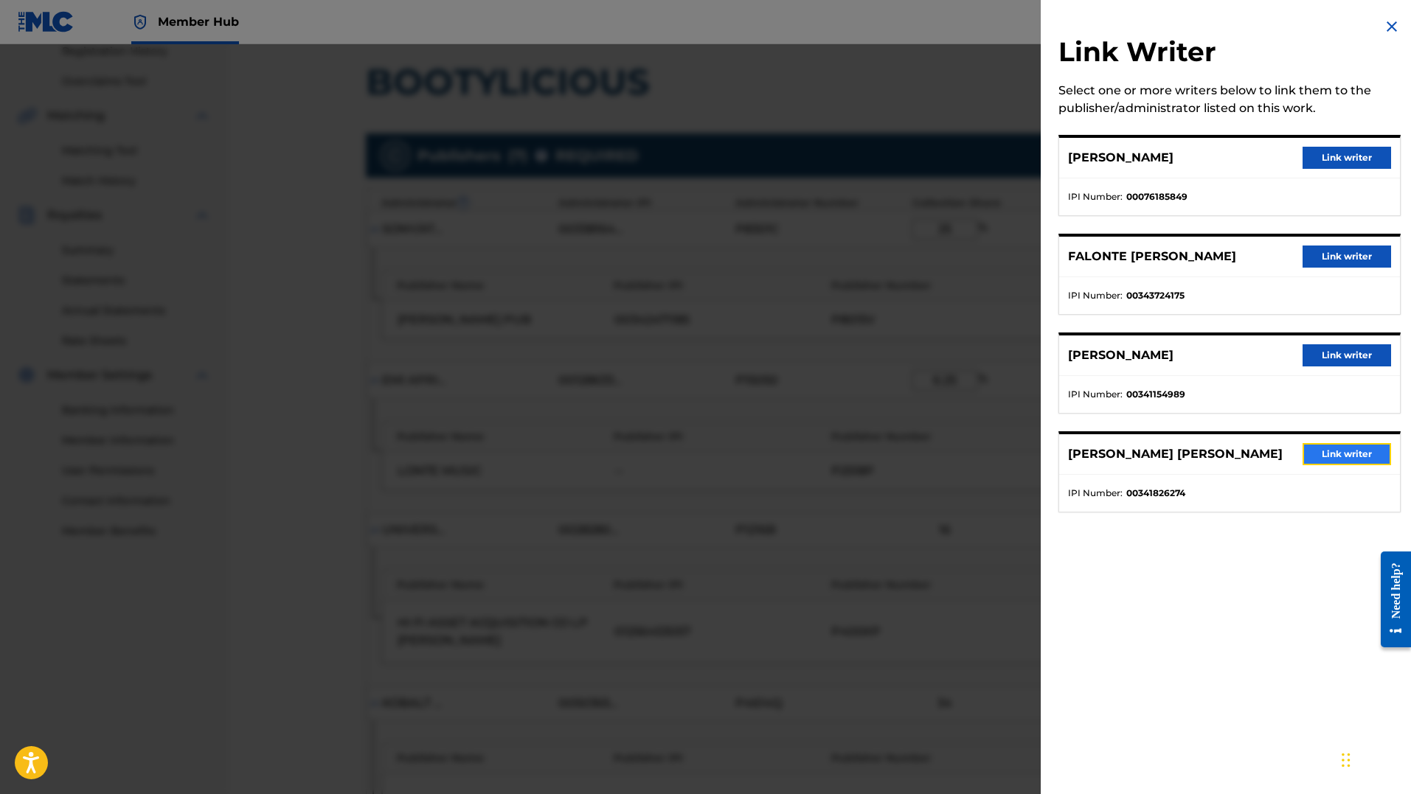
click at [1330, 458] on button "Link writer" at bounding box center [1347, 454] width 89 height 22
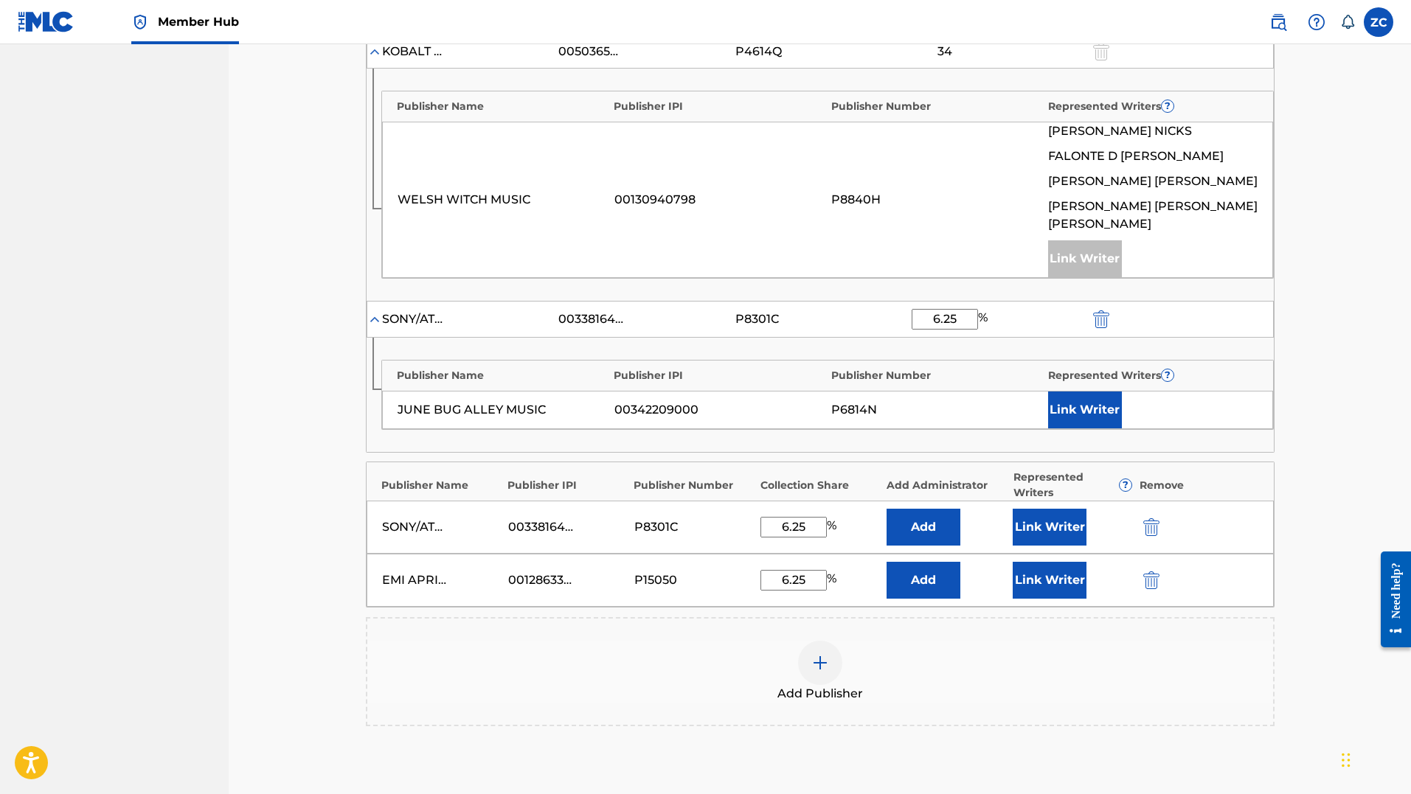
scroll to position [1156, 0]
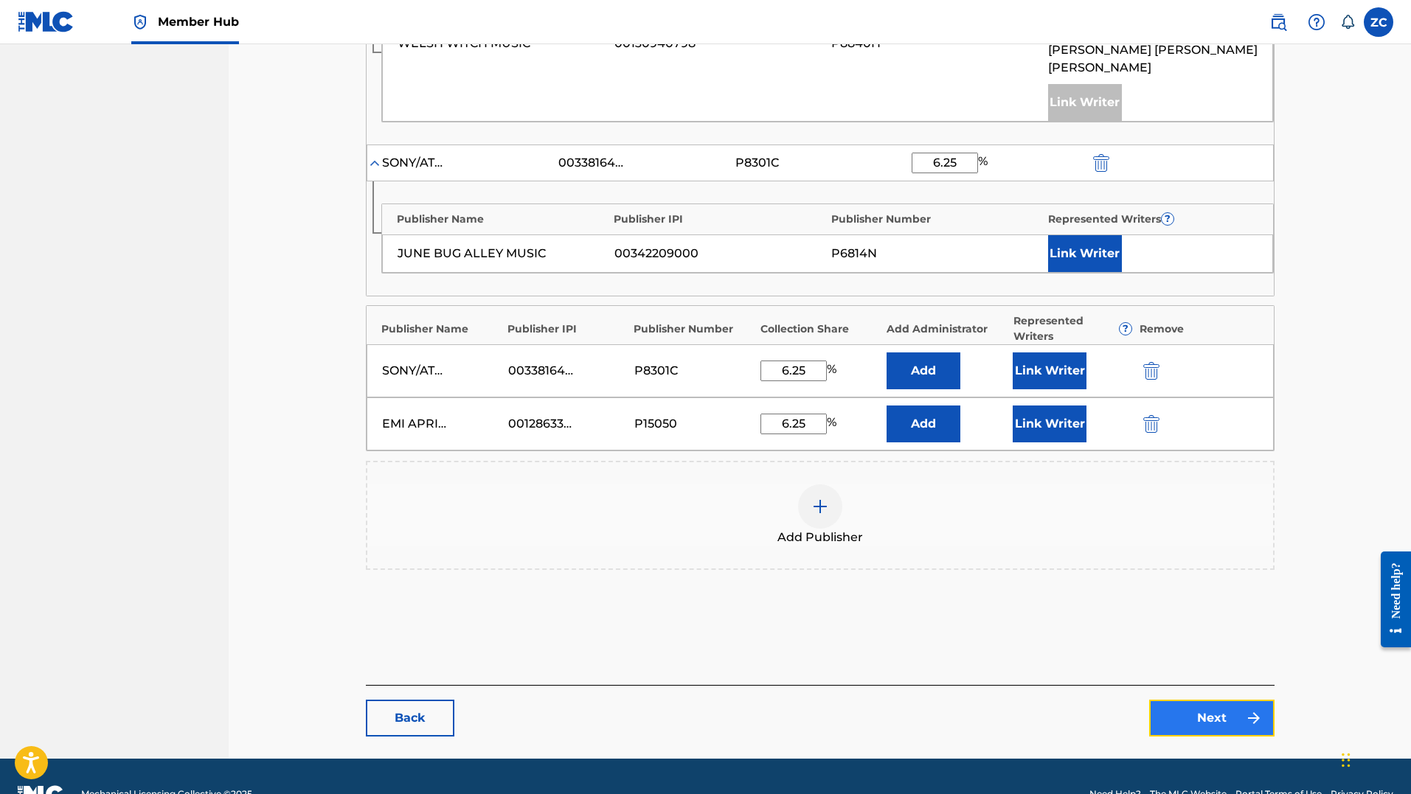
click at [1213, 700] on link "Next" at bounding box center [1211, 718] width 125 height 37
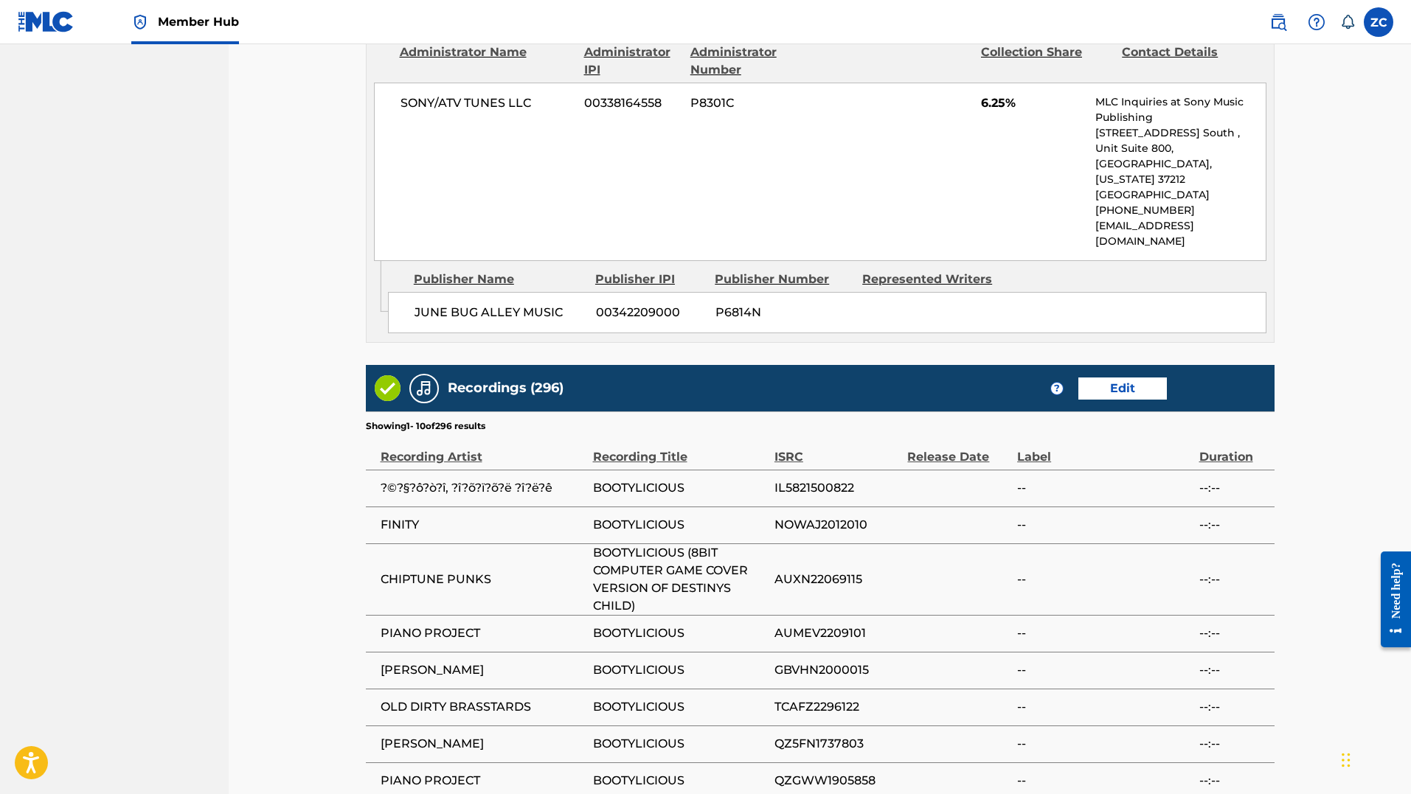
scroll to position [2867, 0]
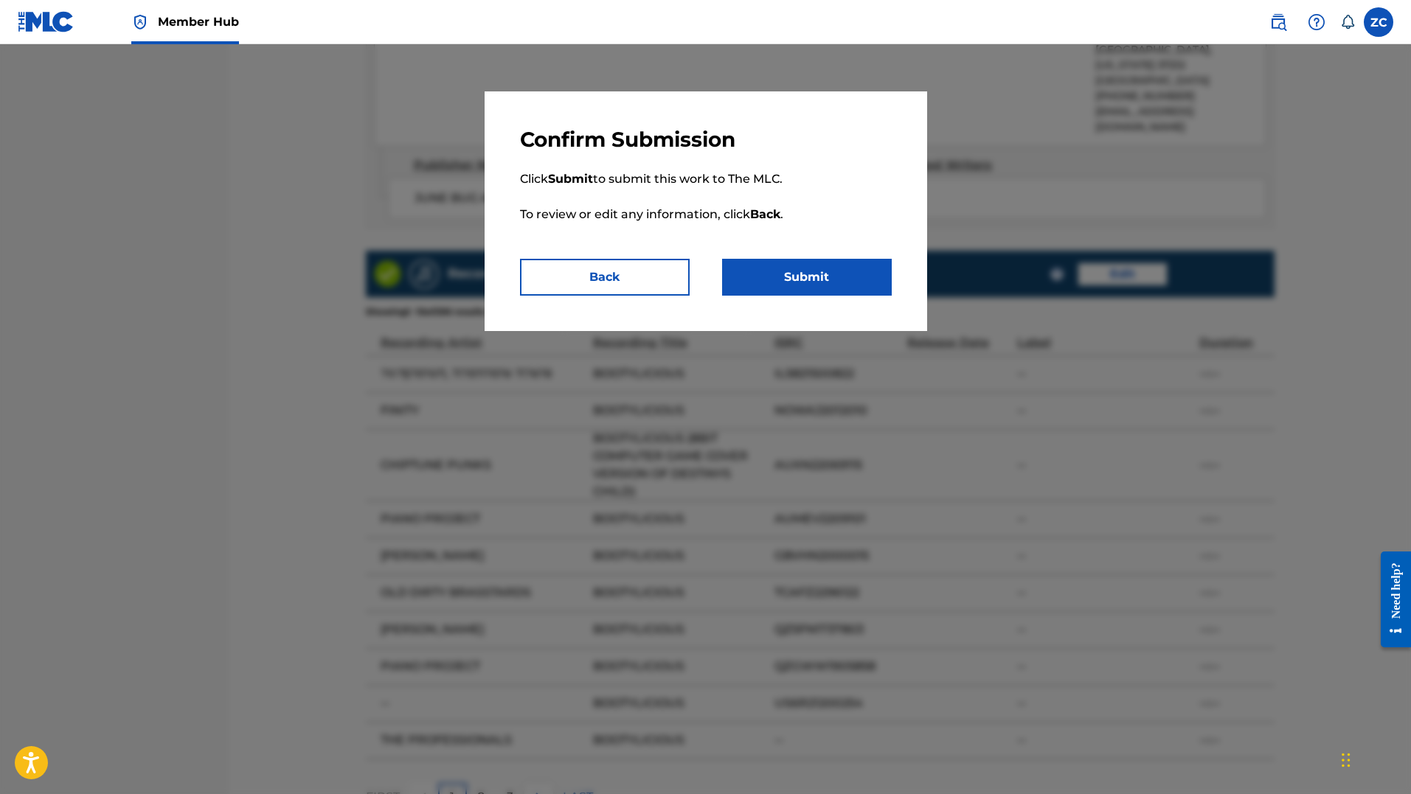
click at [803, 256] on p "Click Submit to submit this work to The MLC. To review or edit any information,…" at bounding box center [706, 206] width 372 height 106
click at [805, 269] on button "Submit" at bounding box center [807, 277] width 170 height 37
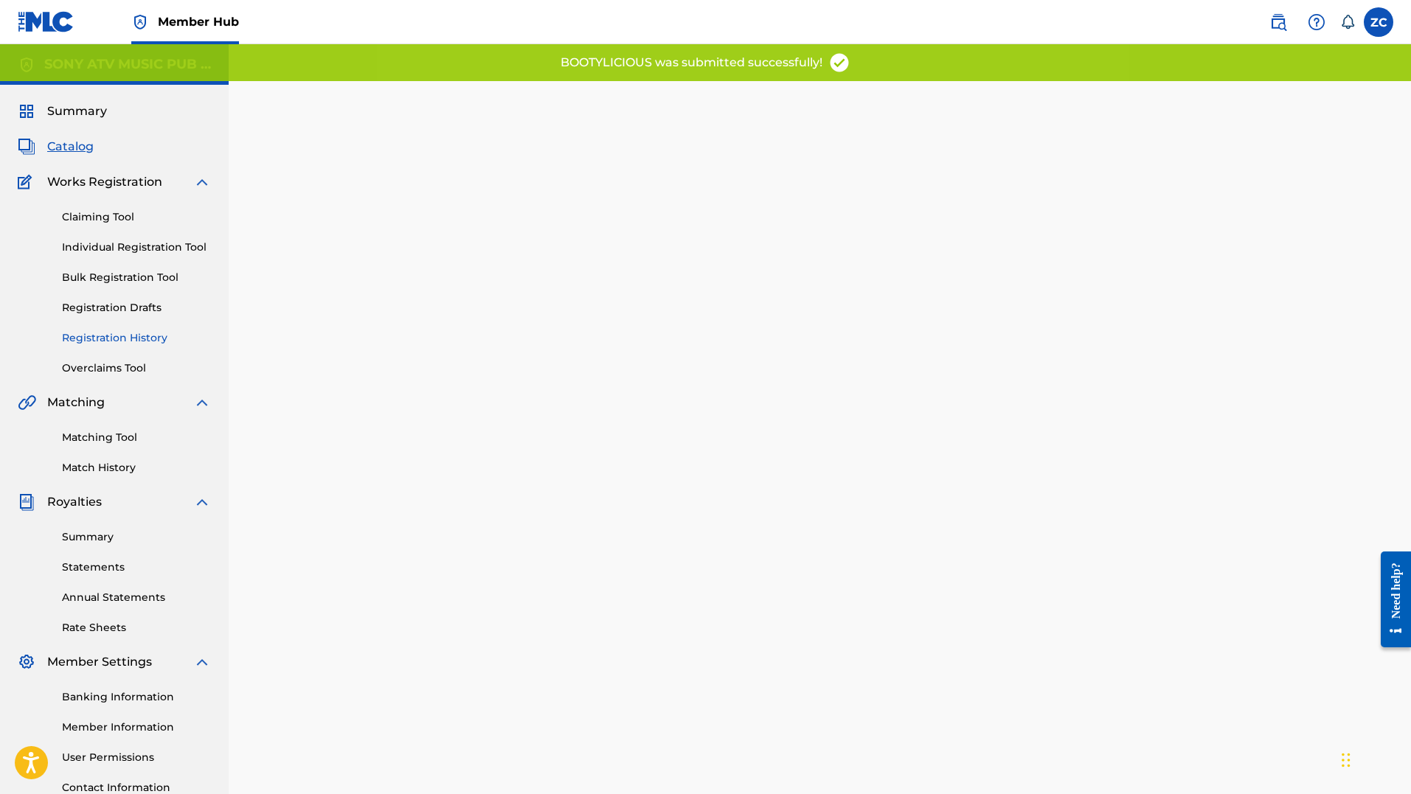
click at [101, 341] on link "Registration History" at bounding box center [136, 337] width 149 height 15
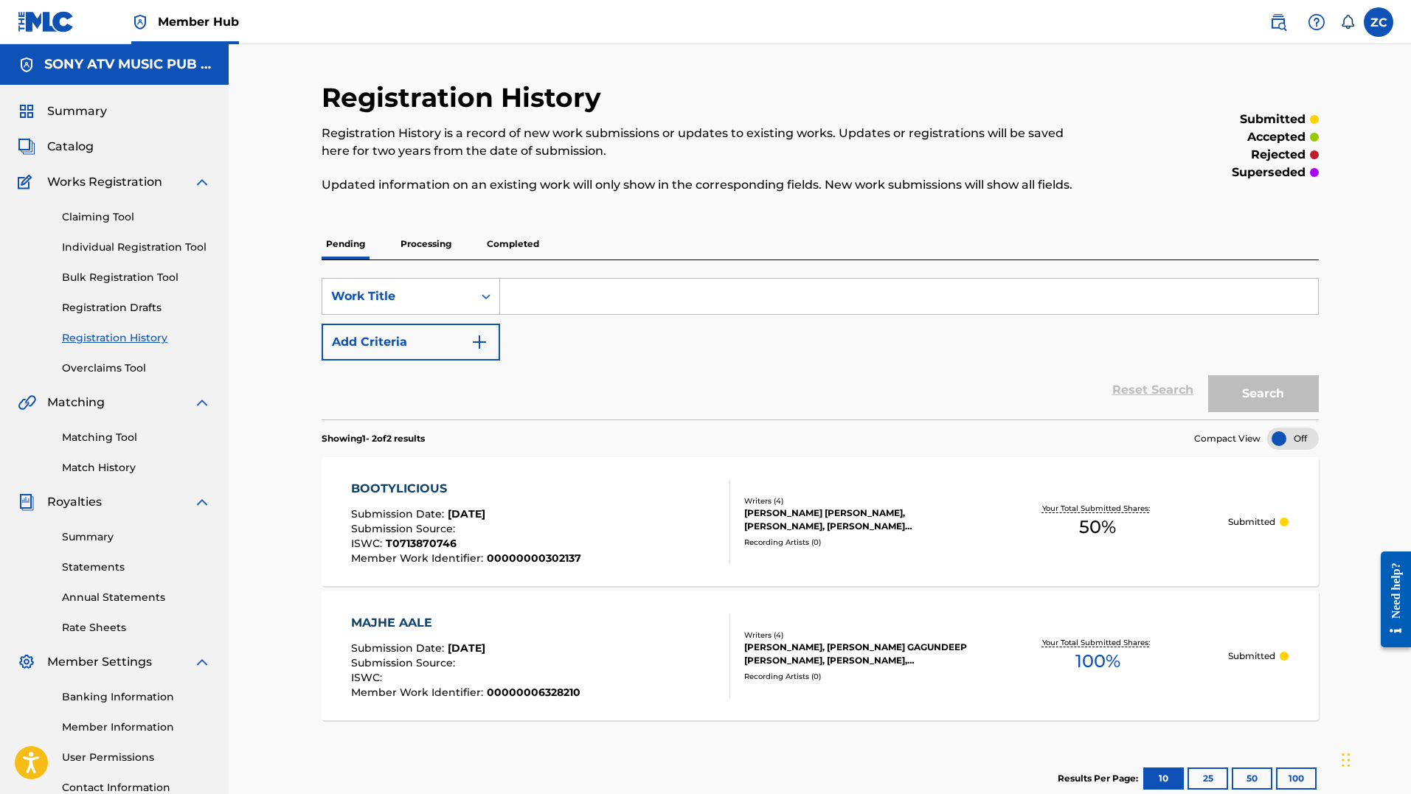
click at [507, 240] on p "Completed" at bounding box center [512, 244] width 61 height 31
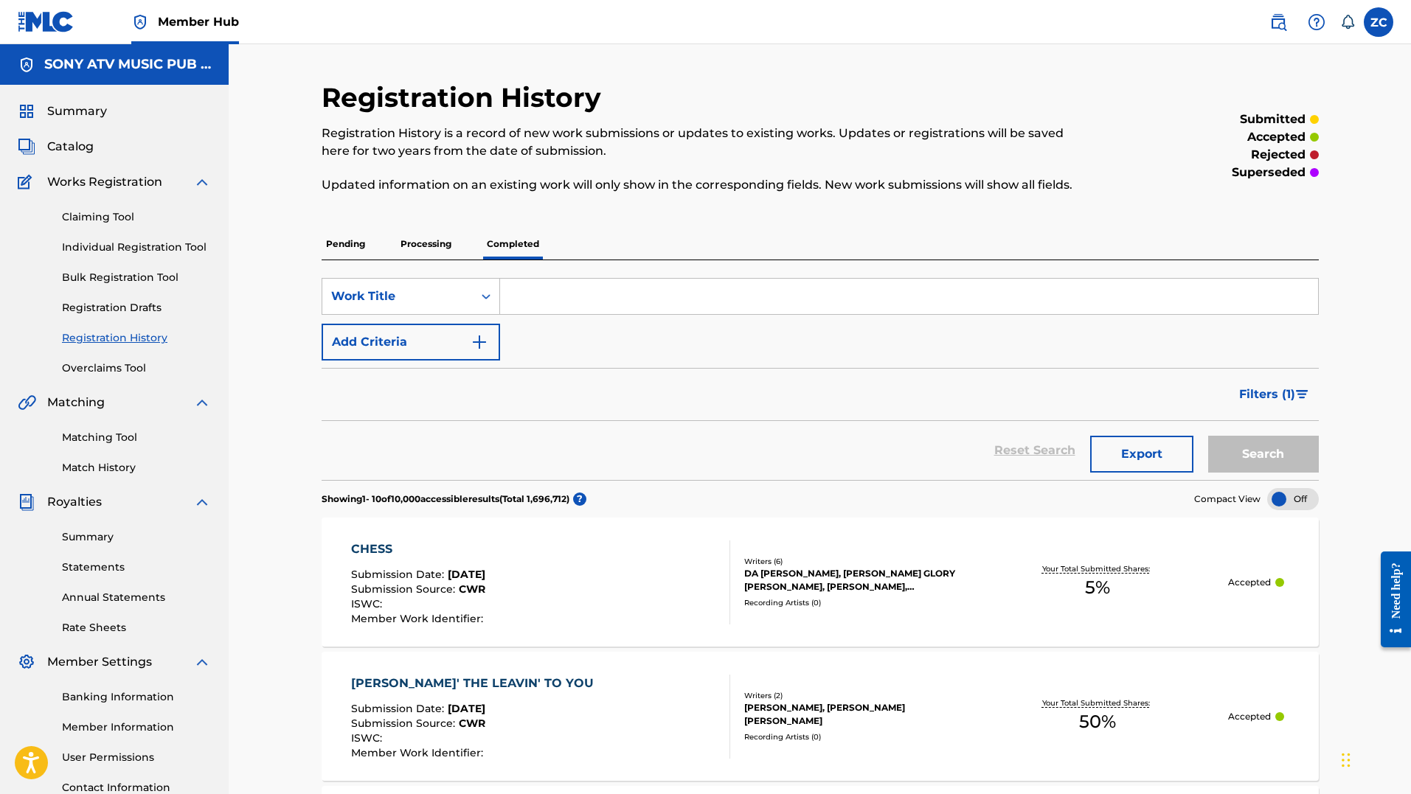
click at [326, 426] on div "Reset Search Export Search" at bounding box center [820, 450] width 997 height 59
click at [358, 236] on p "Pending" at bounding box center [346, 244] width 48 height 31
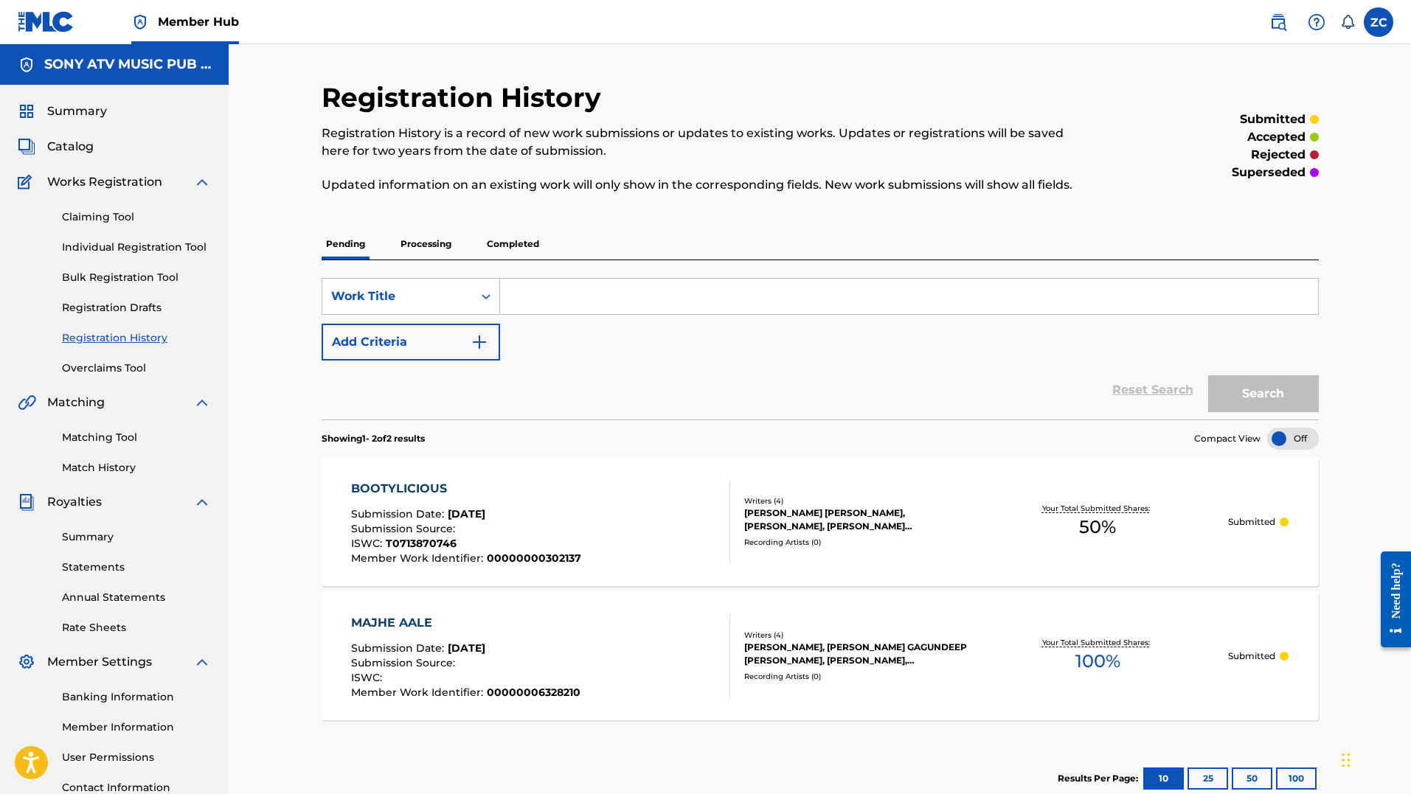
click at [409, 243] on p "Processing" at bounding box center [426, 244] width 60 height 31
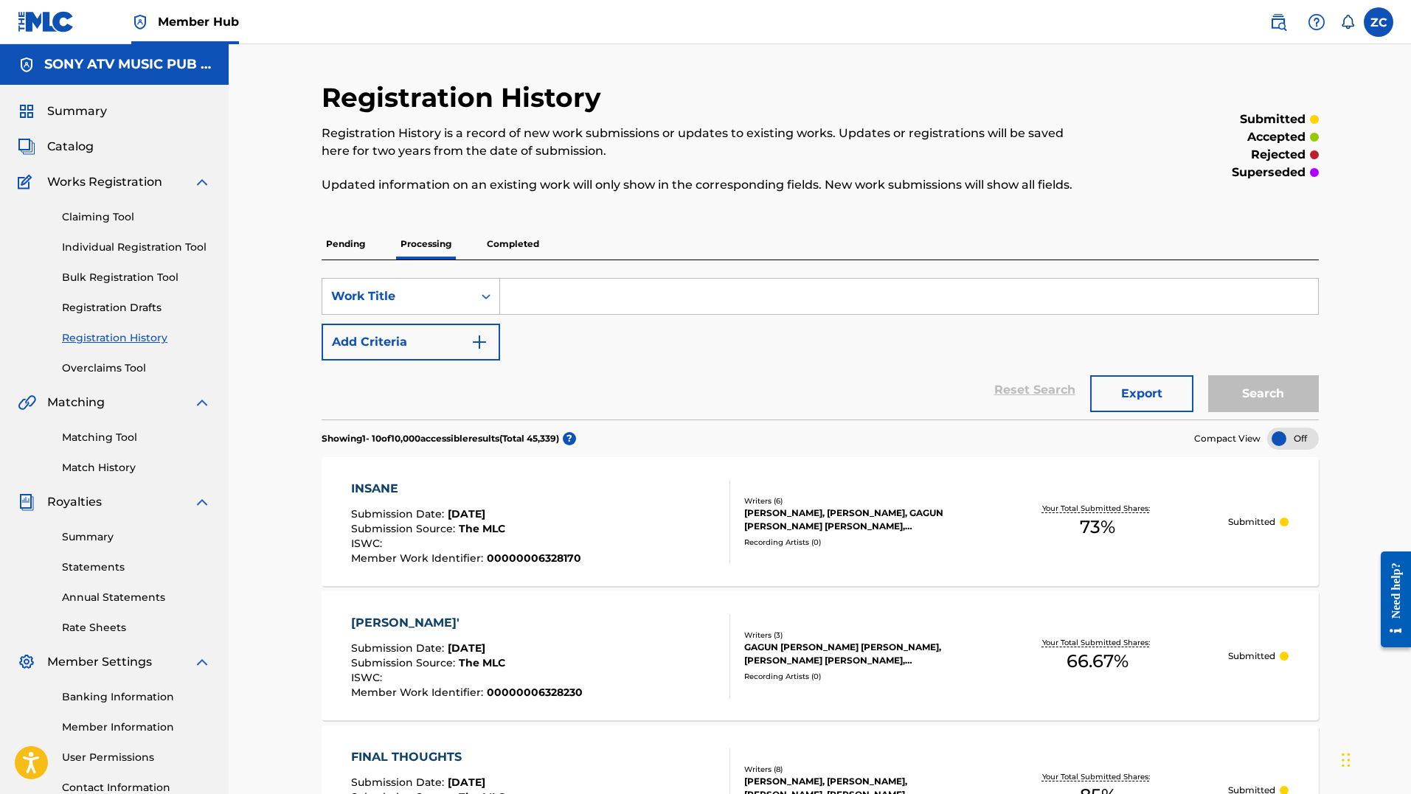
click at [505, 244] on p "Completed" at bounding box center [512, 244] width 61 height 31
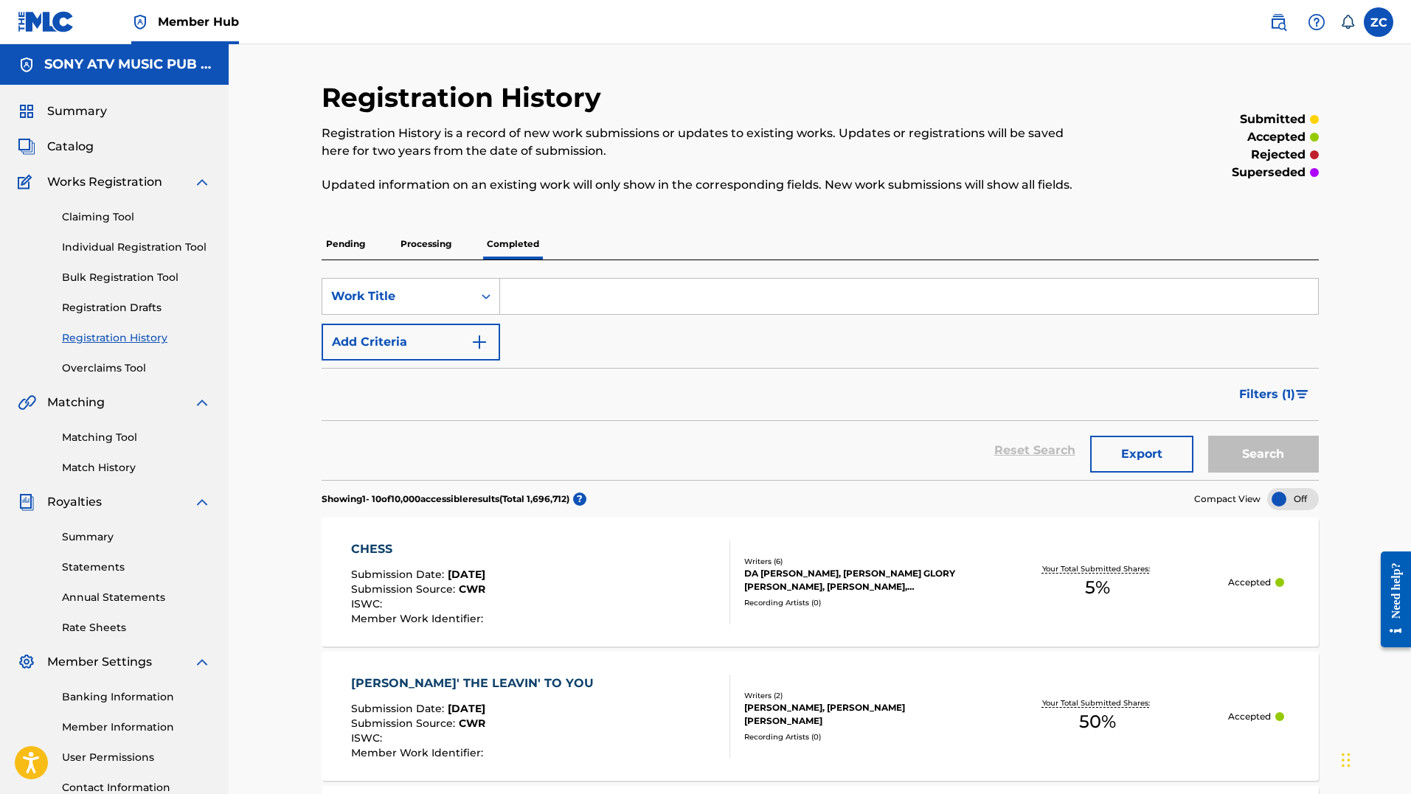
click at [542, 463] on div "Reset Search Export Search" at bounding box center [820, 450] width 997 height 59
